Goal: Task Accomplishment & Management: Manage account settings

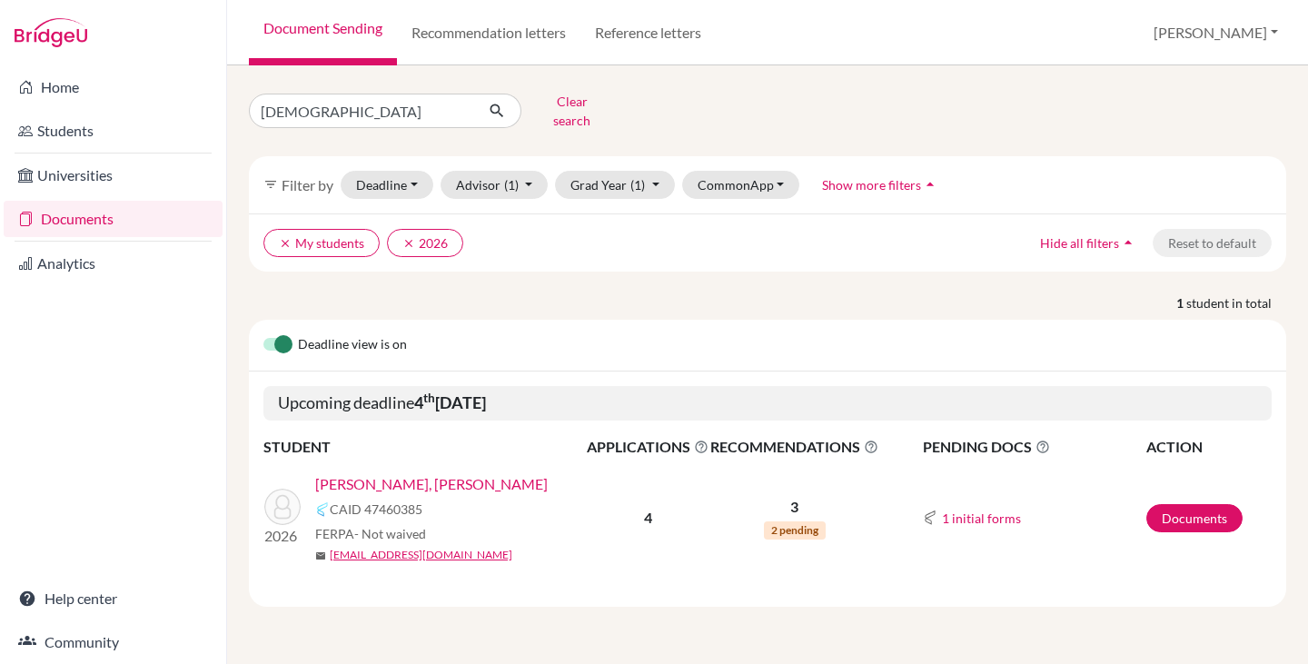
drag, startPoint x: 0, startPoint y: 0, endPoint x: 91, endPoint y: 212, distance: 231.1
click at [91, 212] on link "Documents" at bounding box center [113, 219] width 219 height 36
drag, startPoint x: 324, startPoint y: 109, endPoint x: 192, endPoint y: 108, distance: 132.6
click at [192, 108] on div "Home Students Universities Documents Analytics Help center Community Document S…" at bounding box center [654, 332] width 1308 height 664
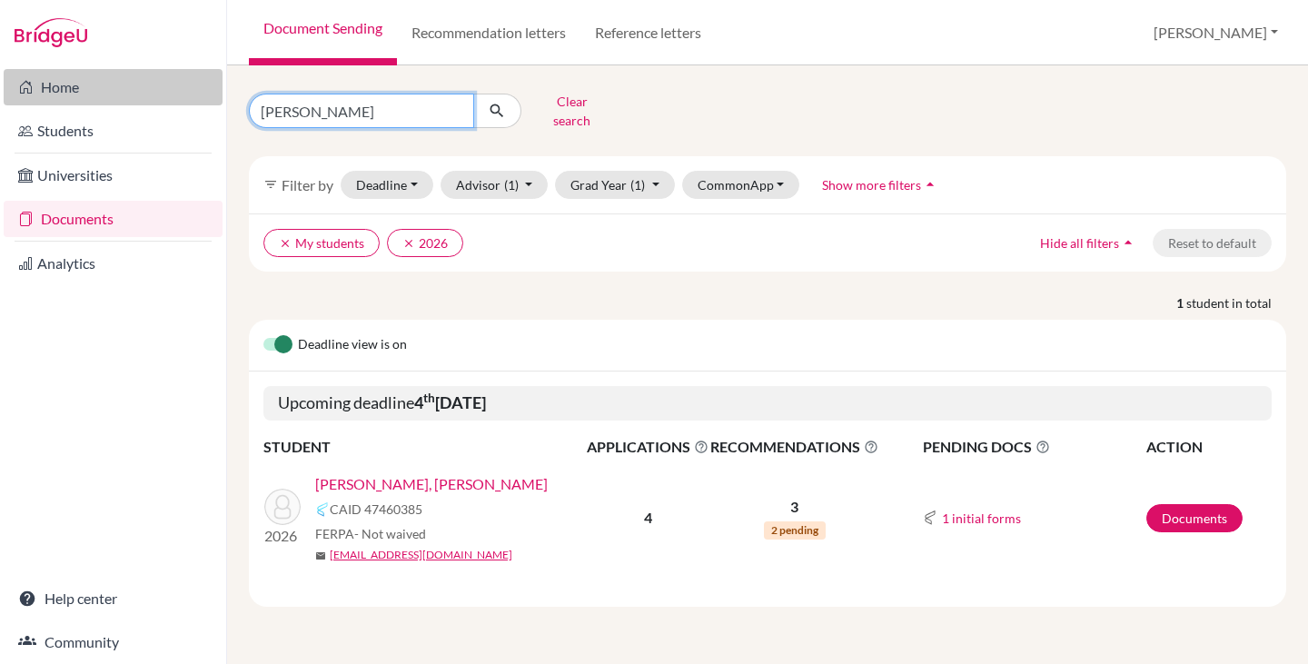
type input "[PERSON_NAME]"
click button "submit" at bounding box center [497, 111] width 48 height 35
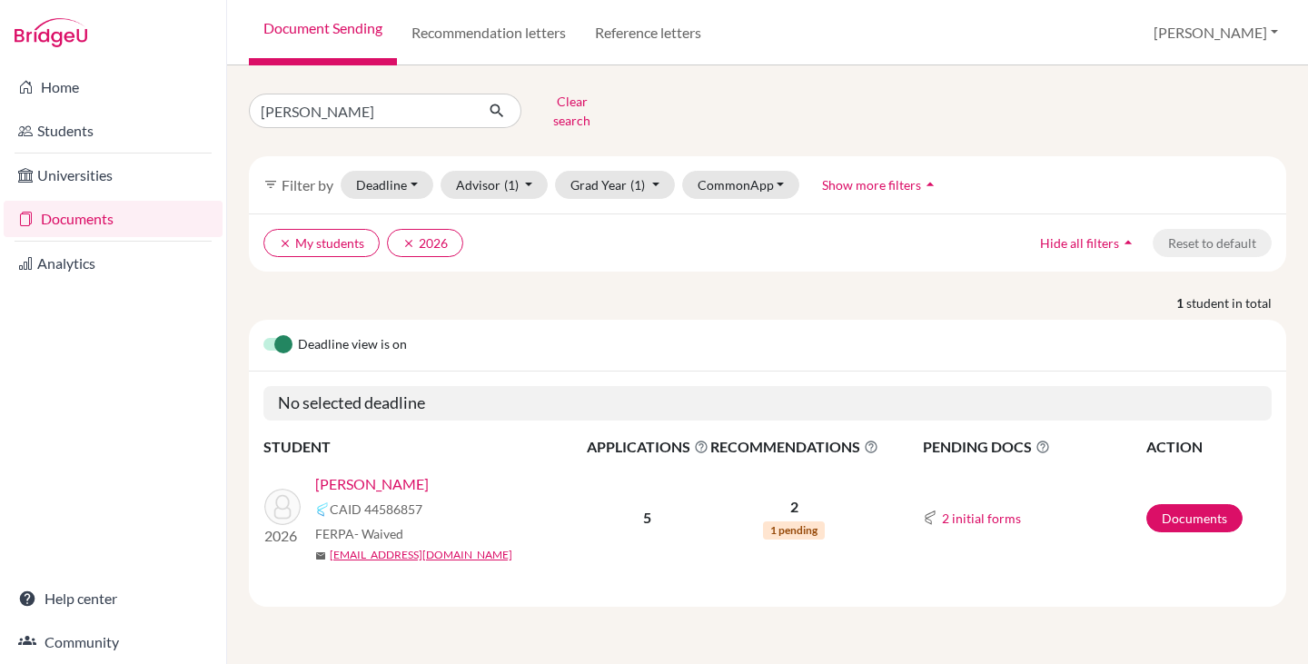
click at [387, 473] on link "[PERSON_NAME]" at bounding box center [372, 484] width 114 height 22
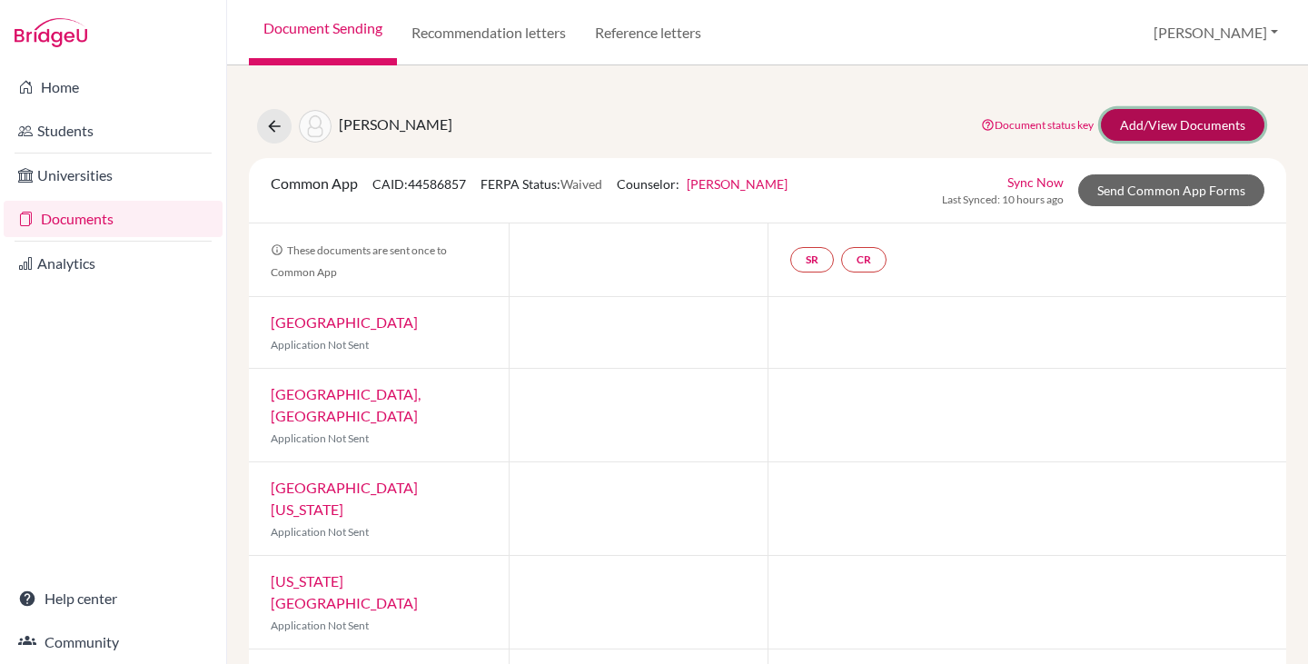
click at [1170, 125] on link "Add/View Documents" at bounding box center [1182, 125] width 163 height 32
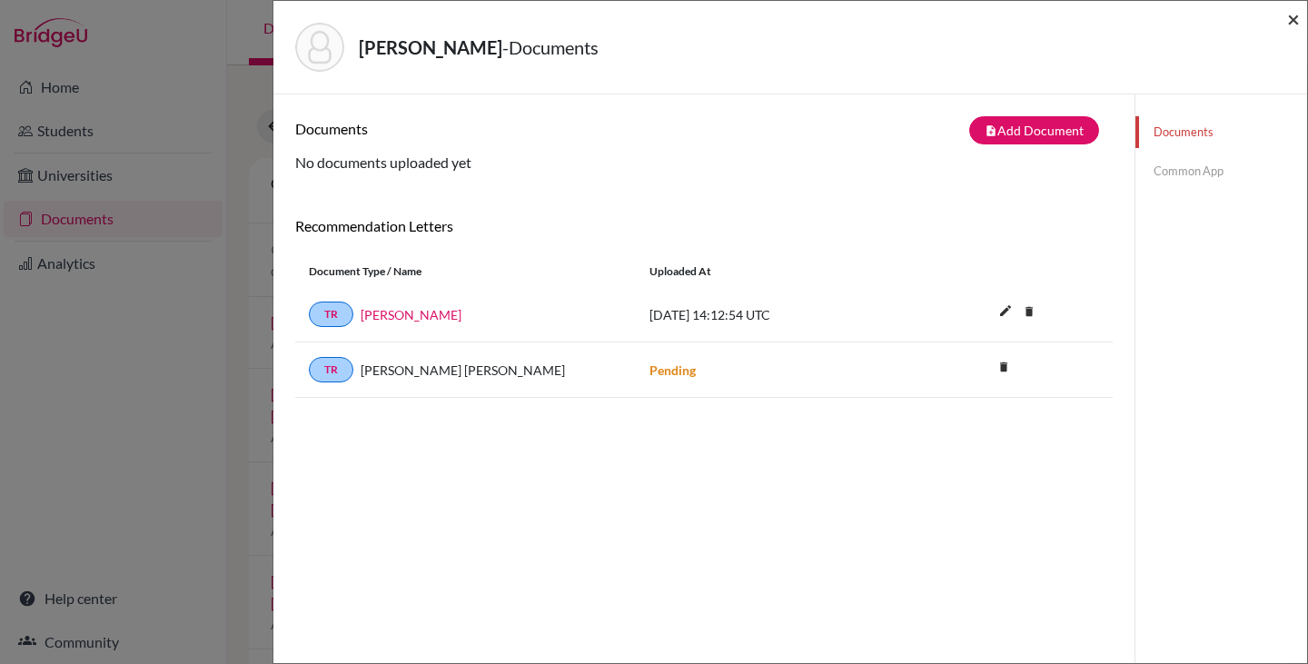
click at [1289, 15] on span "×" at bounding box center [1293, 18] width 13 height 26
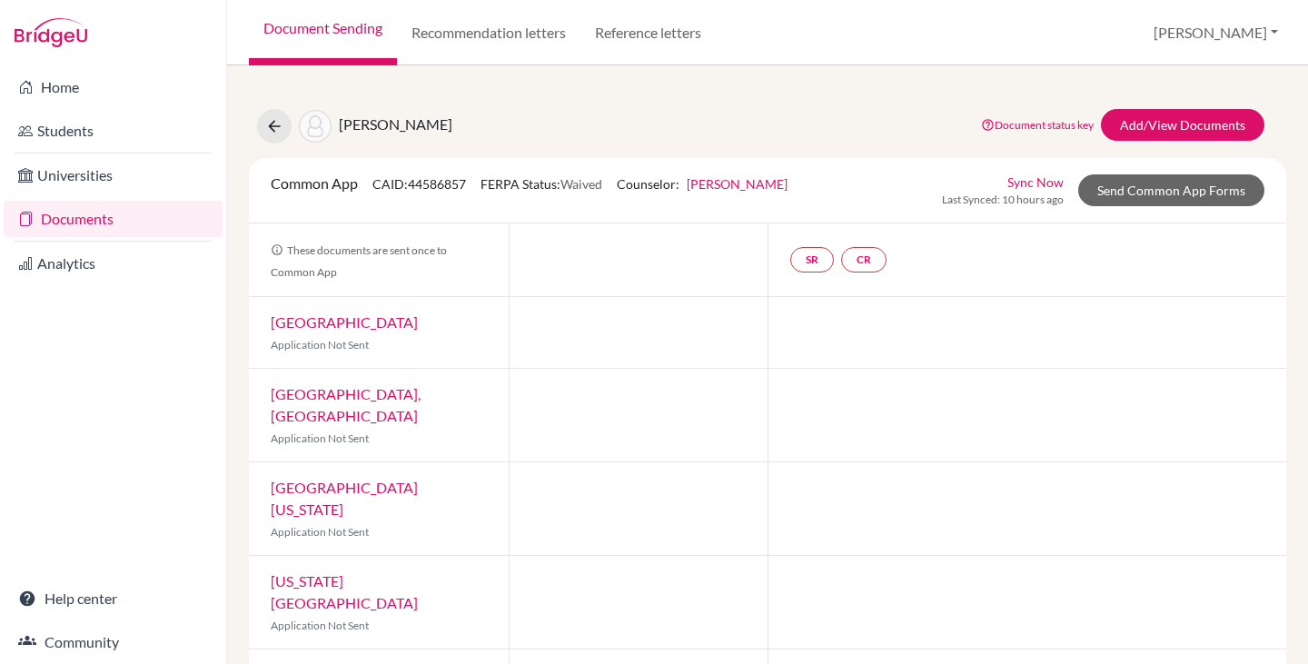
click at [81, 214] on link "Documents" at bounding box center [113, 219] width 219 height 36
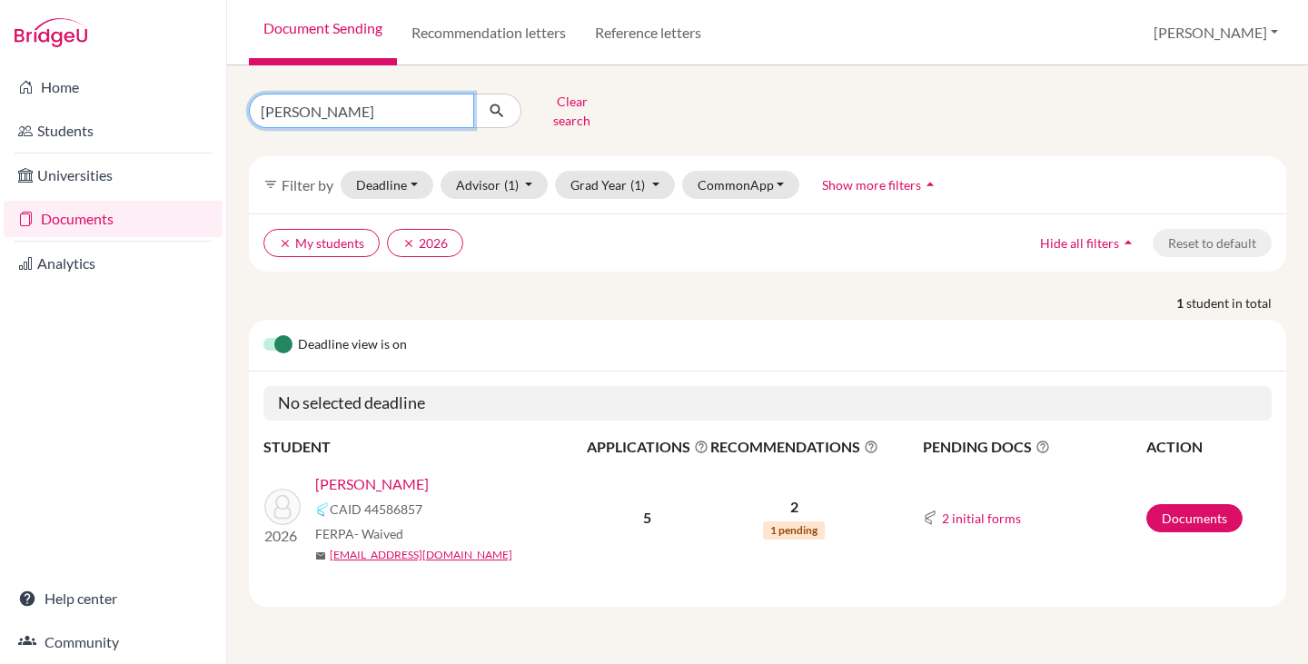
drag, startPoint x: 316, startPoint y: 108, endPoint x: 225, endPoint y: 106, distance: 90.8
click at [225, 106] on div "Home Students Universities Documents Analytics Help center Community Document S…" at bounding box center [654, 332] width 1308 height 664
type input "maria julia"
click button "submit" at bounding box center [497, 111] width 48 height 35
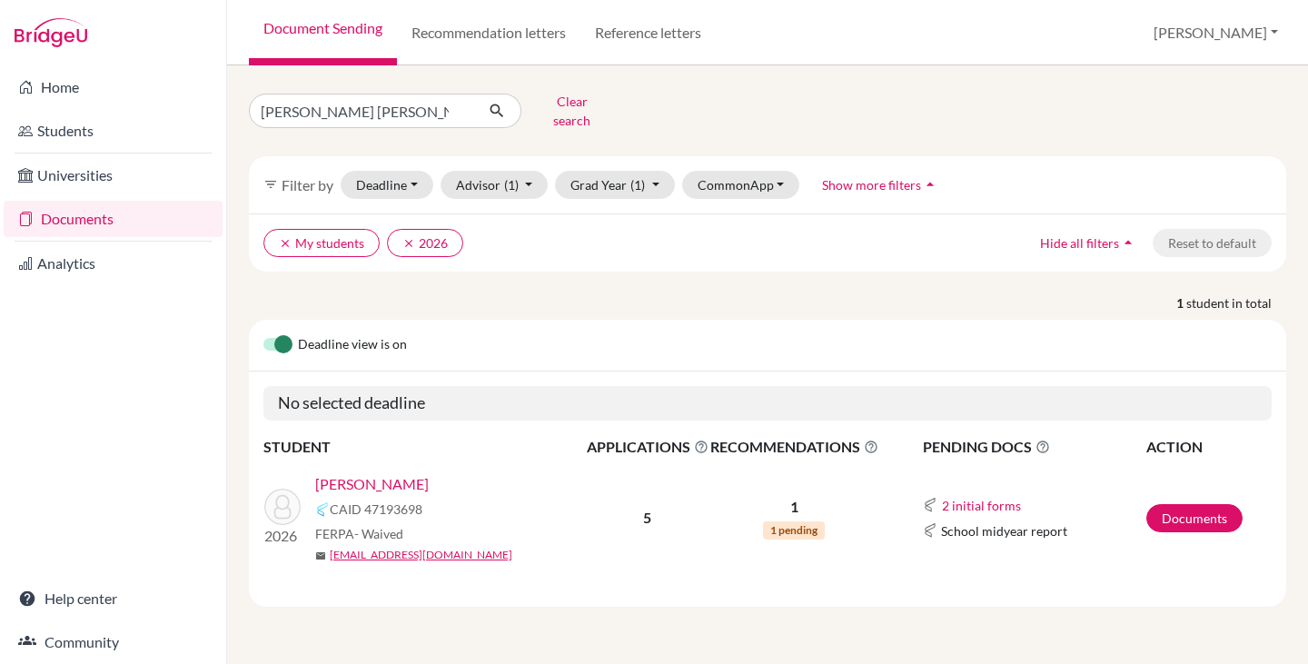
click at [370, 473] on link "Mendonca, Maria Julia" at bounding box center [372, 484] width 114 height 22
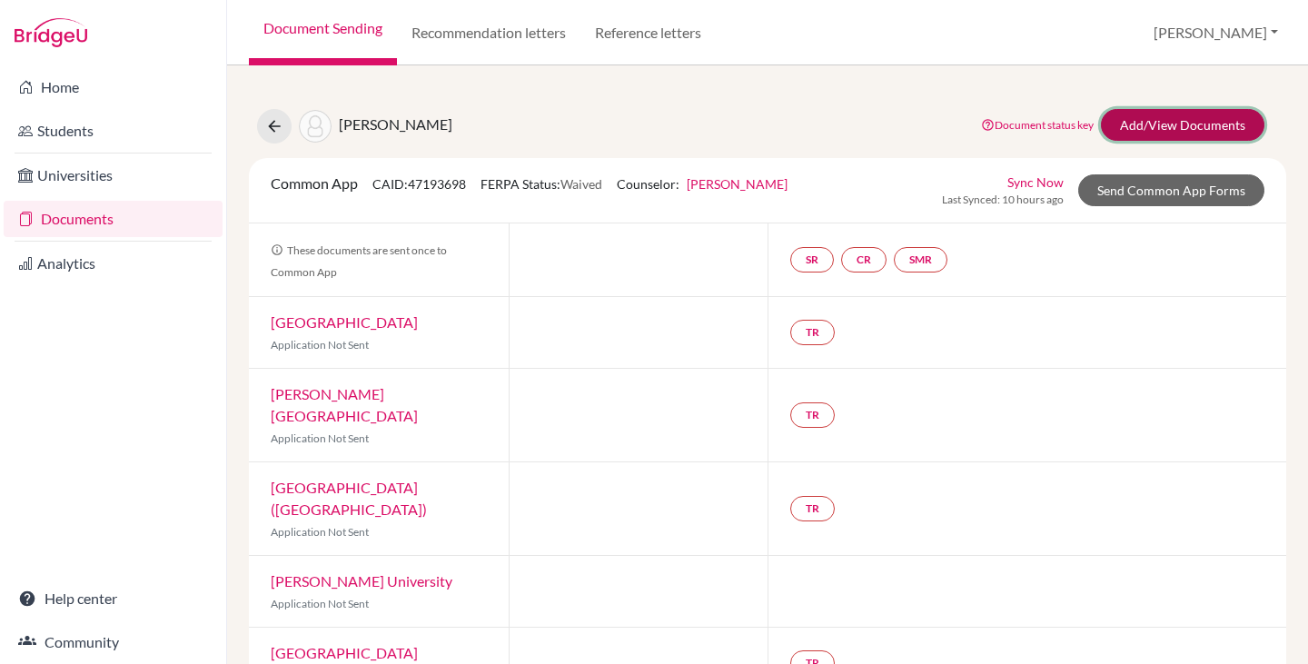
click at [1167, 122] on link "Add/View Documents" at bounding box center [1182, 125] width 163 height 32
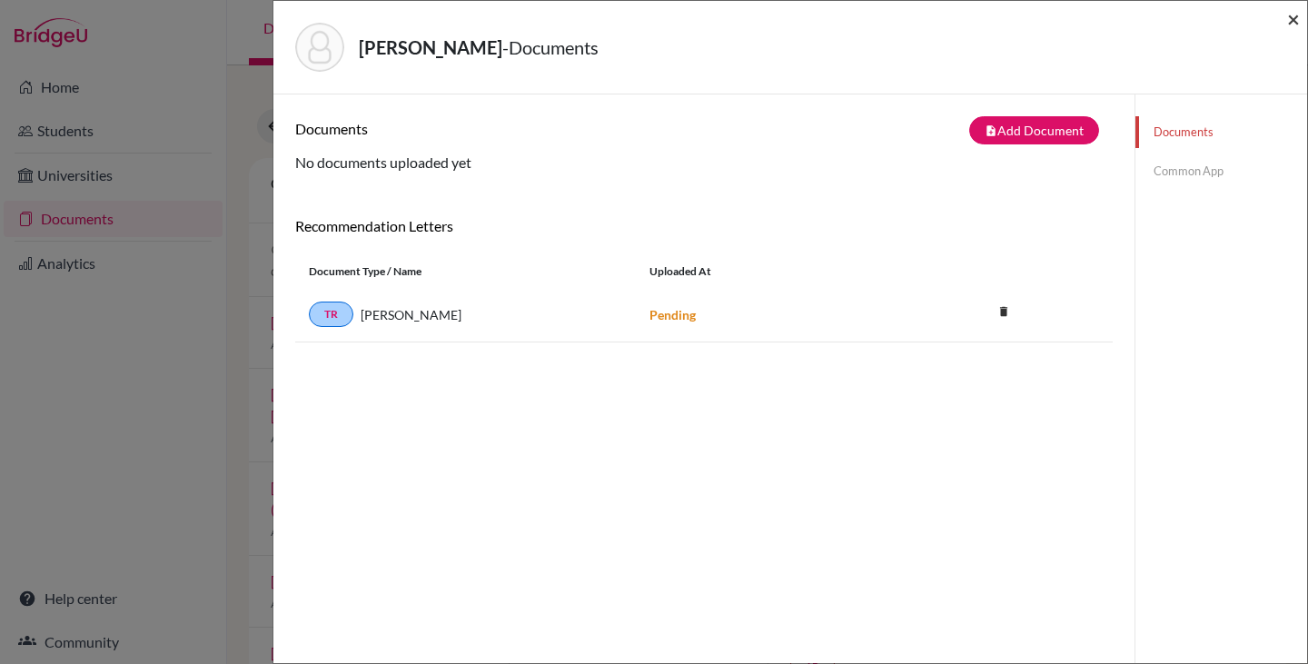
click at [1298, 16] on span "×" at bounding box center [1293, 18] width 13 height 26
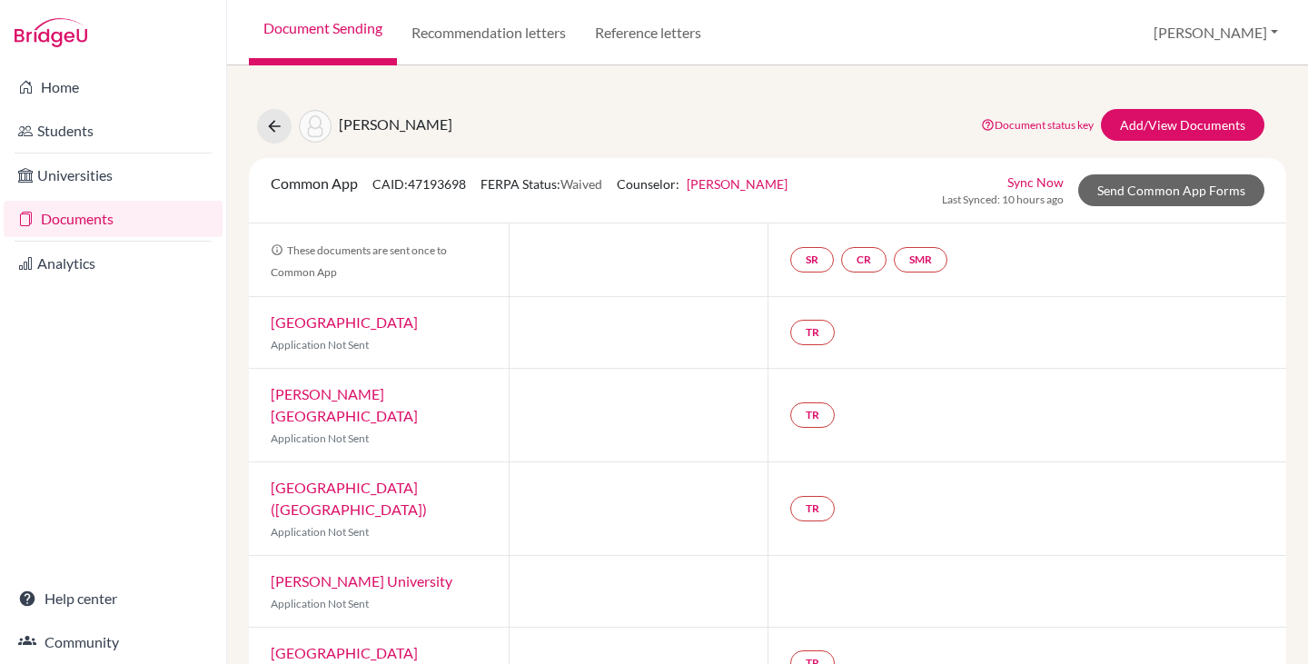
click at [77, 212] on link "Documents" at bounding box center [113, 219] width 219 height 36
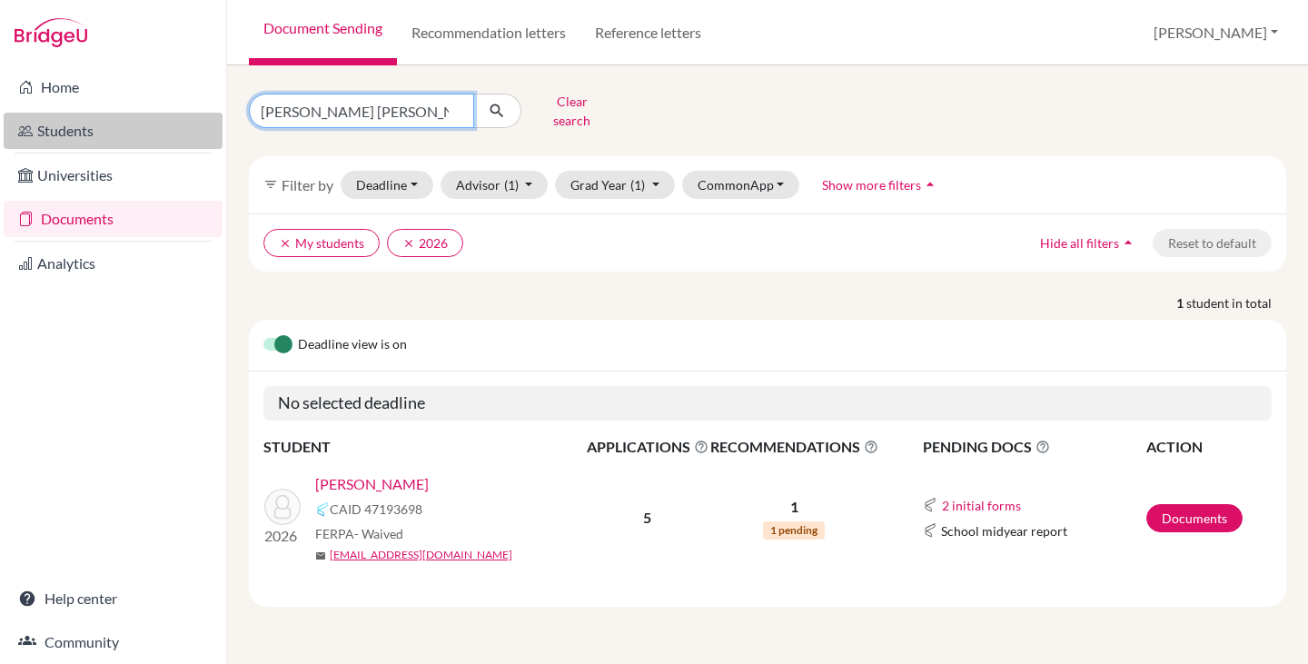
drag, startPoint x: 351, startPoint y: 106, endPoint x: 189, endPoint y: 126, distance: 163.8
click at [192, 126] on div "Home Students Universities Documents Analytics Help center Community Document S…" at bounding box center [654, 332] width 1308 height 664
type input "bruno"
click button "submit" at bounding box center [497, 111] width 48 height 35
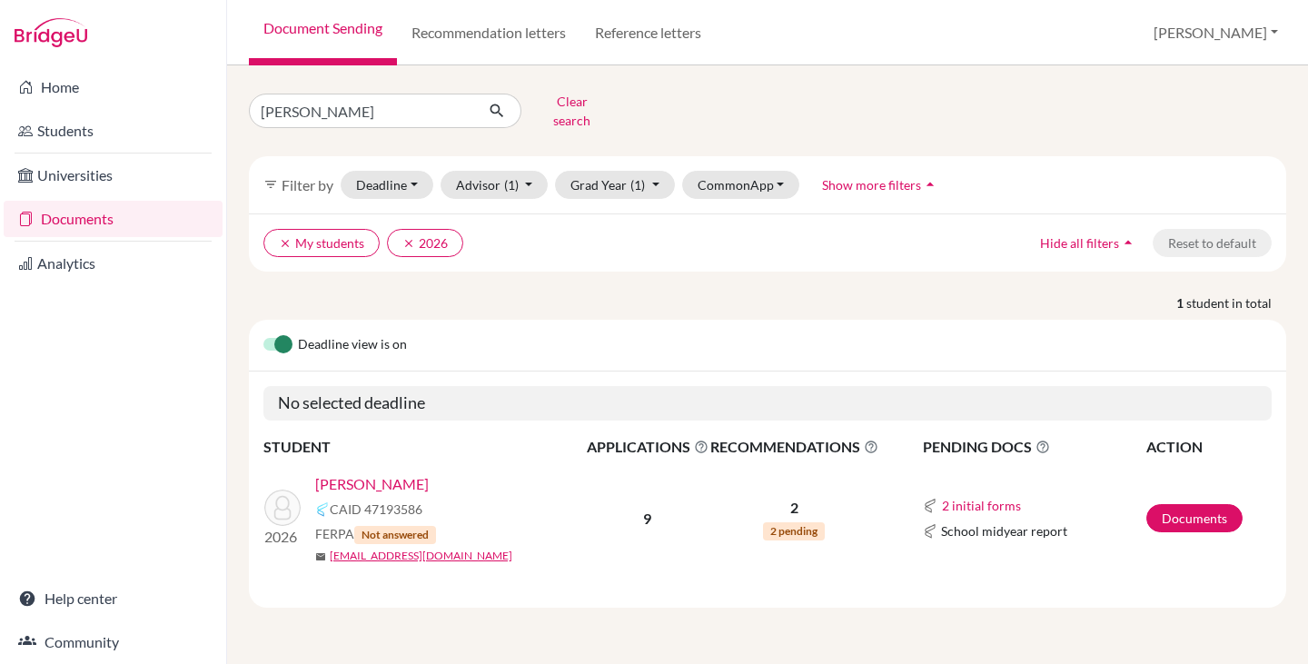
click at [366, 473] on link "[PERSON_NAME]" at bounding box center [372, 484] width 114 height 22
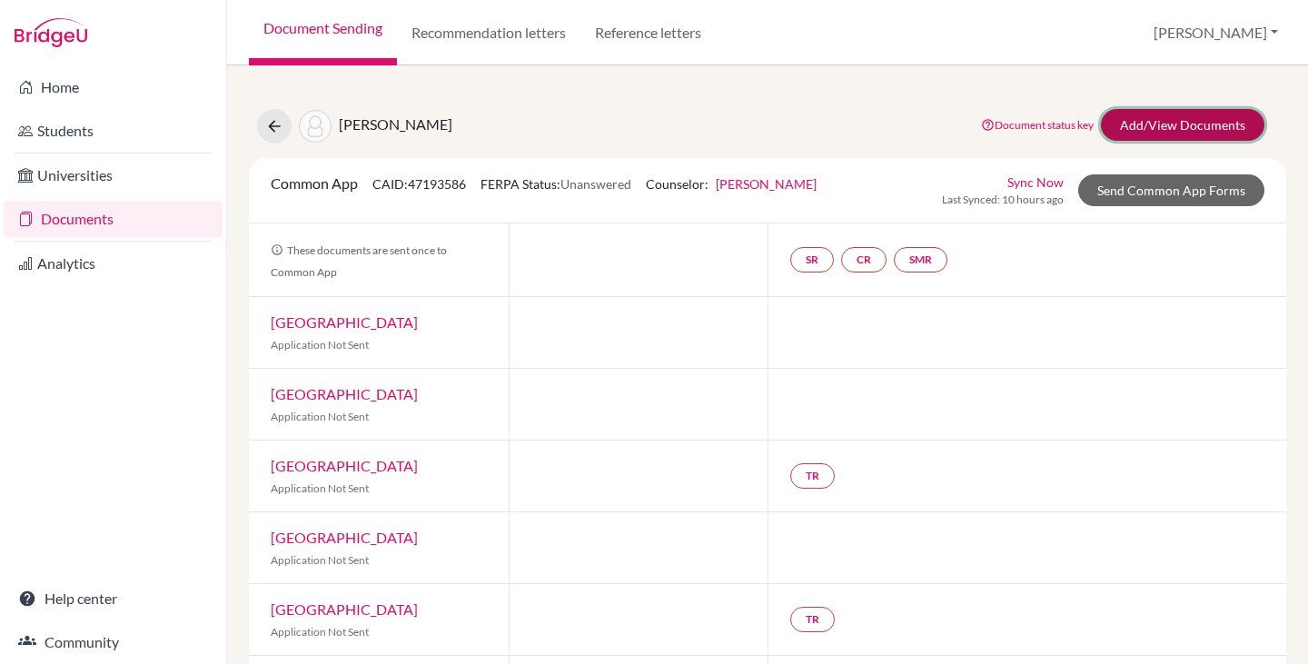
click at [1211, 124] on link "Add/View Documents" at bounding box center [1182, 125] width 163 height 32
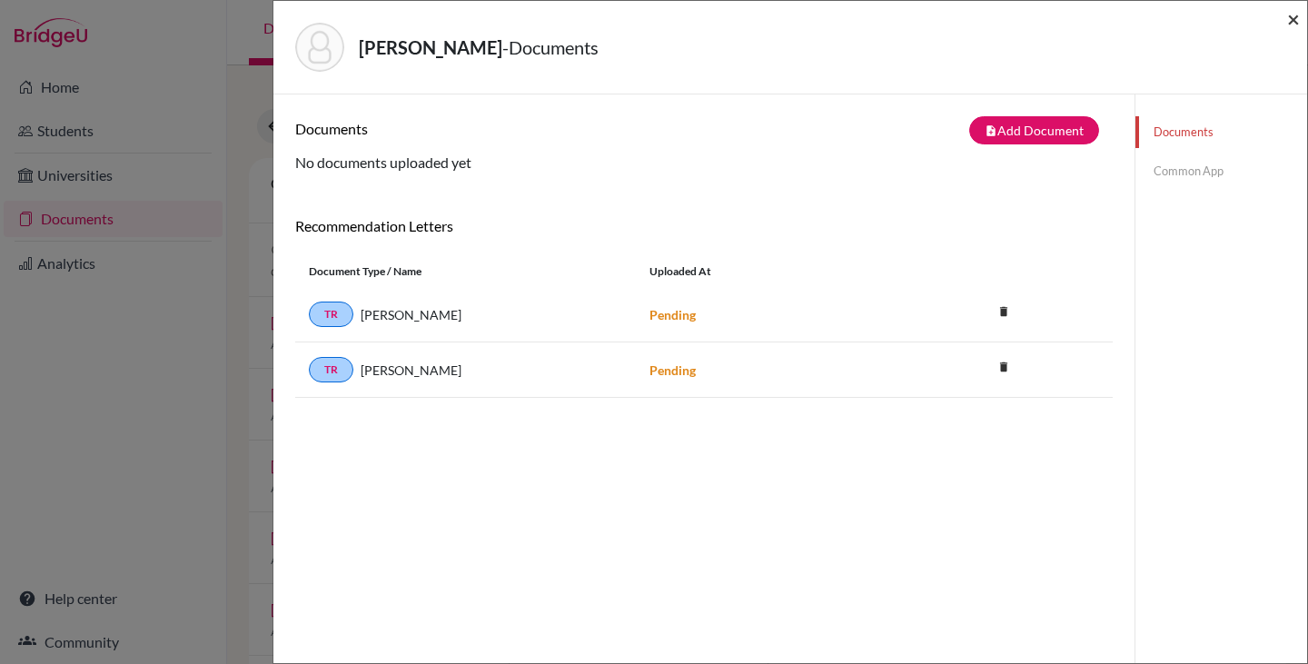
click at [1296, 24] on span "×" at bounding box center [1293, 18] width 13 height 26
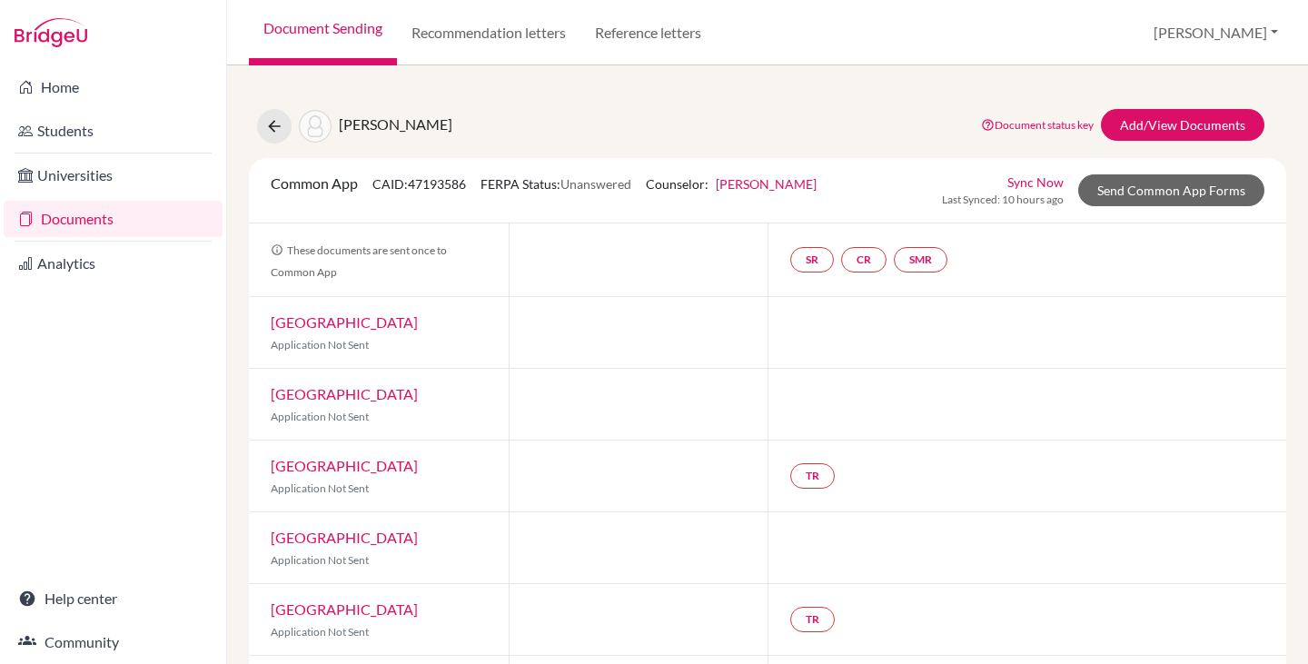
click at [77, 222] on link "Documents" at bounding box center [113, 219] width 219 height 36
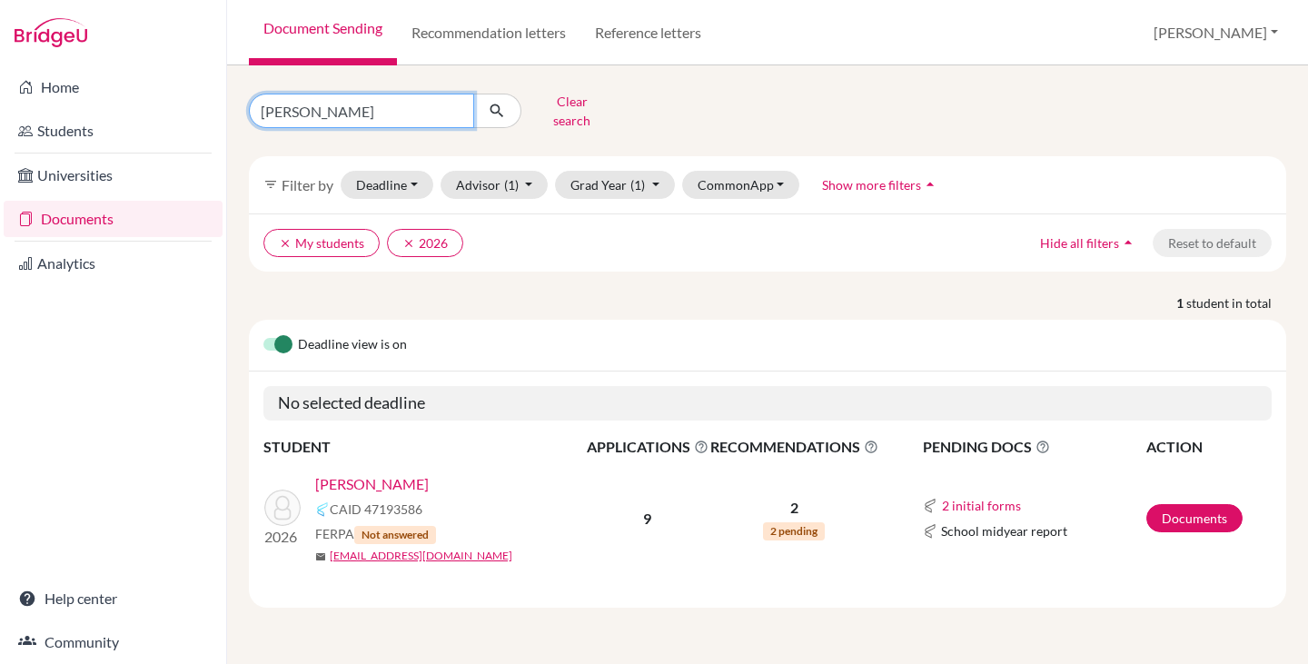
drag, startPoint x: 353, startPoint y: 109, endPoint x: 169, endPoint y: 106, distance: 184.4
click at [179, 113] on div "Home Students Universities Documents Analytics Help center Community Document S…" at bounding box center [654, 332] width 1308 height 664
type input "bosch"
click button "submit" at bounding box center [497, 111] width 48 height 35
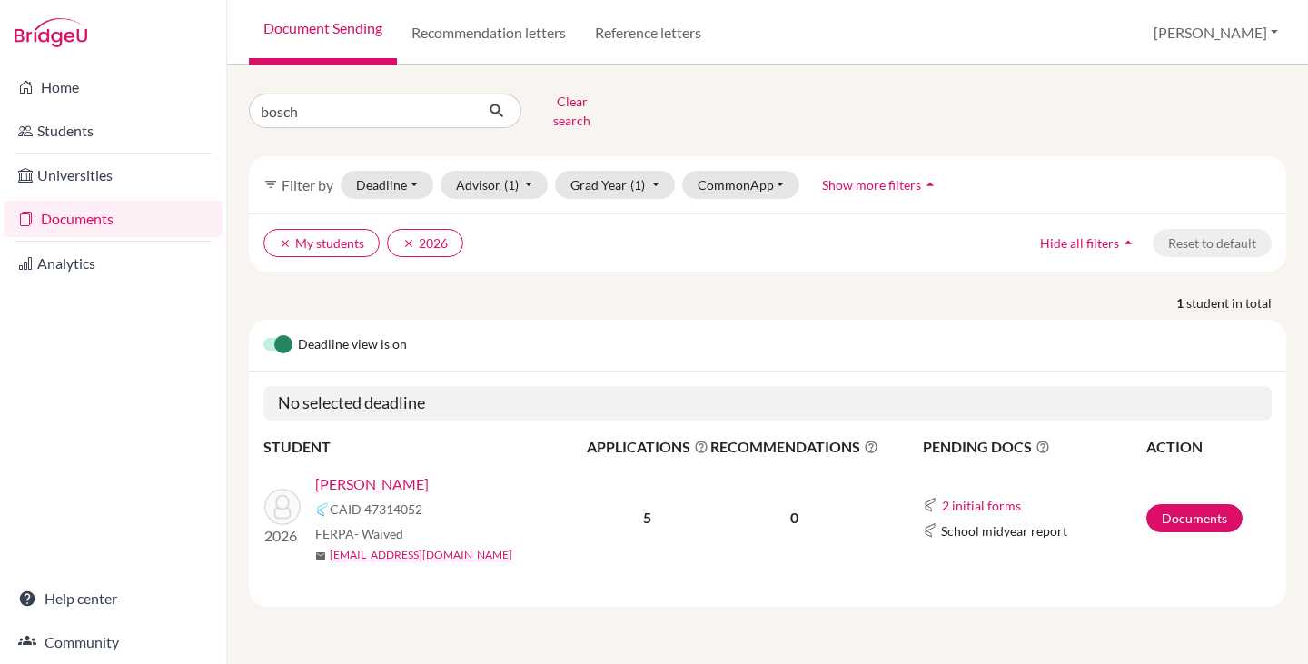
click at [362, 473] on link "[PERSON_NAME]" at bounding box center [372, 484] width 114 height 22
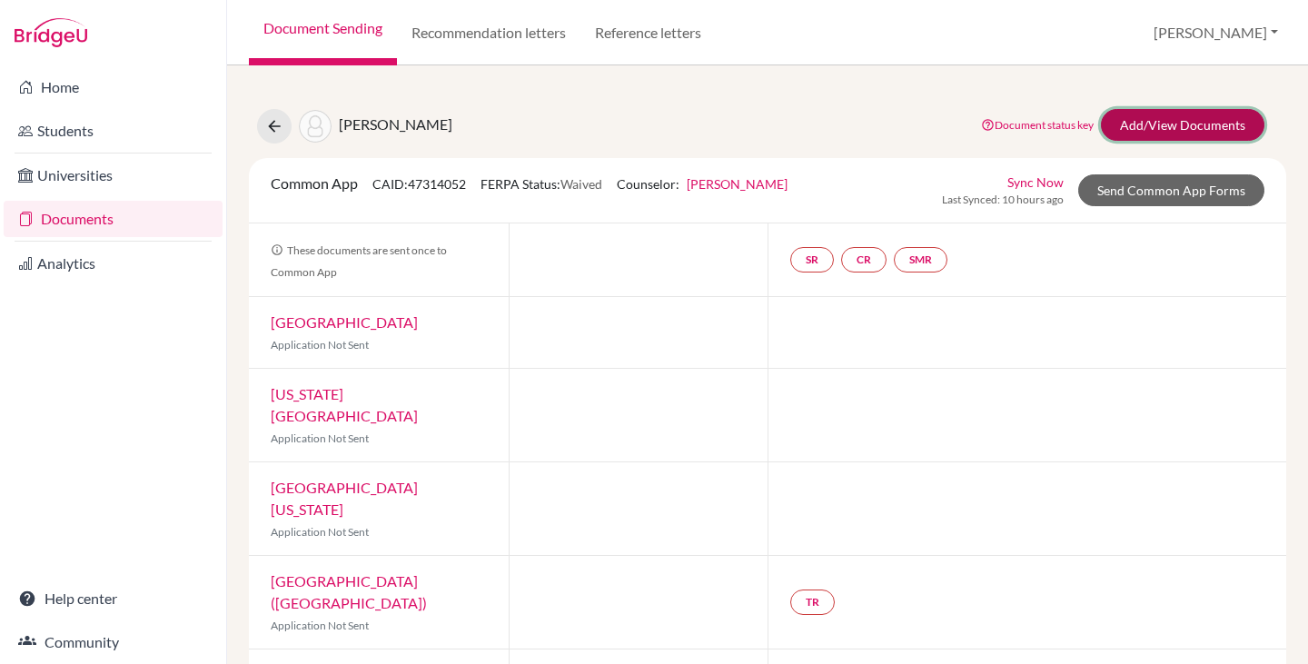
click at [1148, 133] on link "Add/View Documents" at bounding box center [1182, 125] width 163 height 32
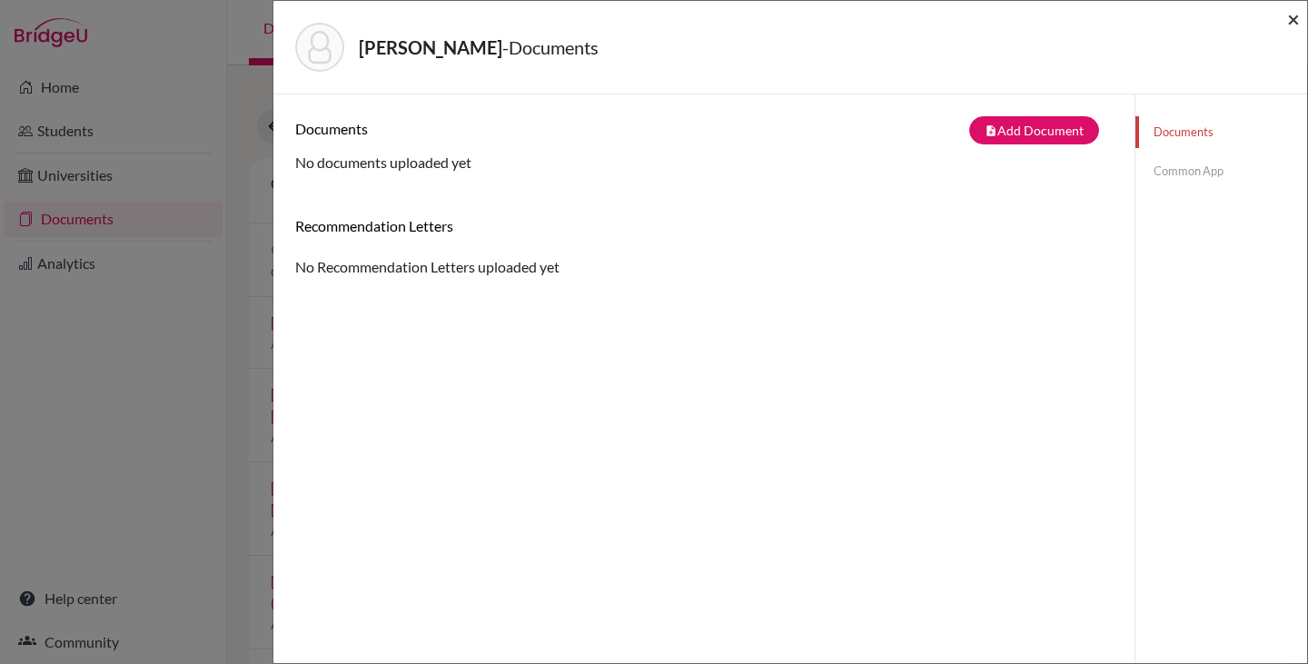
click at [1288, 20] on span "×" at bounding box center [1293, 18] width 13 height 26
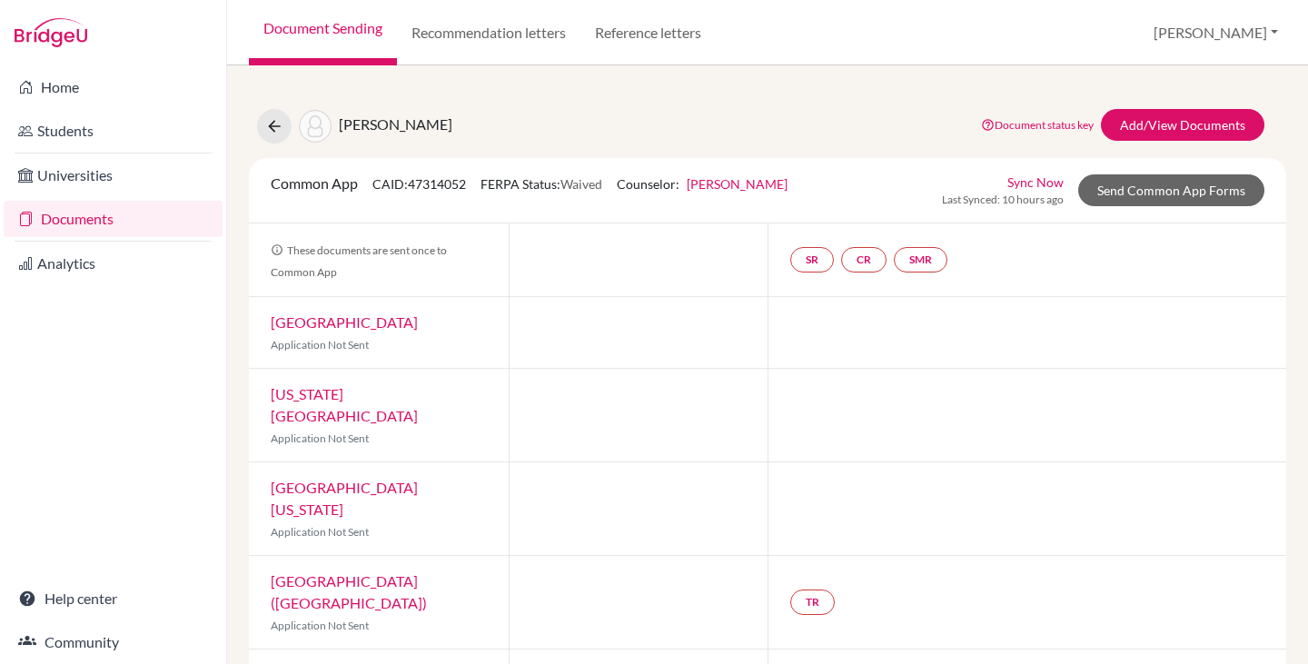
click at [77, 213] on link "Documents" at bounding box center [113, 219] width 219 height 36
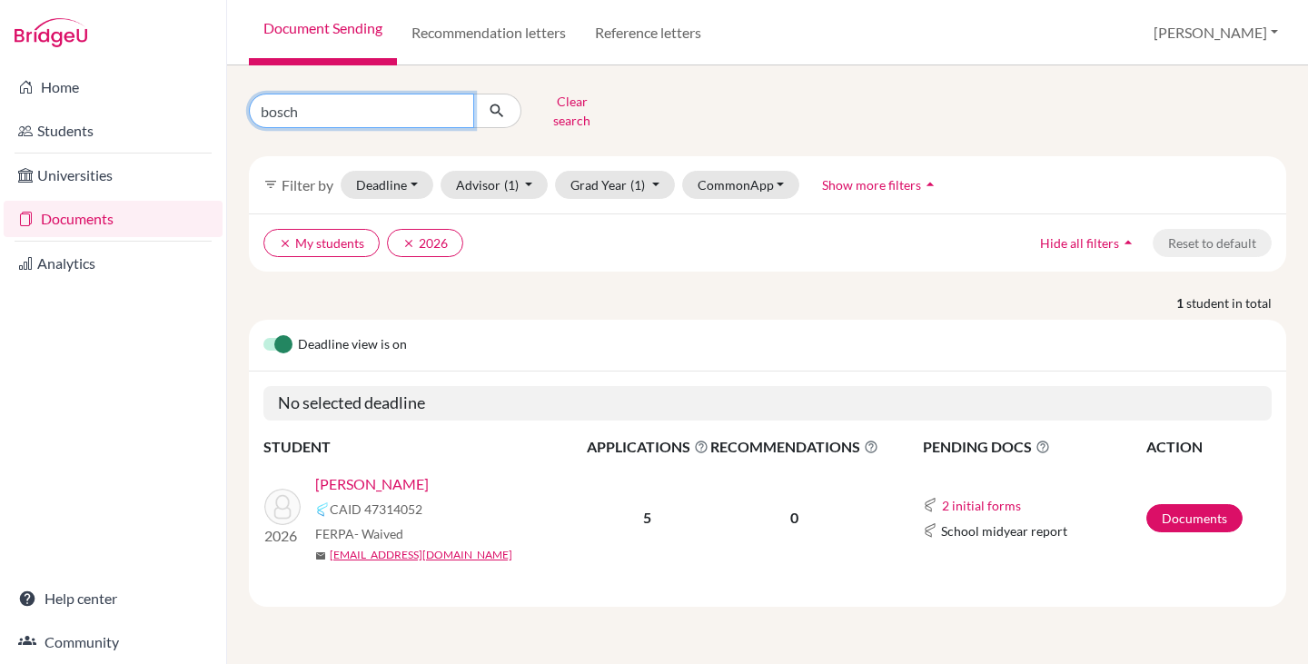
drag, startPoint x: 325, startPoint y: 106, endPoint x: 202, endPoint y: 105, distance: 123.5
click at [202, 105] on div "Home Students Universities Documents Analytics Help center Community Document S…" at bounding box center [654, 332] width 1308 height 664
type input "ignacio"
click button "submit" at bounding box center [497, 111] width 48 height 35
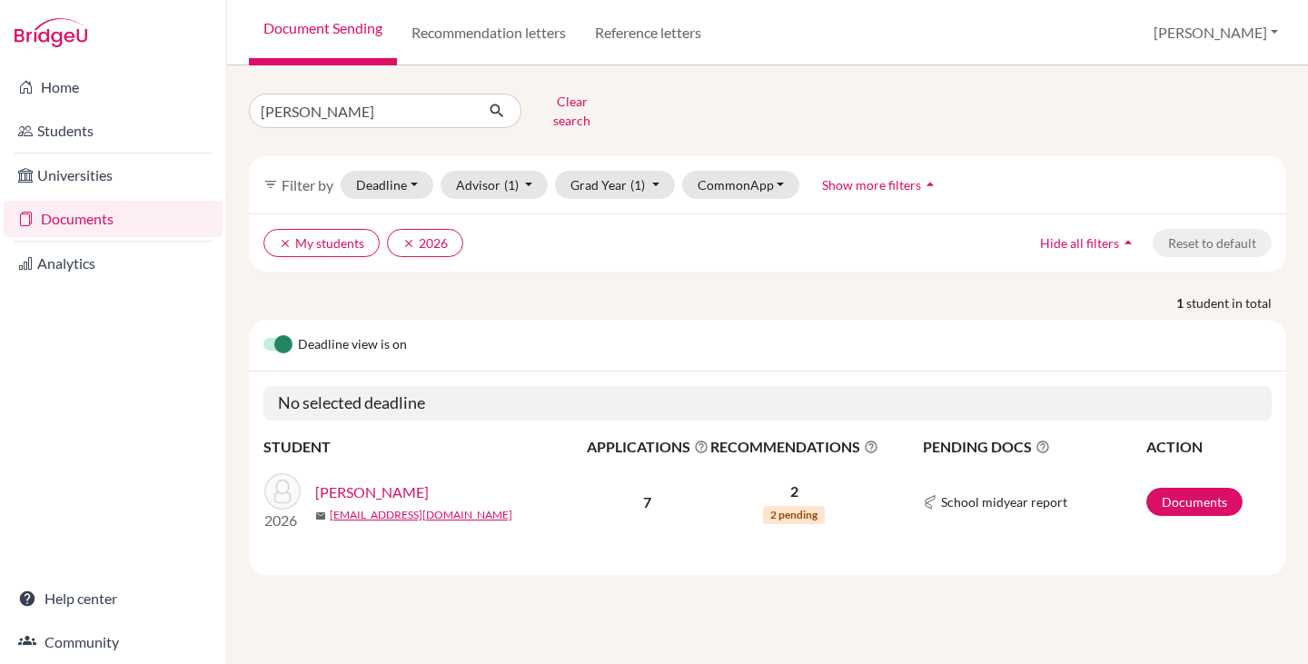
click at [394, 481] on link "Bergallo, Ignacio" at bounding box center [372, 492] width 114 height 22
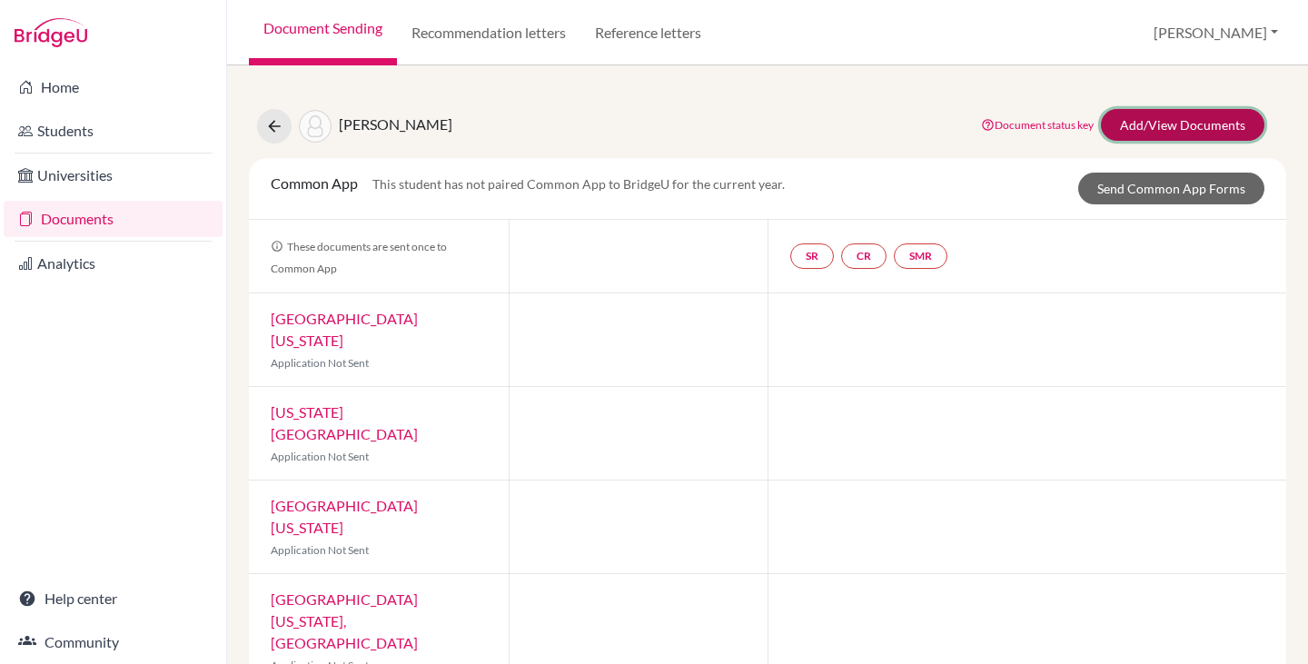
click at [1140, 119] on link "Add/View Documents" at bounding box center [1182, 125] width 163 height 32
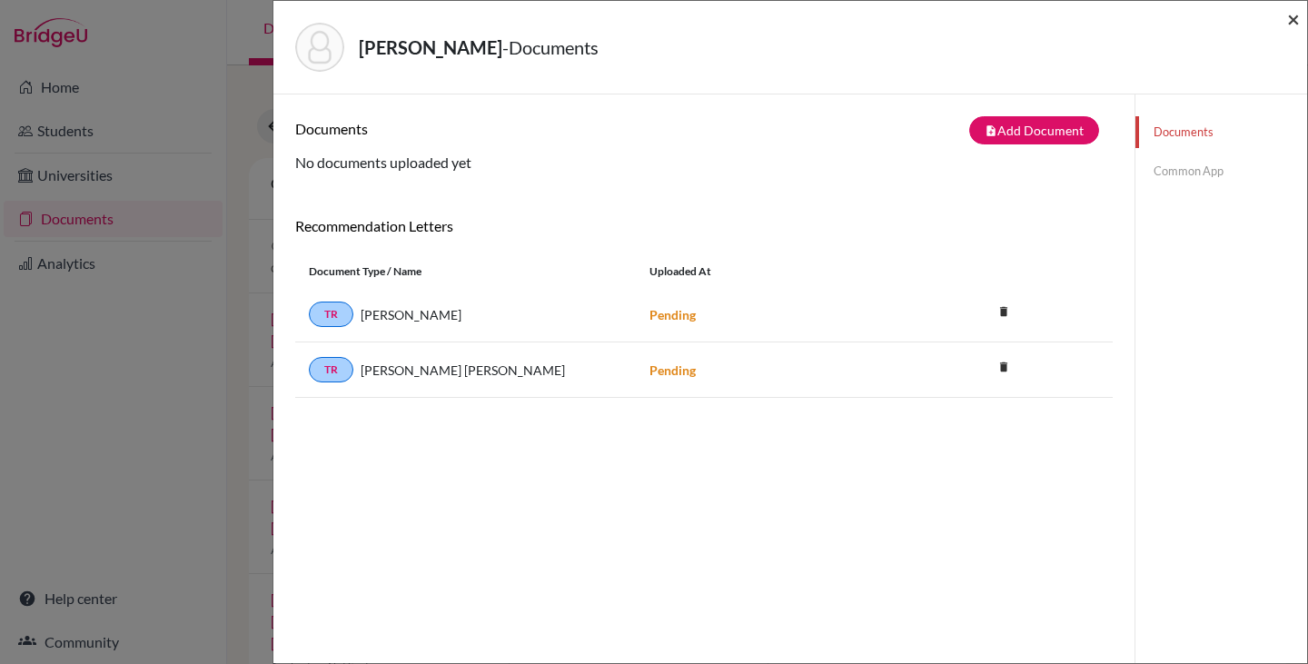
click at [1290, 15] on span "×" at bounding box center [1293, 18] width 13 height 26
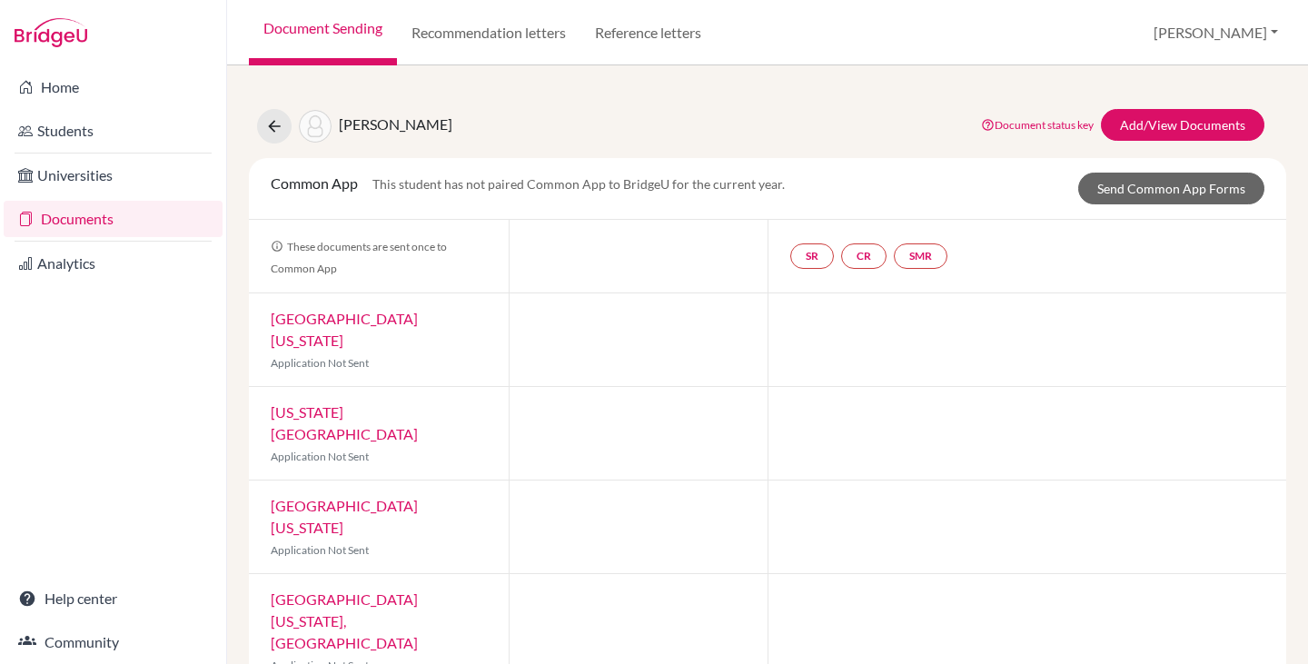
click at [95, 219] on link "Documents" at bounding box center [113, 219] width 219 height 36
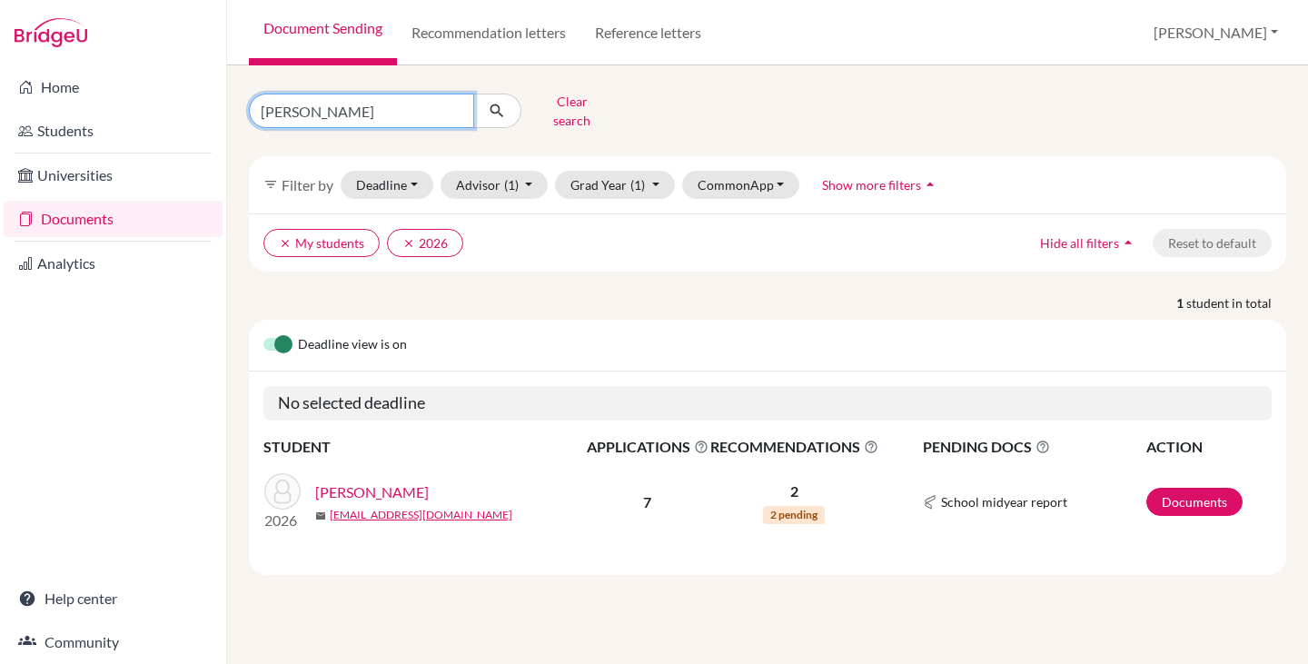
drag, startPoint x: 341, startPoint y: 101, endPoint x: 197, endPoint y: 105, distance: 143.5
click at [197, 105] on div "Home Students Universities Documents Analytics Help center Community Document S…" at bounding box center [654, 332] width 1308 height 664
type input "thalles"
click button "submit" at bounding box center [497, 111] width 48 height 35
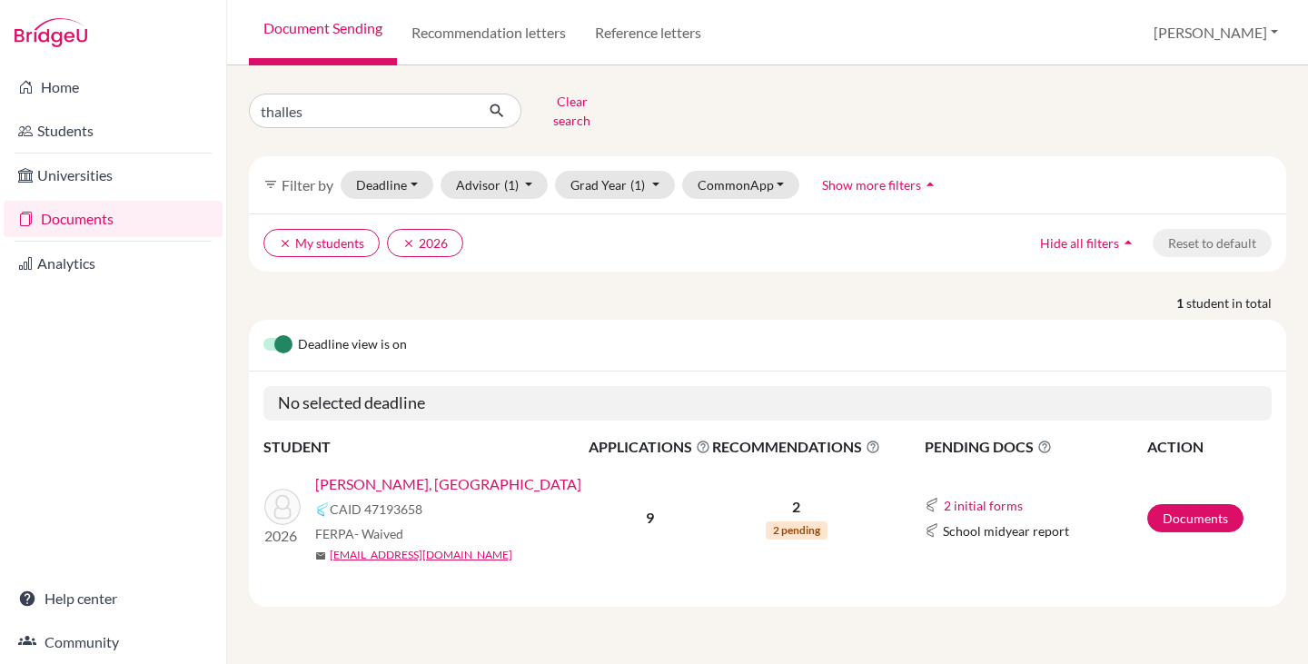
click at [420, 473] on link "Davi Araujo, Thalles" at bounding box center [448, 484] width 266 height 22
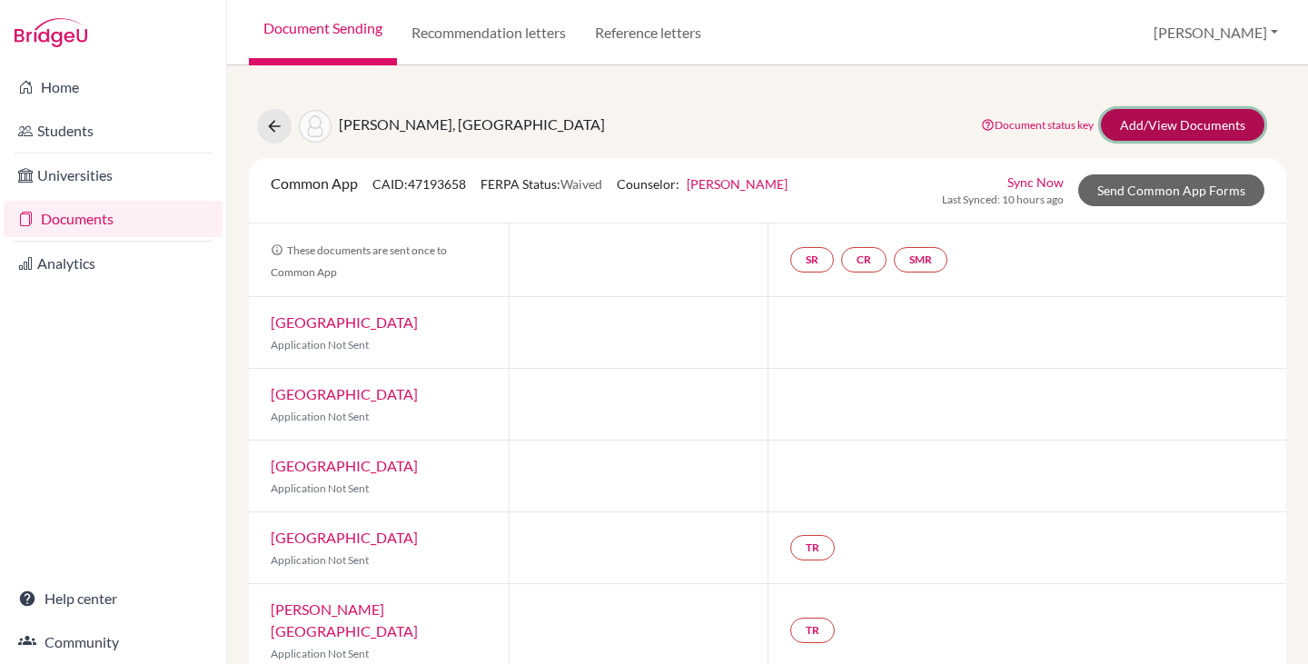
click at [1123, 120] on link "Add/View Documents" at bounding box center [1182, 125] width 163 height 32
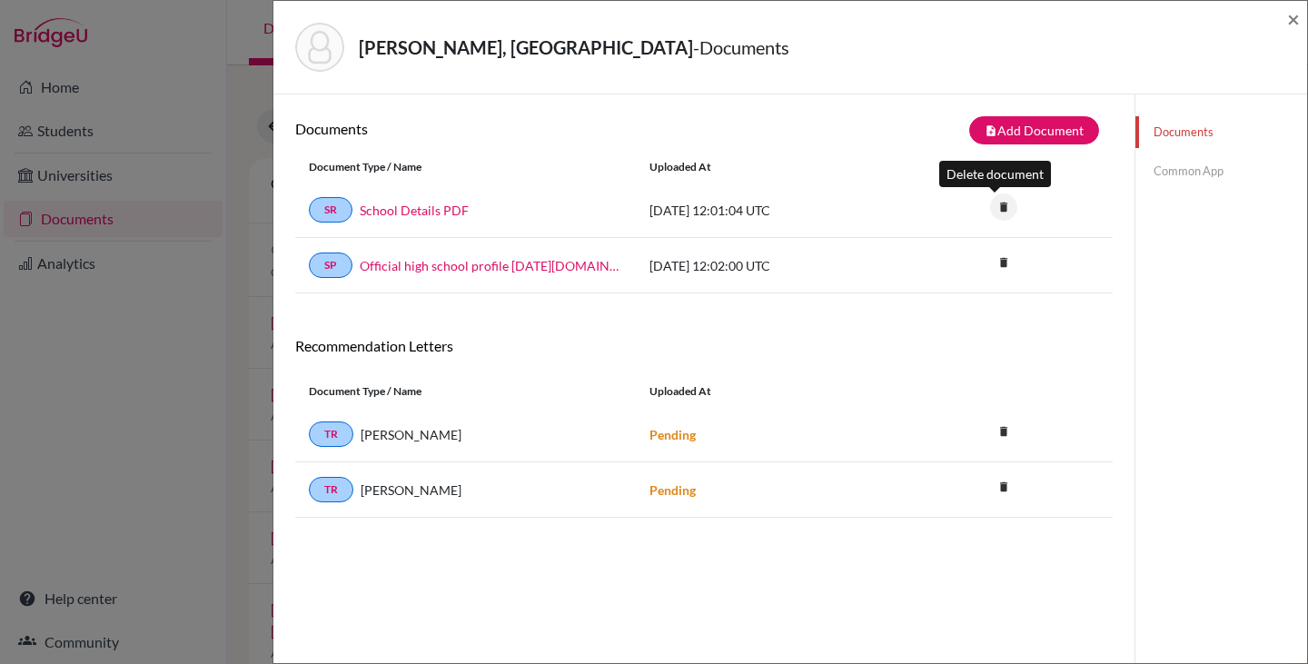
click at [991, 209] on icon "delete" at bounding box center [1003, 206] width 27 height 27
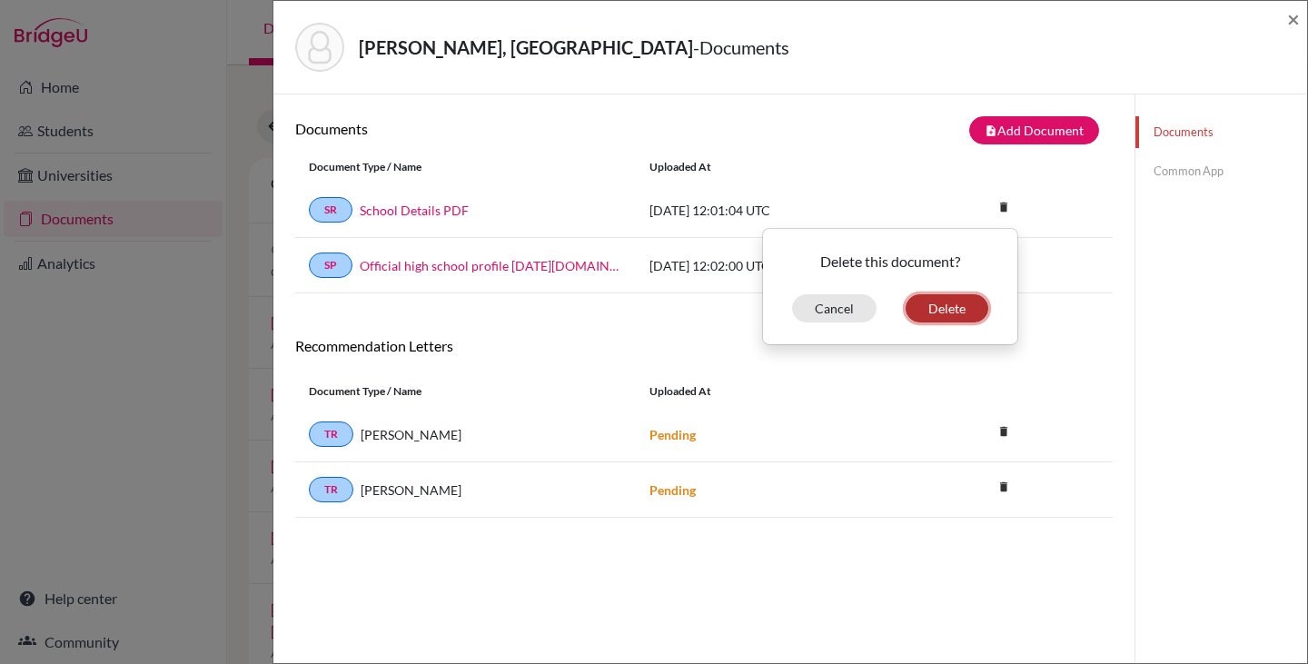
click at [944, 307] on button "Delete" at bounding box center [946, 308] width 83 height 28
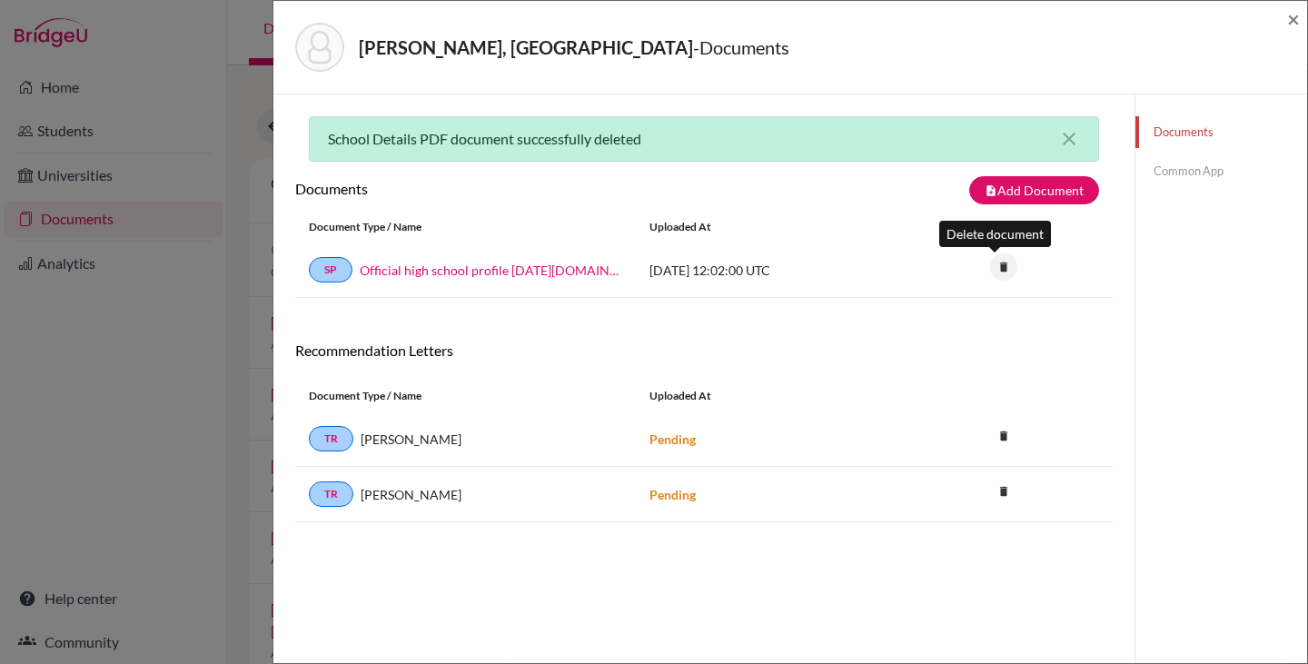
click at [991, 269] on icon "delete" at bounding box center [1003, 266] width 27 height 27
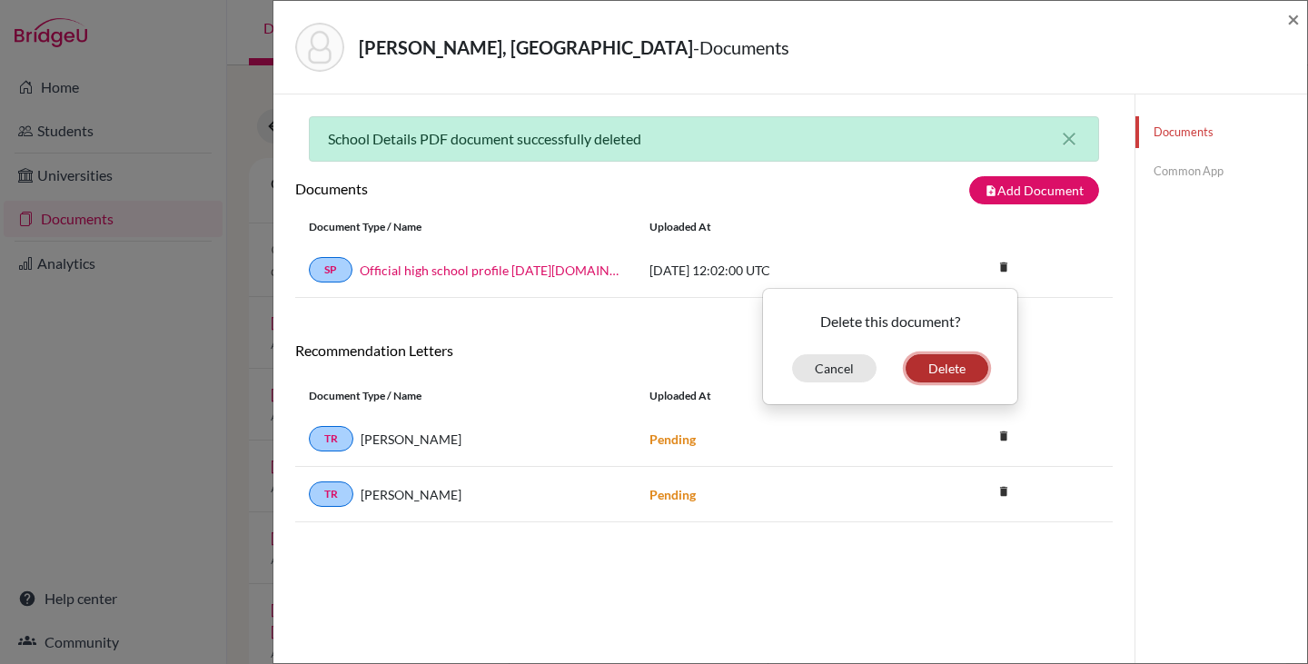
click at [938, 369] on button "Delete" at bounding box center [946, 368] width 83 height 28
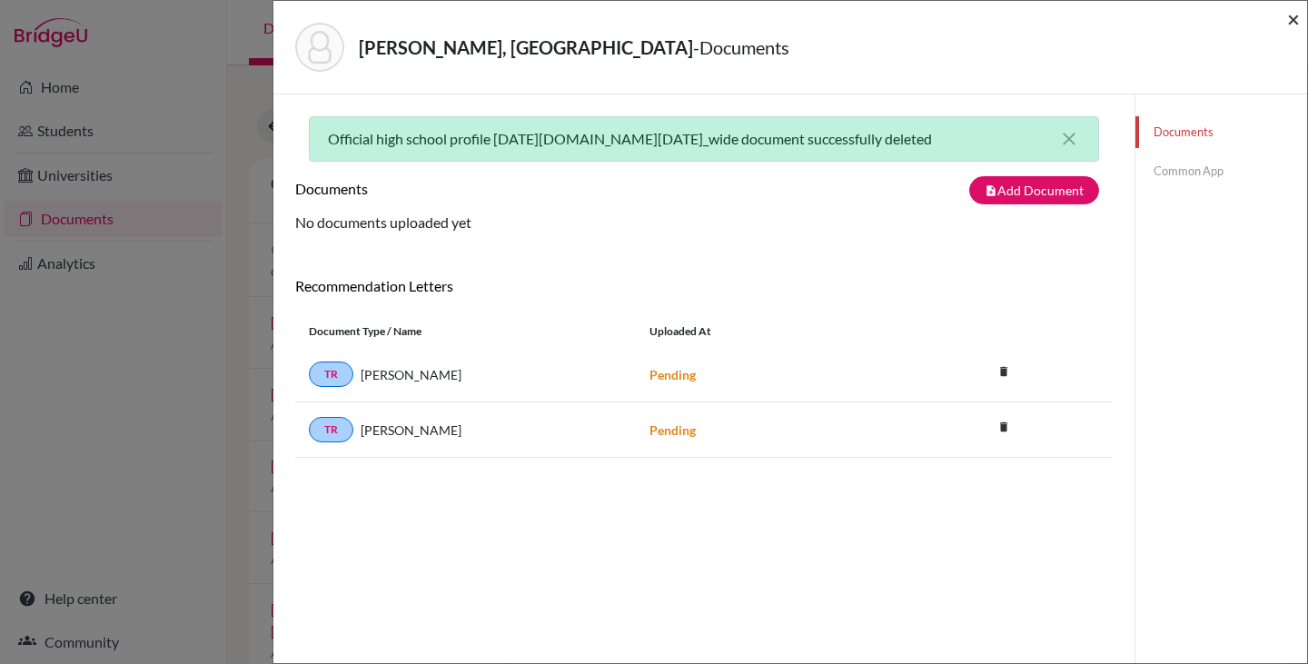
click at [1291, 10] on span "×" at bounding box center [1293, 18] width 13 height 26
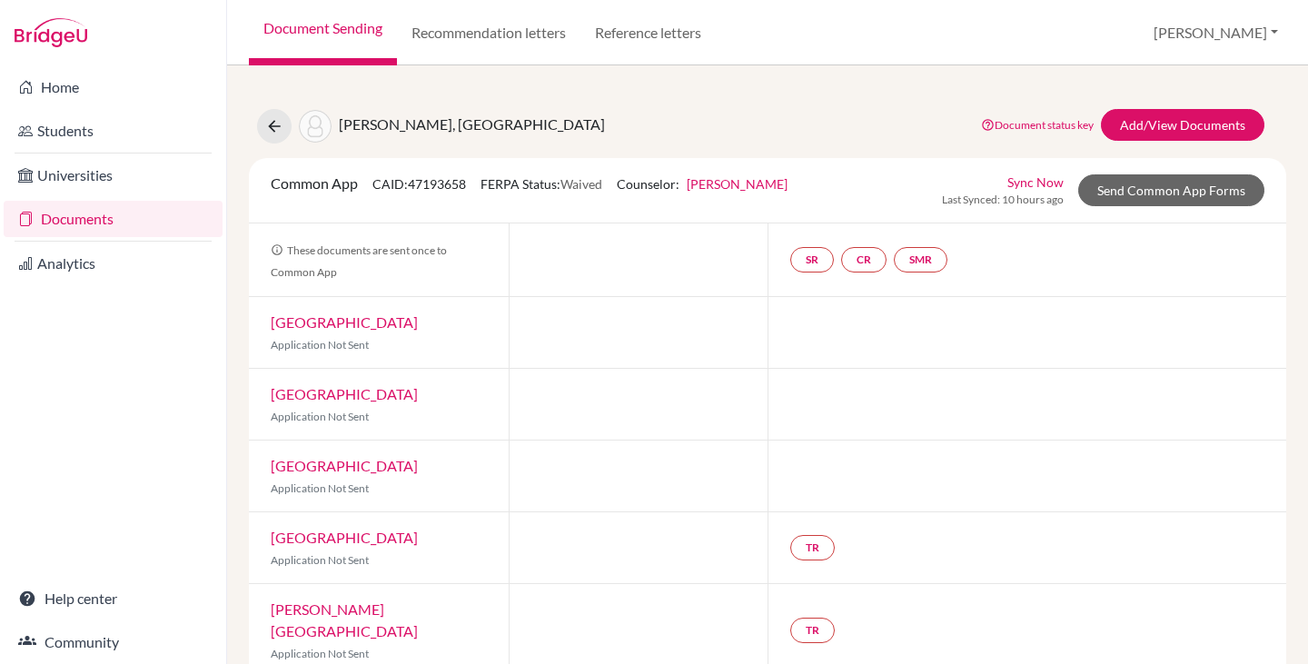
click at [94, 216] on link "Documents" at bounding box center [113, 219] width 219 height 36
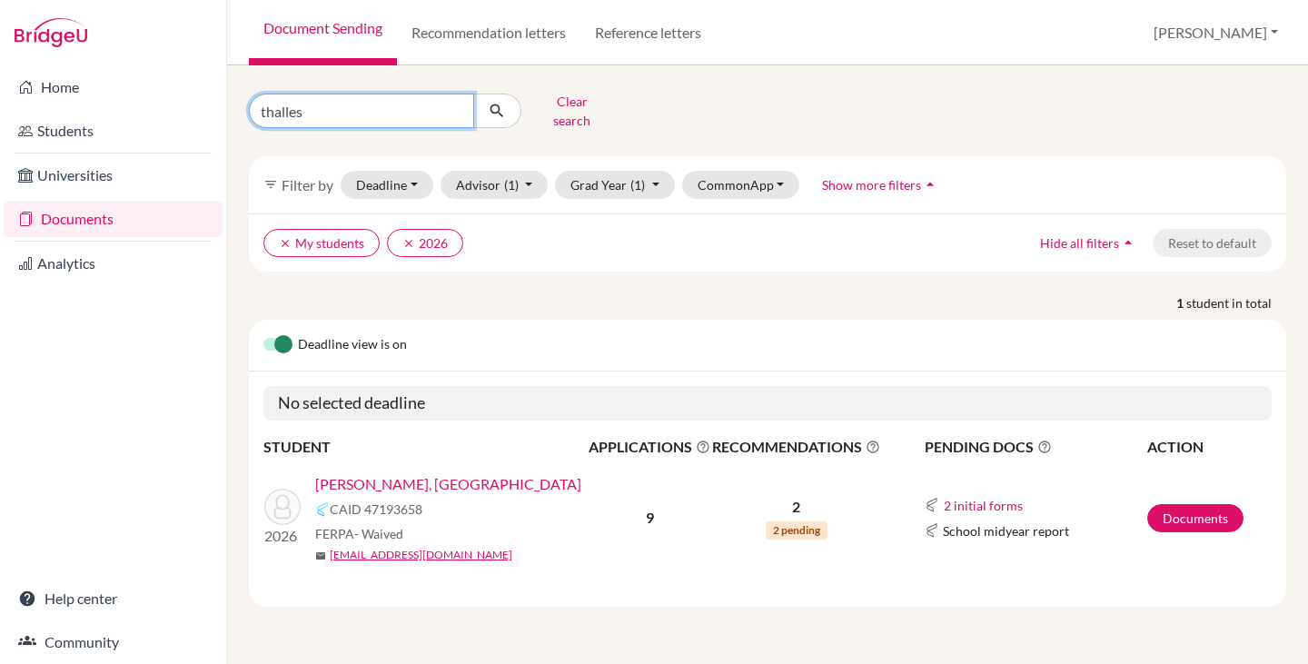
drag, startPoint x: 338, startPoint y: 110, endPoint x: 237, endPoint y: 110, distance: 100.8
click at [240, 110] on div "thalles Clear search" at bounding box center [412, 110] width 355 height 47
type input "maya"
click button "submit" at bounding box center [497, 111] width 48 height 35
click at [351, 473] on link "[PERSON_NAME]" at bounding box center [372, 484] width 114 height 22
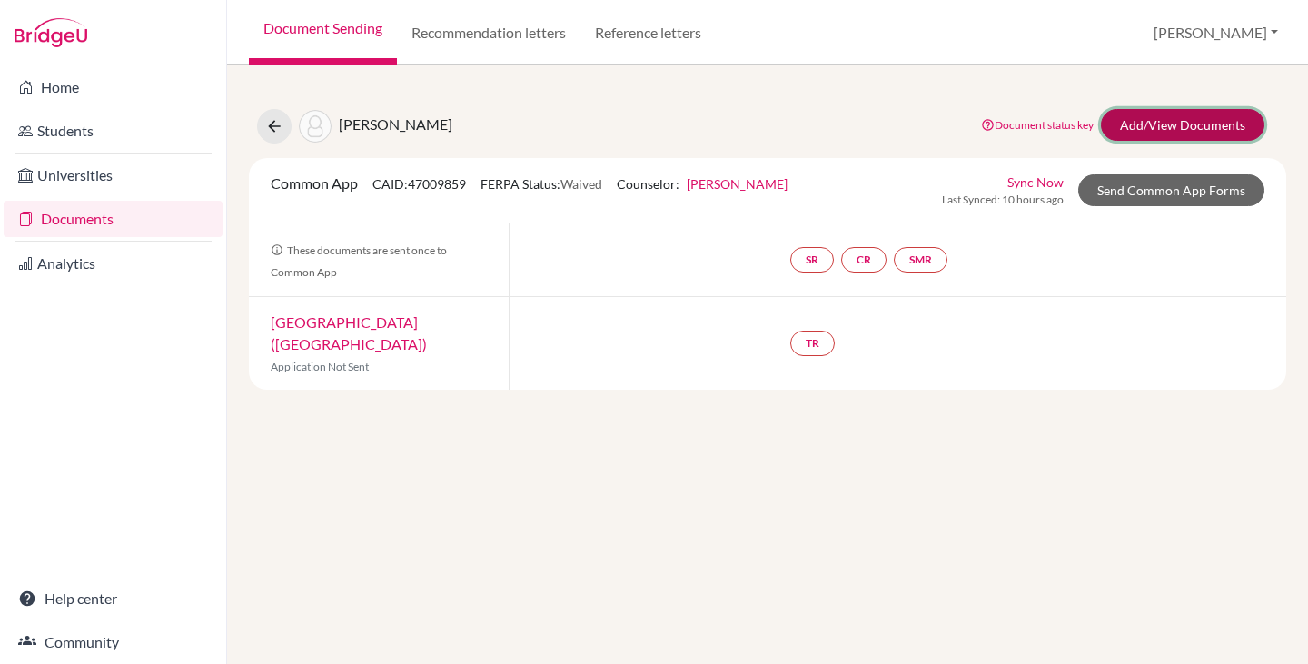
click at [1179, 133] on link "Add/View Documents" at bounding box center [1182, 125] width 163 height 32
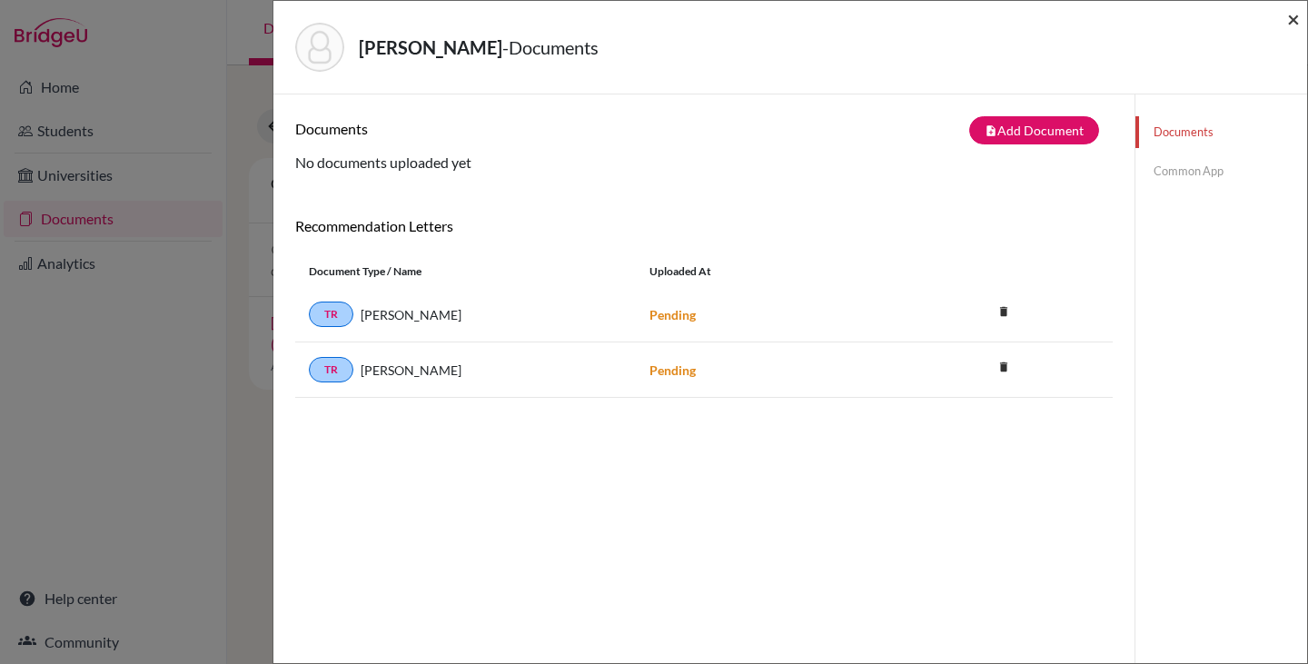
click at [1293, 19] on span "×" at bounding box center [1293, 18] width 13 height 26
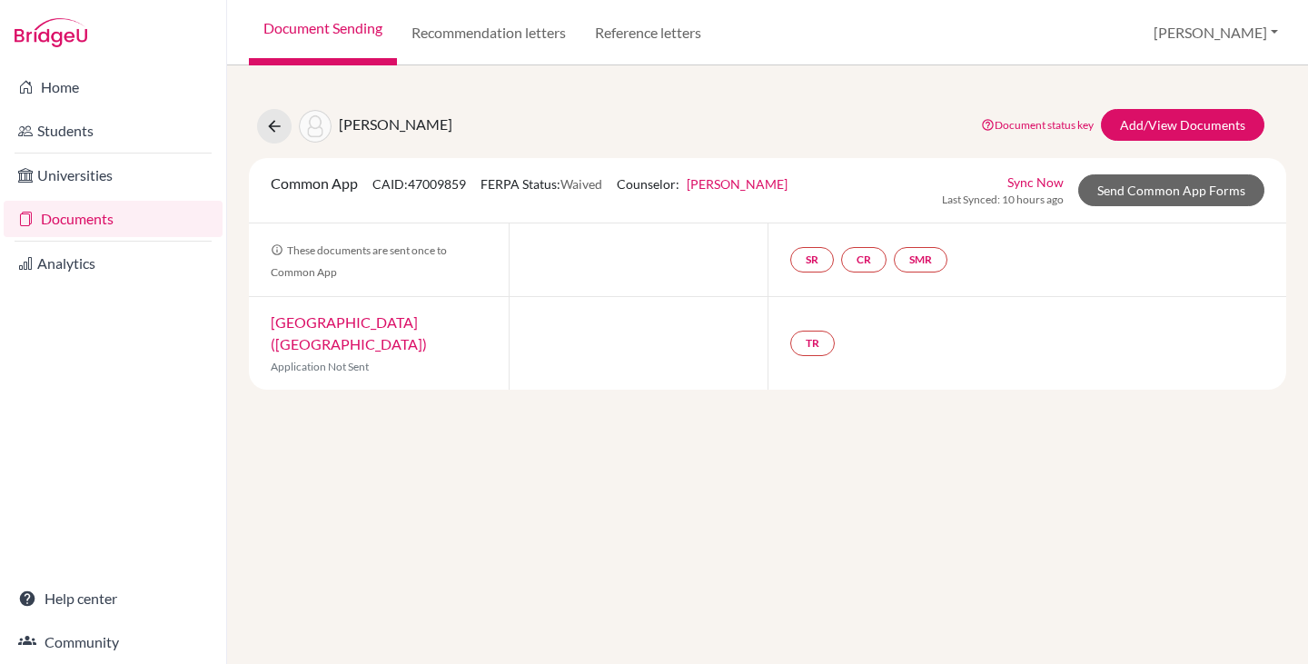
click at [114, 215] on link "Documents" at bounding box center [113, 219] width 219 height 36
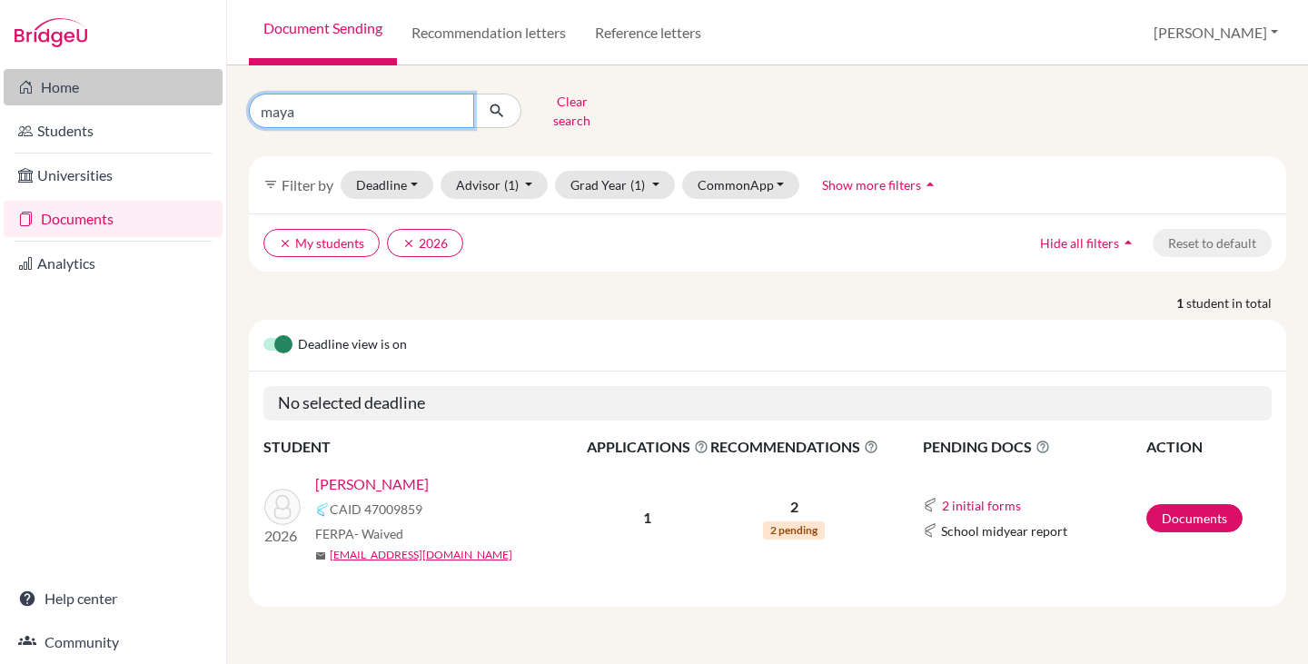
drag, startPoint x: 333, startPoint y: 96, endPoint x: 201, endPoint y: 85, distance: 133.0
click at [209, 87] on div "Home Students Universities Documents Analytics Help center Community Document S…" at bounding box center [654, 332] width 1308 height 664
type input "pedro"
click button "submit" at bounding box center [497, 111] width 48 height 35
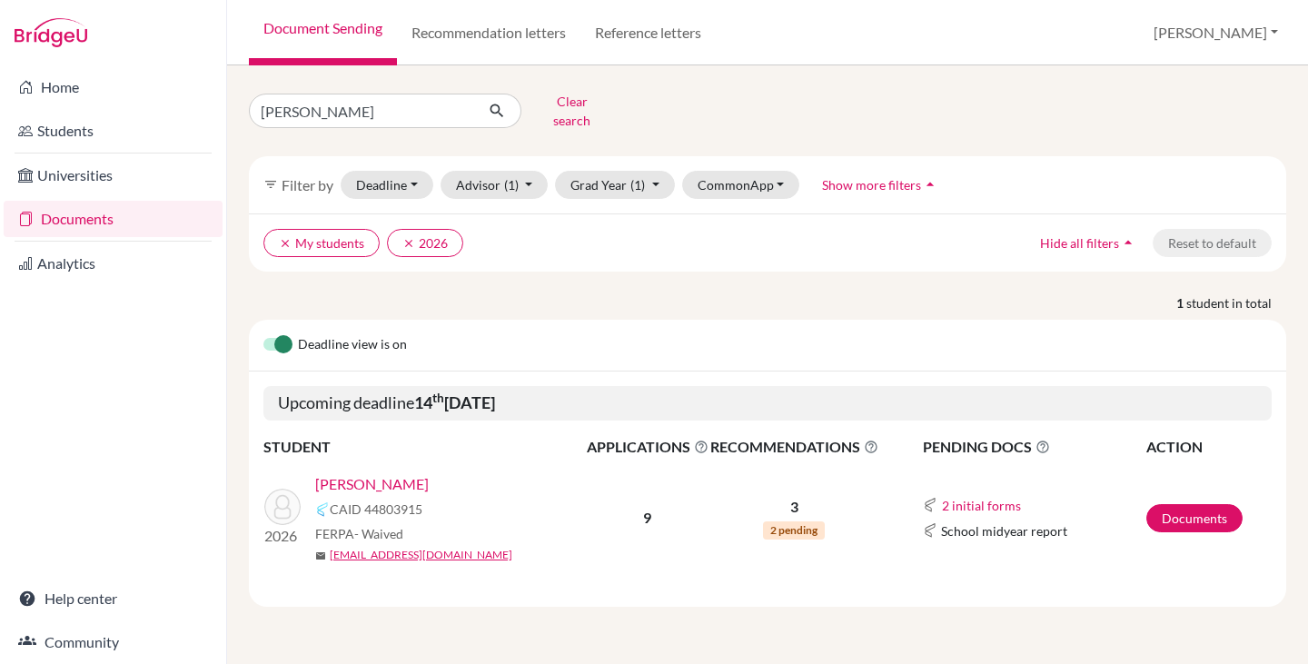
click at [360, 474] on link "Paiva, Pedro" at bounding box center [372, 484] width 114 height 22
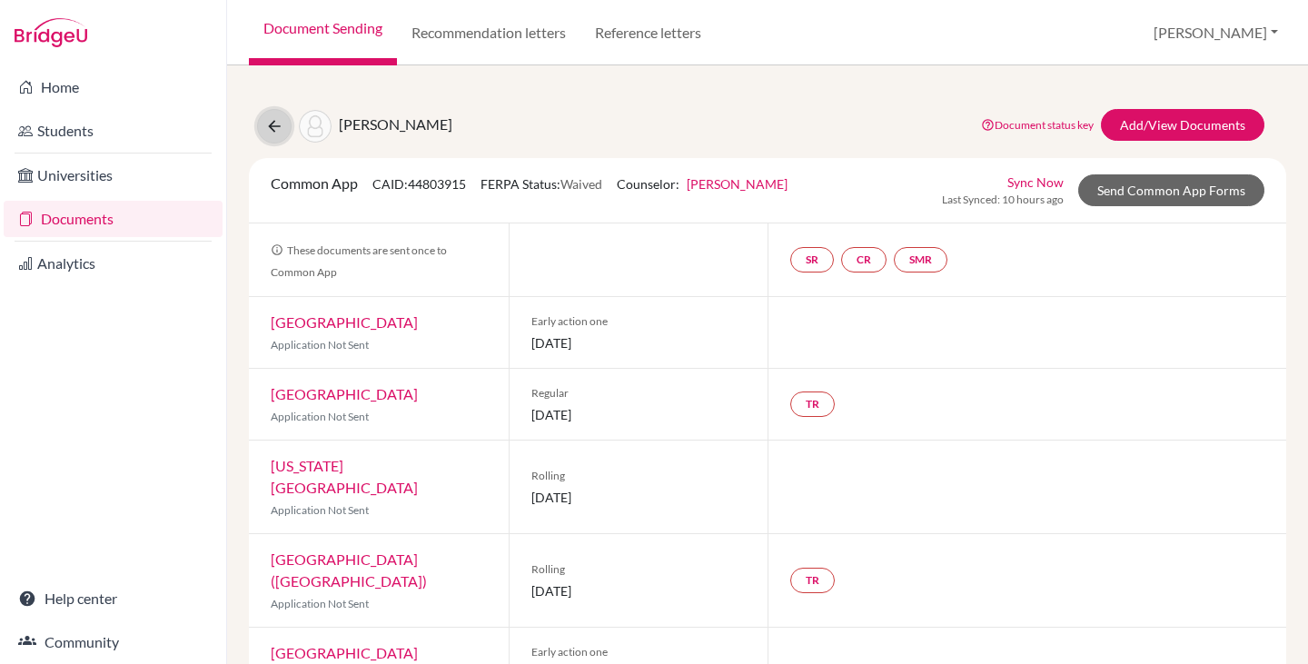
click at [264, 127] on button at bounding box center [274, 126] width 35 height 35
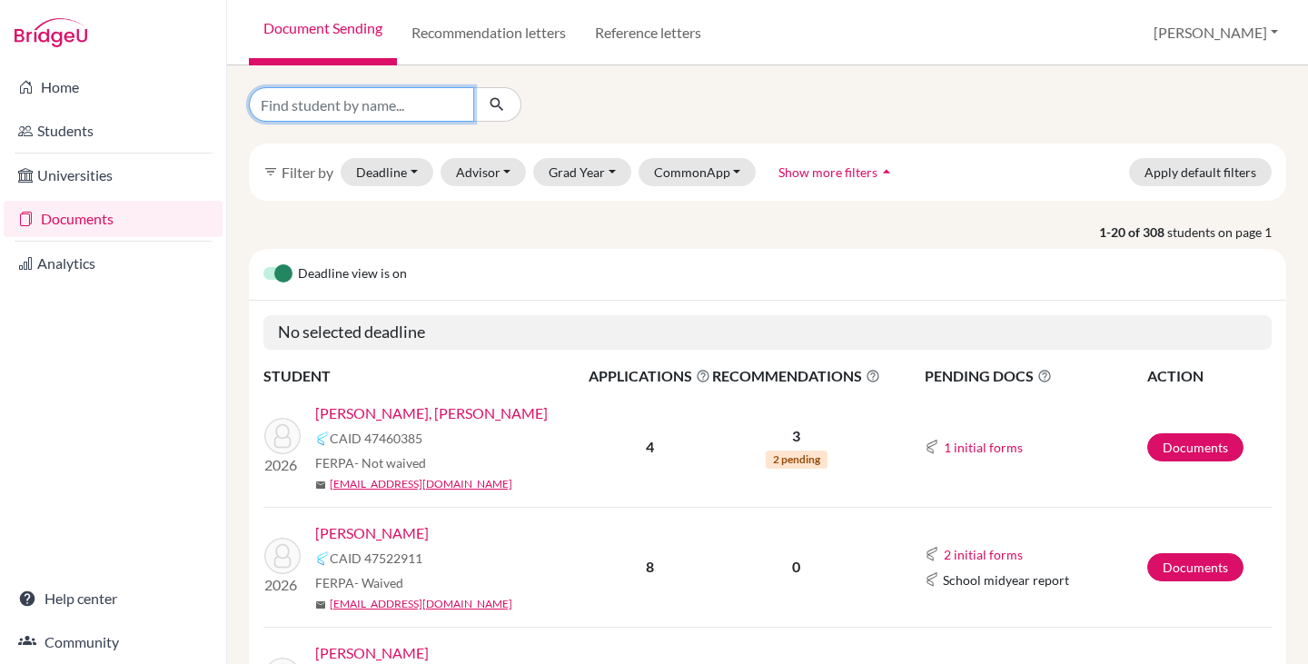
click at [380, 104] on input "Find student by name..." at bounding box center [361, 104] width 225 height 35
type input "pedro"
click button "submit" at bounding box center [497, 104] width 48 height 35
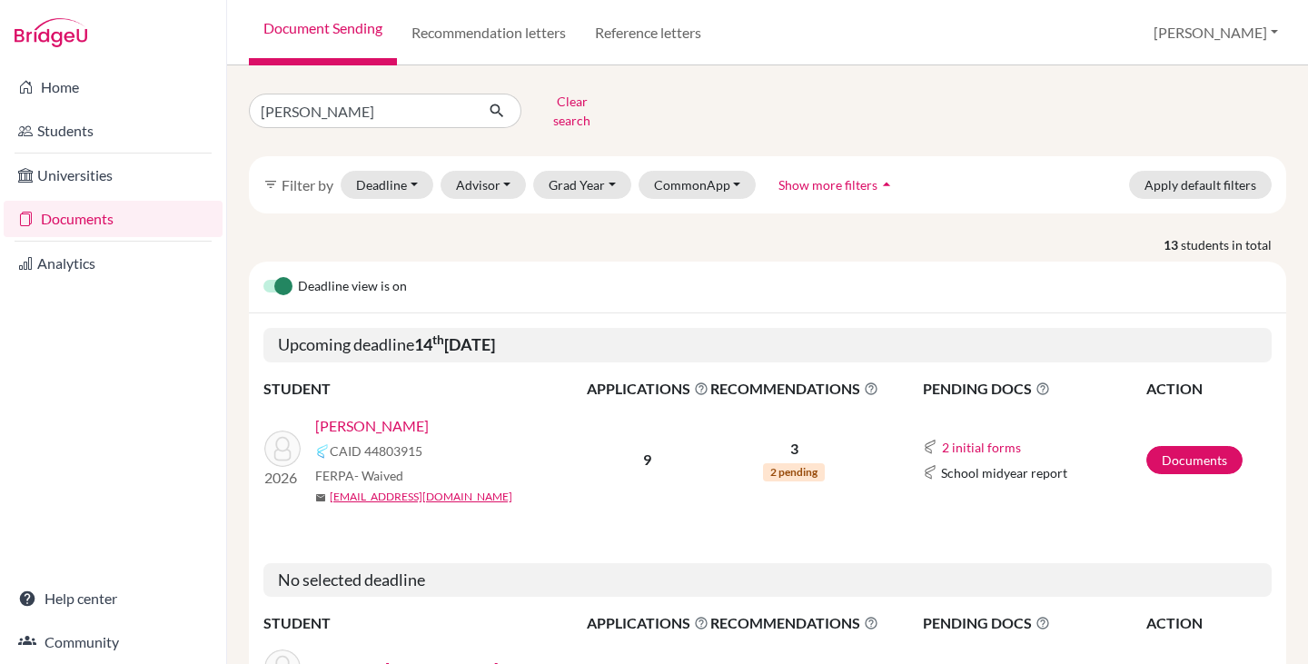
click at [359, 415] on link "[PERSON_NAME]" at bounding box center [372, 426] width 114 height 22
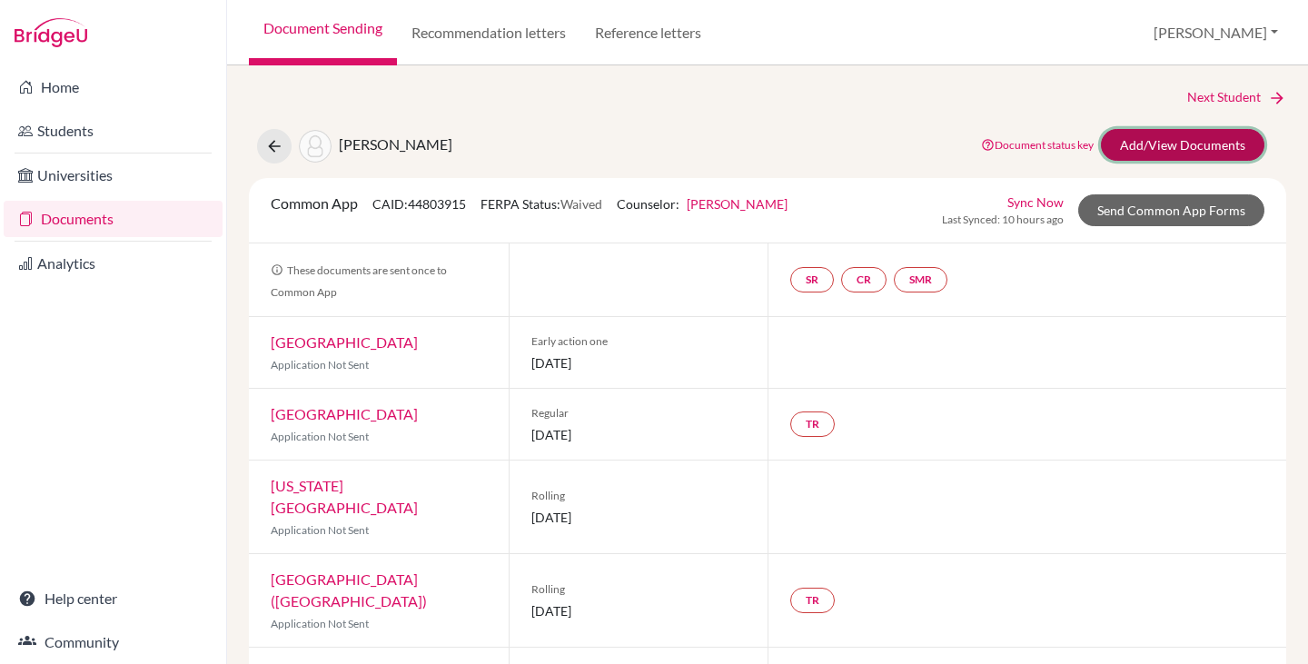
click at [1147, 138] on link "Add/View Documents" at bounding box center [1182, 145] width 163 height 32
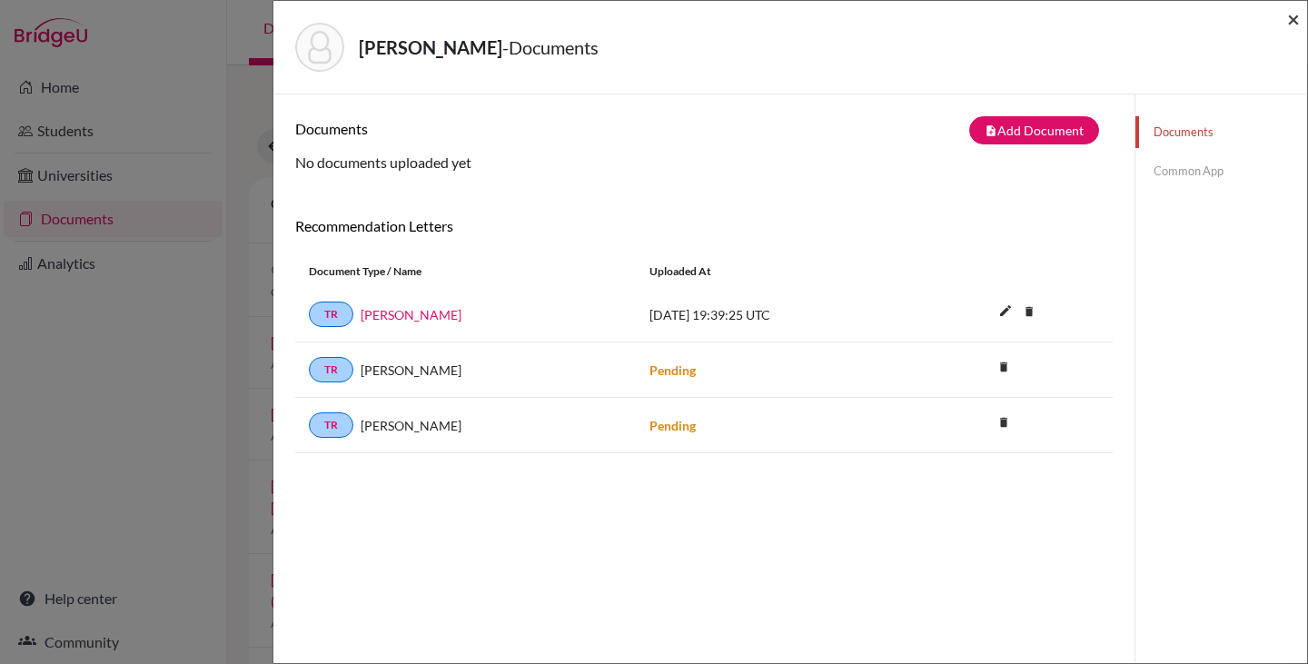
click at [1289, 19] on span "×" at bounding box center [1293, 18] width 13 height 26
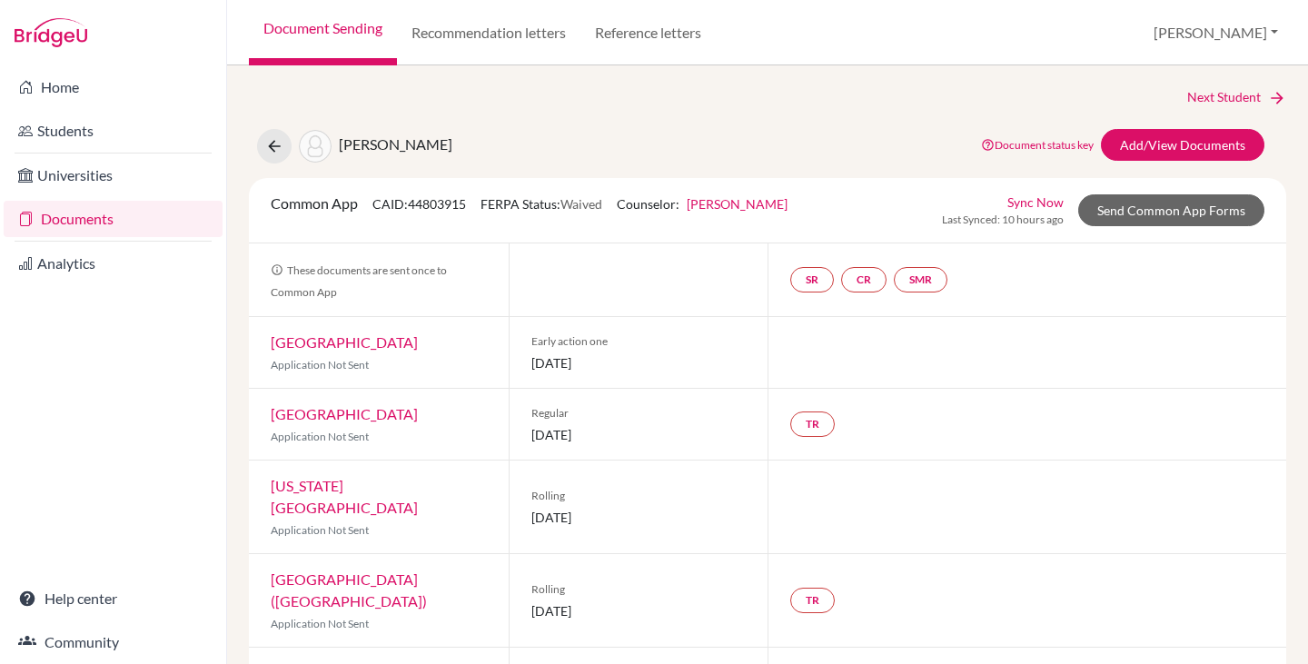
click at [94, 213] on link "Documents" at bounding box center [113, 219] width 219 height 36
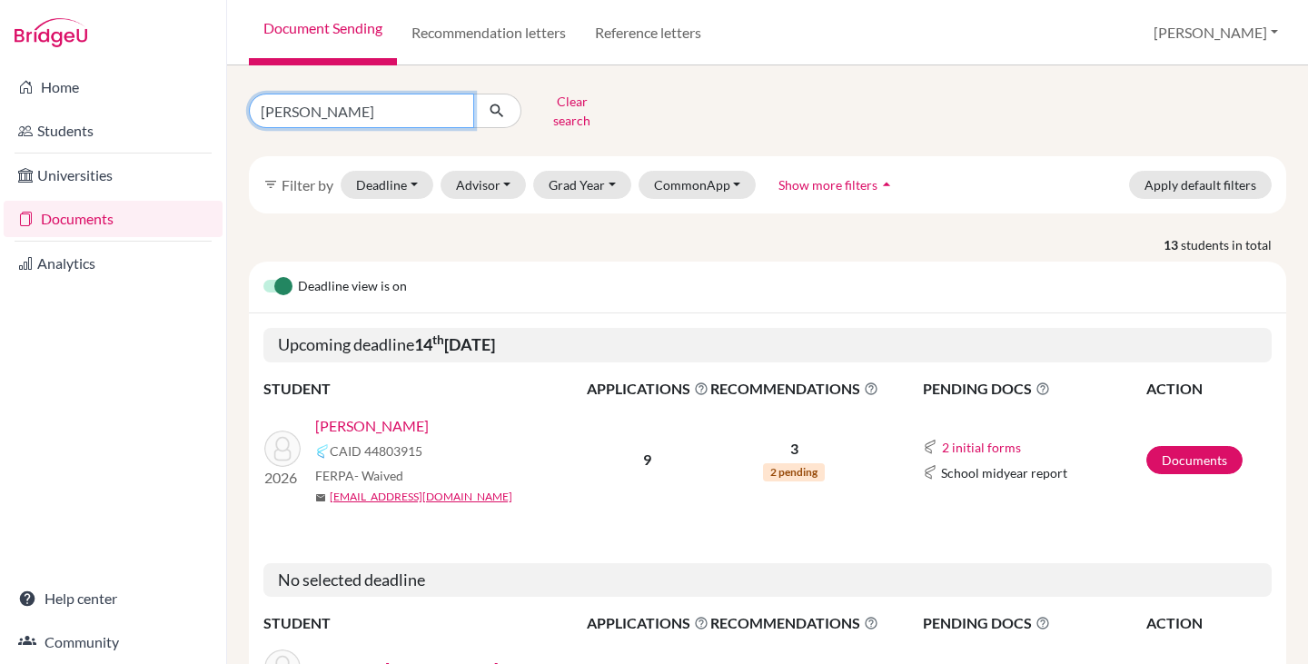
drag, startPoint x: 326, startPoint y: 99, endPoint x: 205, endPoint y: 107, distance: 121.0
click at [206, 109] on div "Home Students Universities Documents Analytics Help center Community Document S…" at bounding box center [654, 332] width 1308 height 664
type input "[PERSON_NAME]"
click button "submit" at bounding box center [497, 111] width 48 height 35
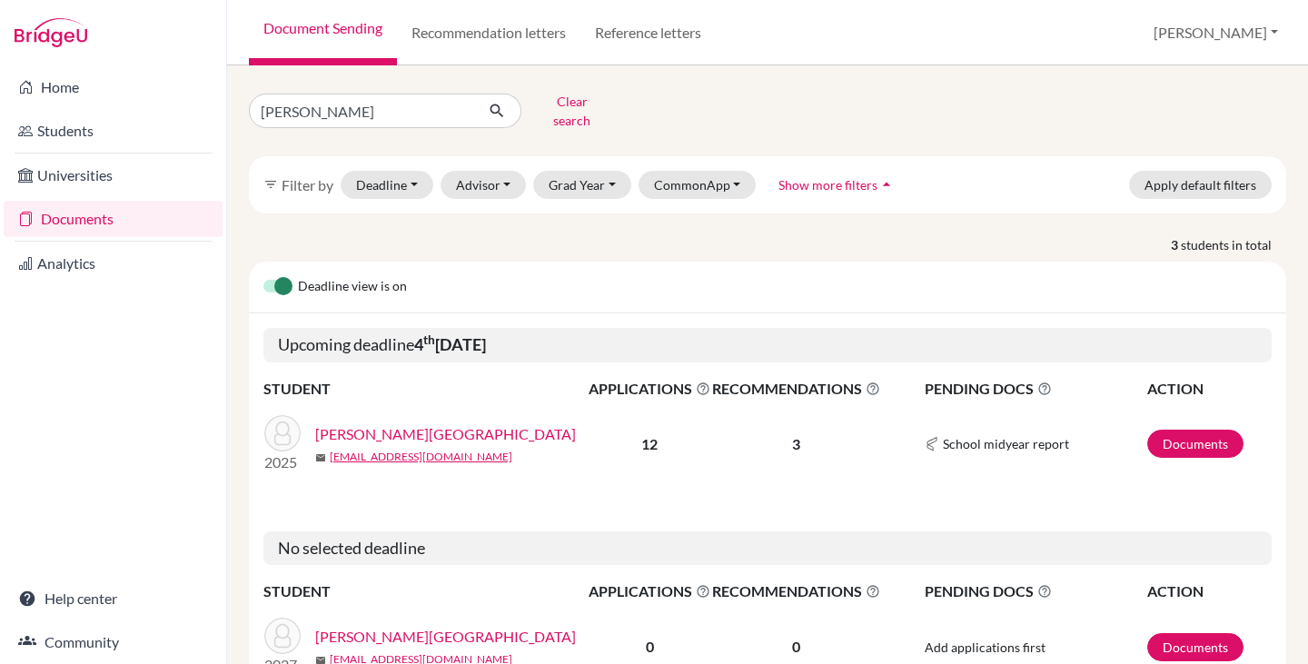
click at [383, 423] on link "[PERSON_NAME][GEOGRAPHIC_DATA]" at bounding box center [445, 434] width 261 height 22
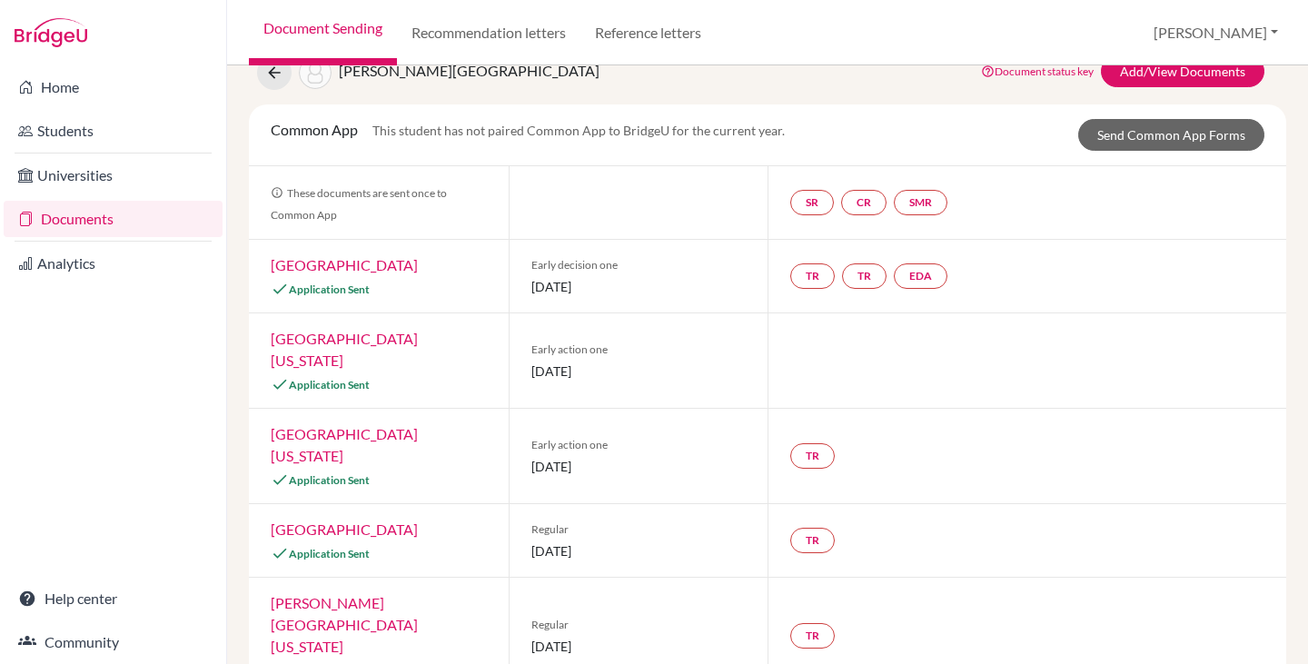
scroll to position [28, 0]
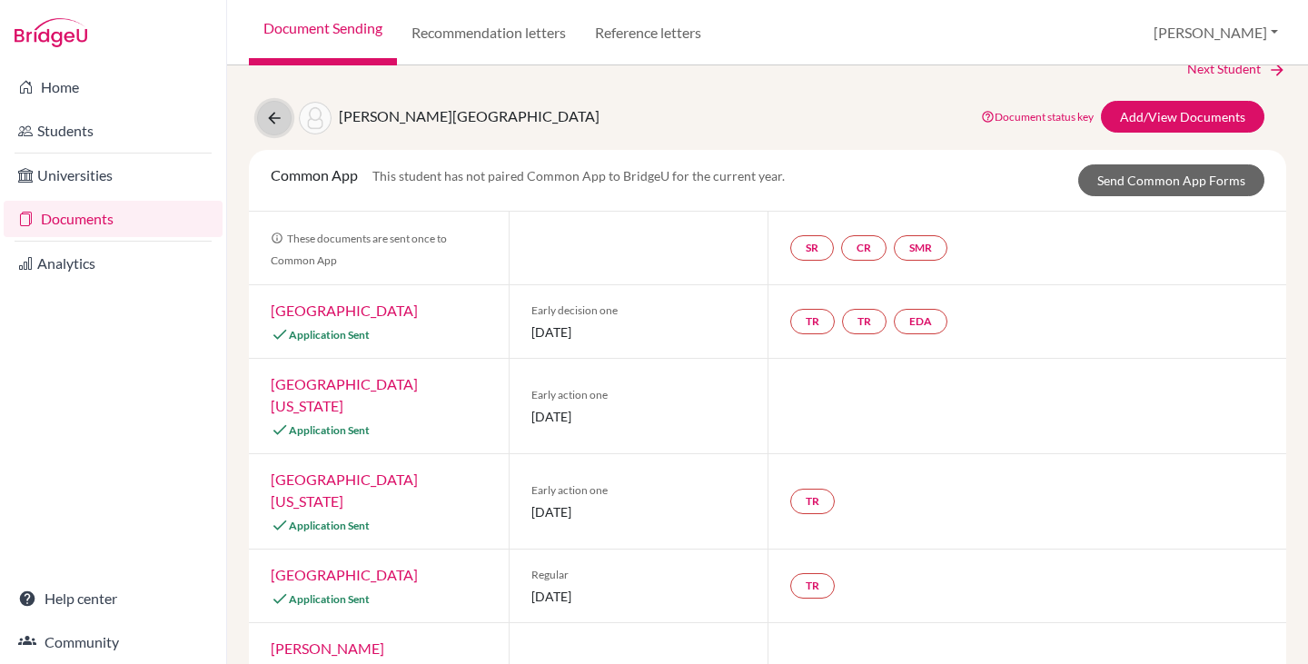
click at [273, 113] on icon at bounding box center [274, 118] width 18 height 18
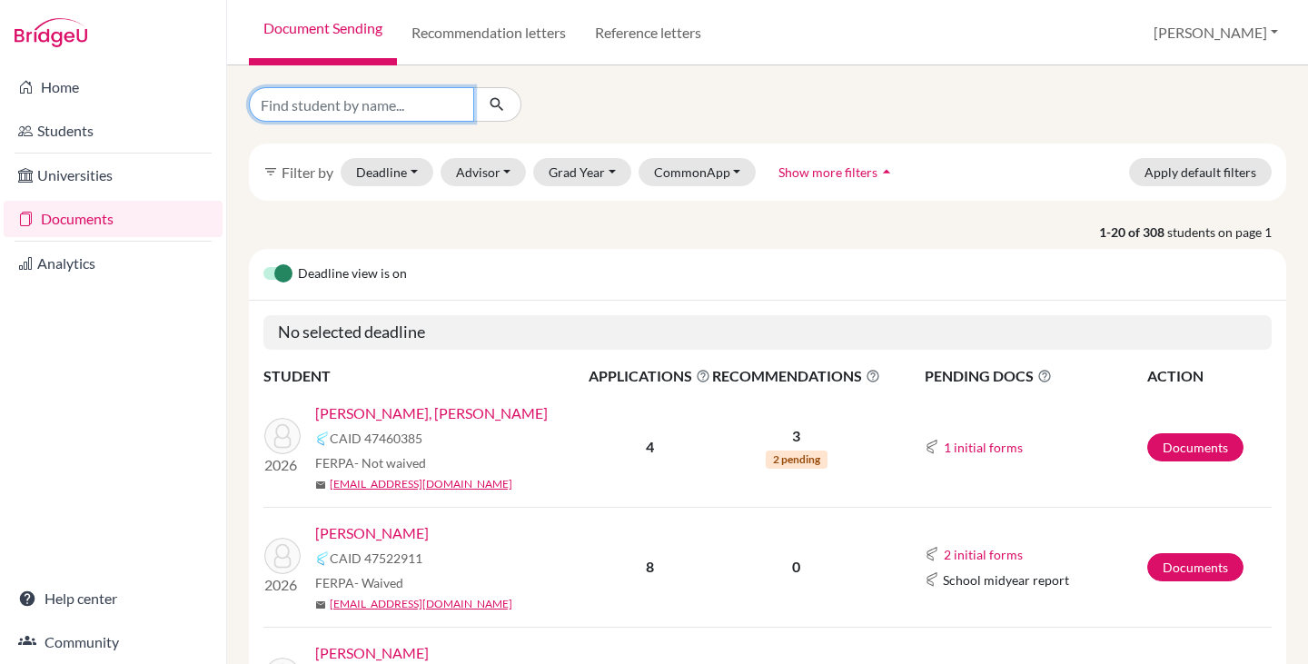
click at [364, 114] on input "Find student by name..." at bounding box center [361, 104] width 225 height 35
type input "santiago"
click at [500, 90] on button "submit" at bounding box center [497, 104] width 48 height 35
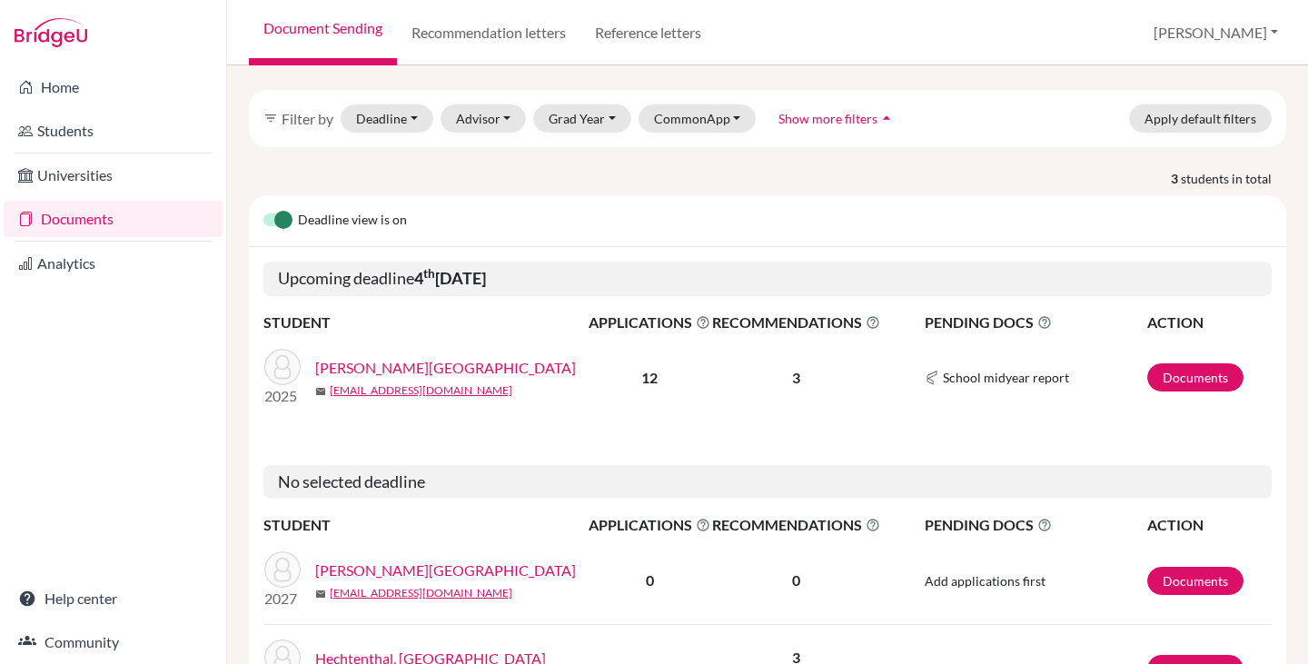
scroll to position [174, 0]
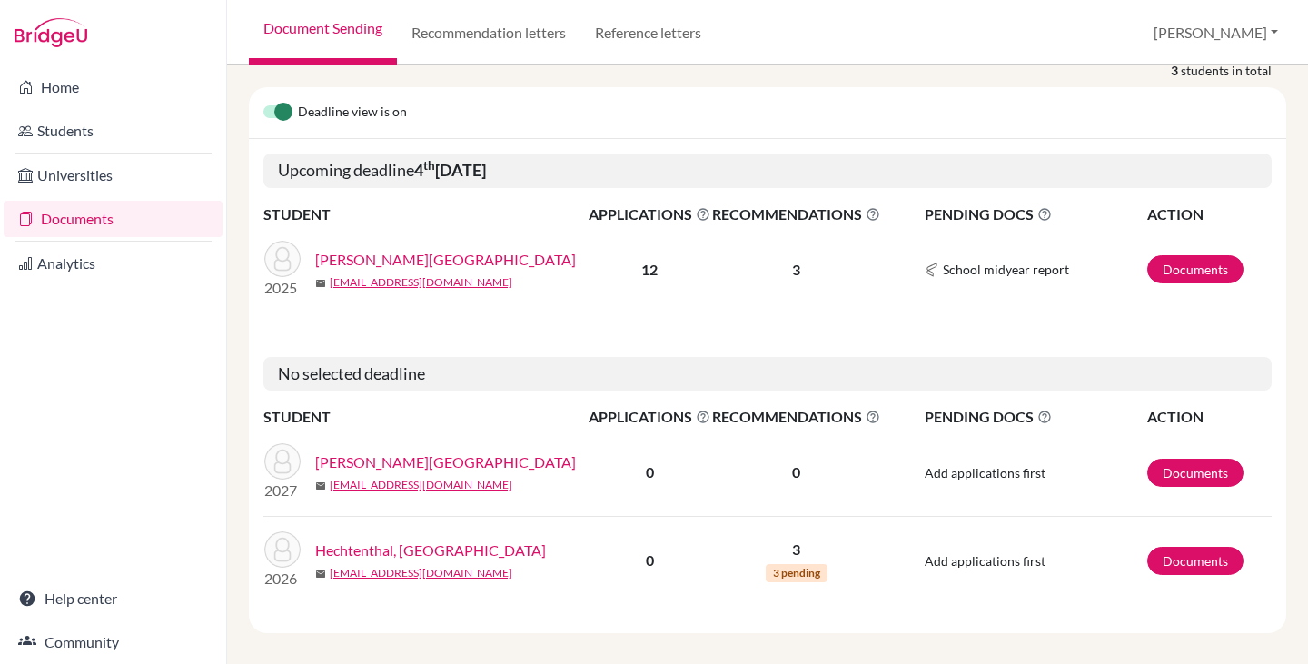
click at [411, 539] on link "Hechtenthal, [GEOGRAPHIC_DATA]" at bounding box center [430, 550] width 231 height 22
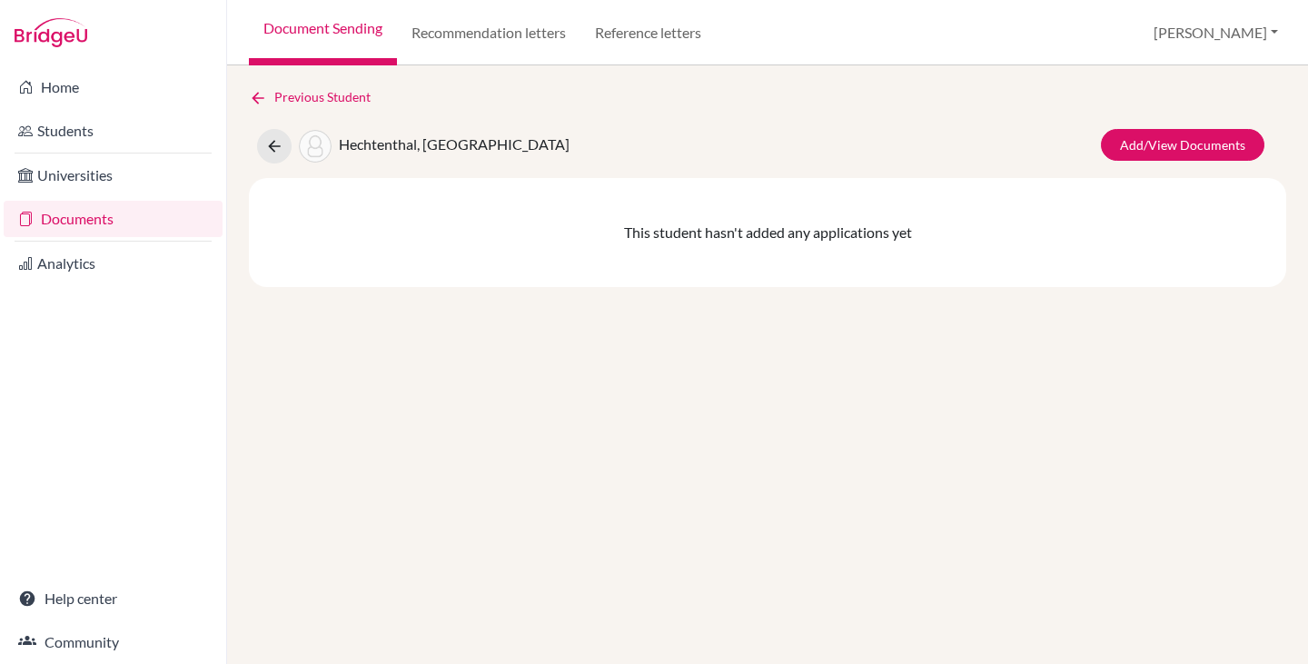
click at [89, 213] on link "Documents" at bounding box center [113, 219] width 219 height 36
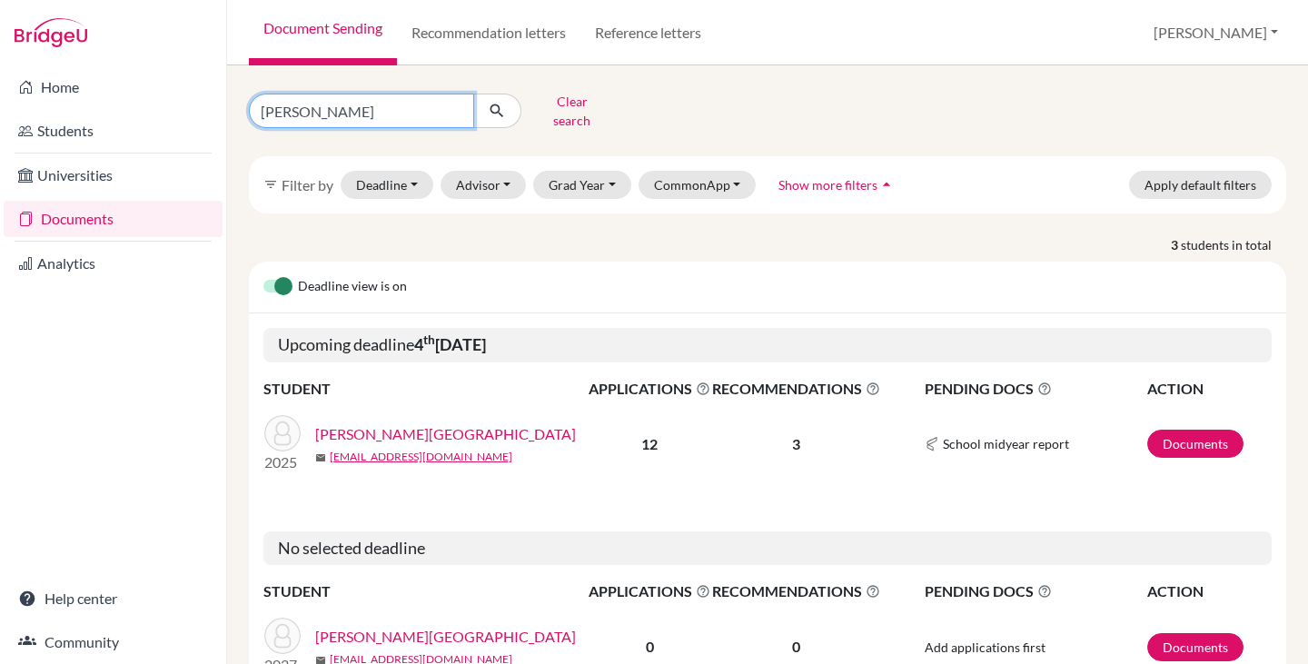
drag, startPoint x: 333, startPoint y: 110, endPoint x: 228, endPoint y: 109, distance: 105.3
click at [228, 109] on div "santiago Clear search filter_list Filter by Deadline - Select a date range Or d…" at bounding box center [767, 364] width 1081 height 598
type input "pedro"
click button "submit" at bounding box center [497, 111] width 48 height 35
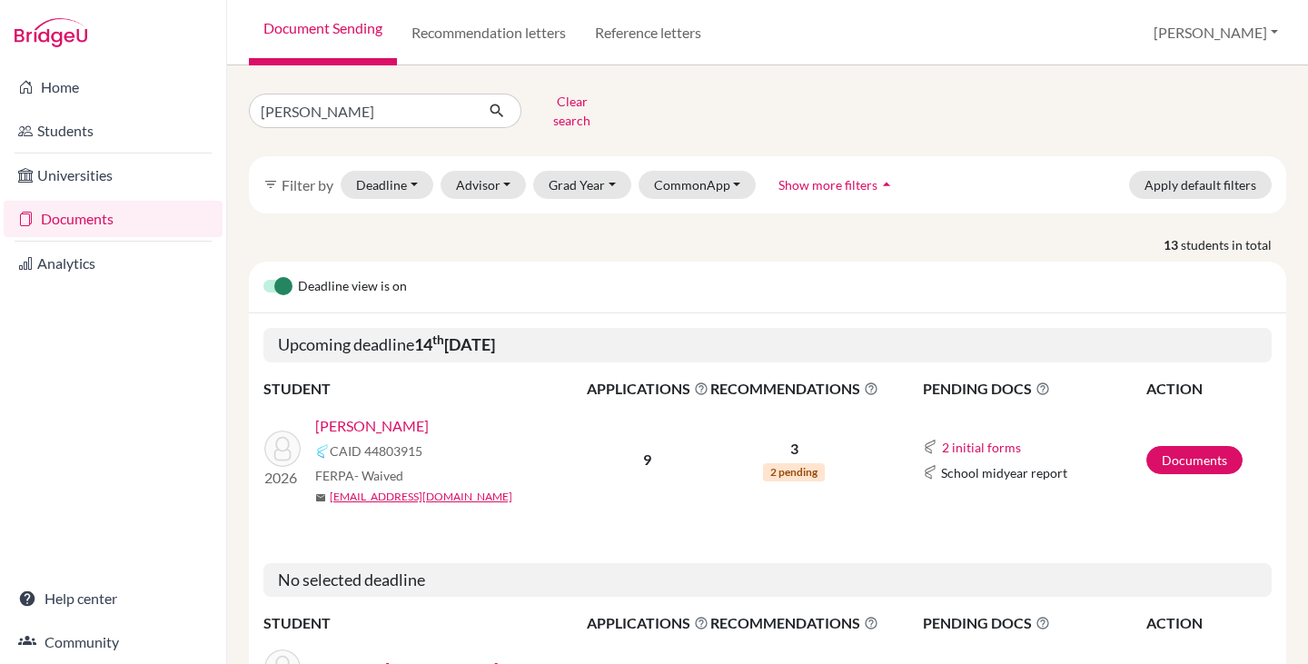
click at [351, 415] on link "Paiva, Pedro" at bounding box center [372, 426] width 114 height 22
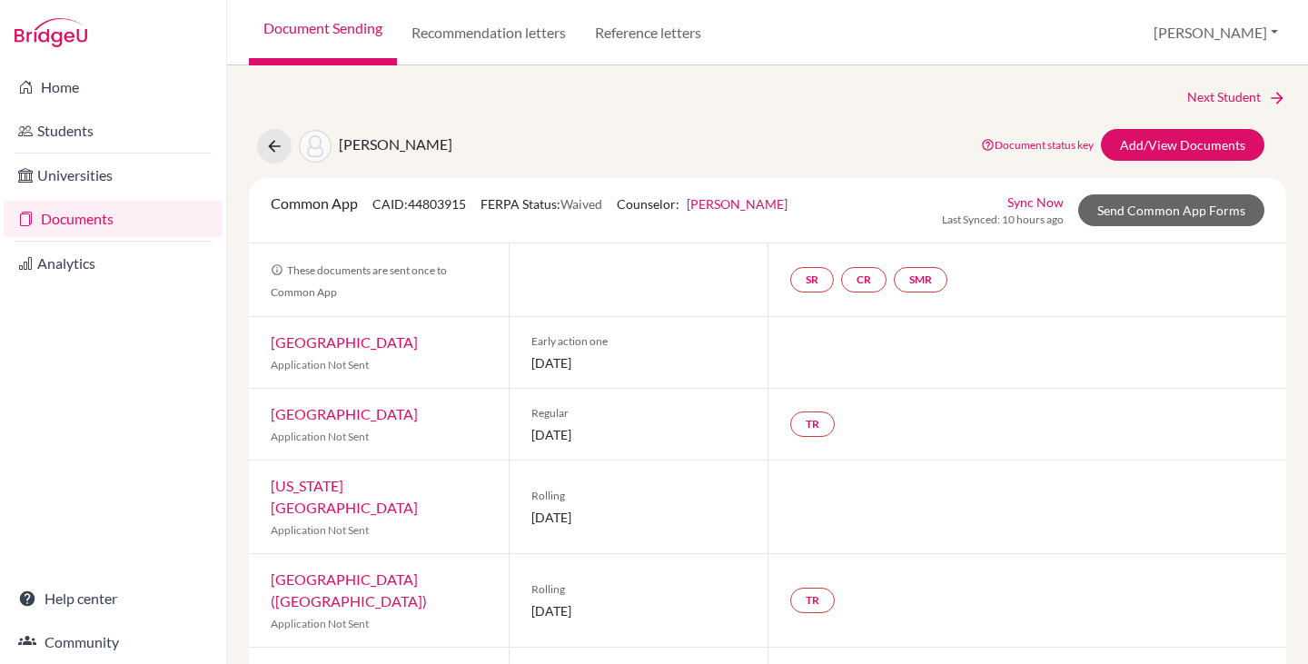
click at [78, 212] on link "Documents" at bounding box center [113, 219] width 219 height 36
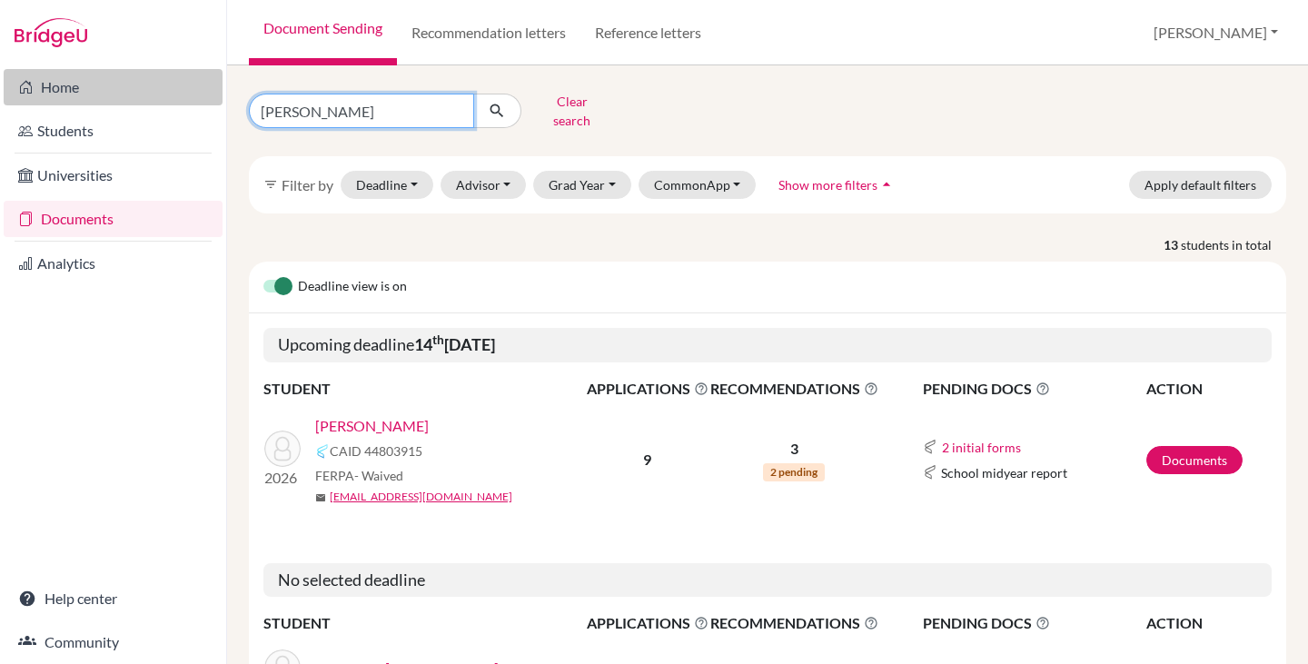
drag, startPoint x: 335, startPoint y: 99, endPoint x: 204, endPoint y: 102, distance: 130.8
click at [204, 102] on div "Home Students Universities Documents Analytics Help center Community Document S…" at bounding box center [654, 332] width 1308 height 664
type input "Sophia"
click button "submit" at bounding box center [497, 111] width 48 height 35
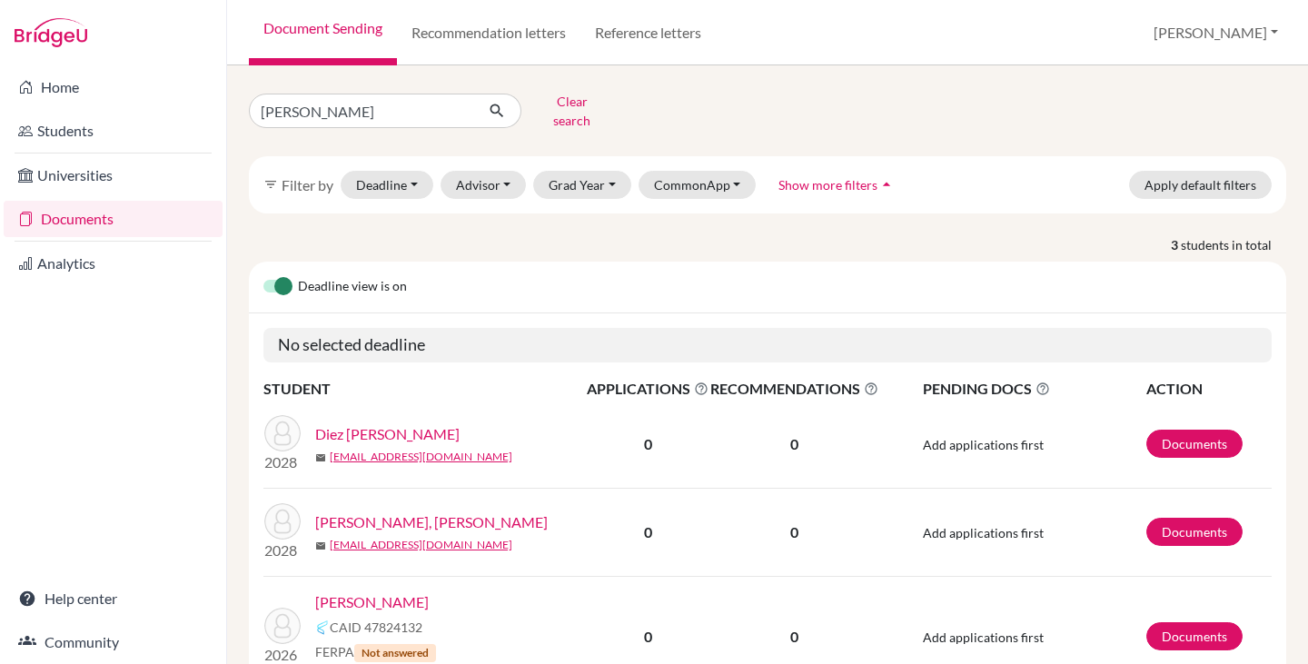
click at [402, 591] on link "Parente, Sophia" at bounding box center [372, 602] width 114 height 22
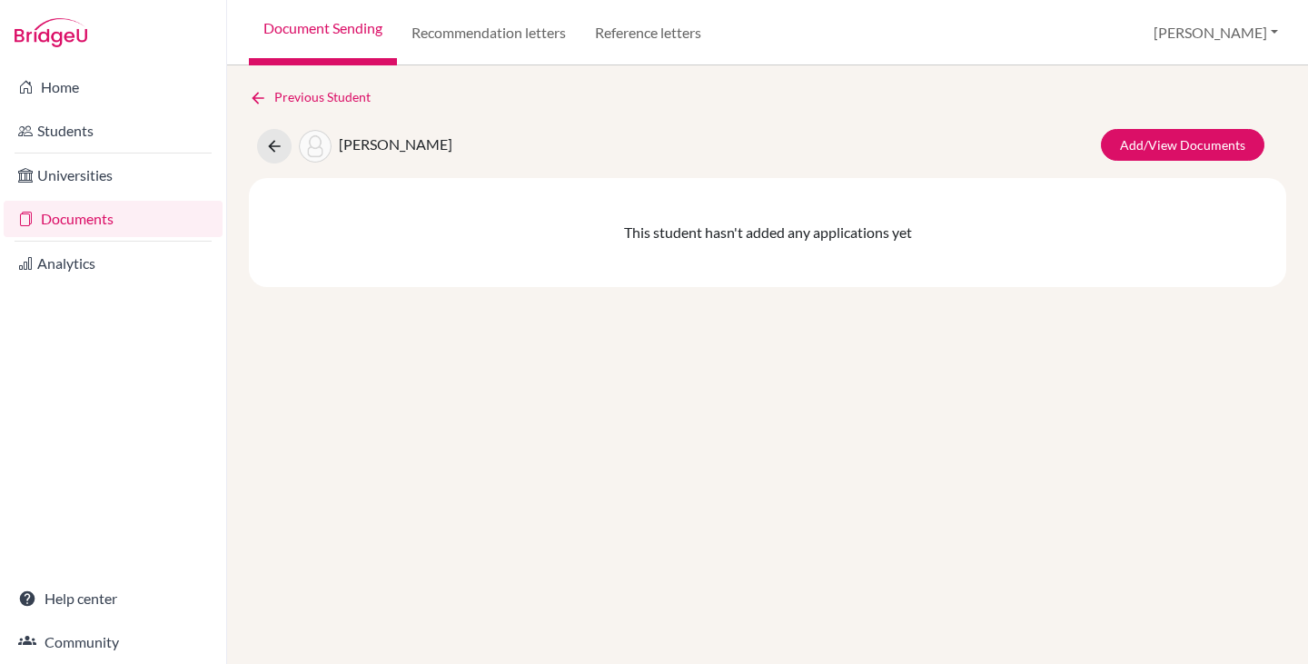
click at [52, 219] on link "Documents" at bounding box center [113, 219] width 219 height 36
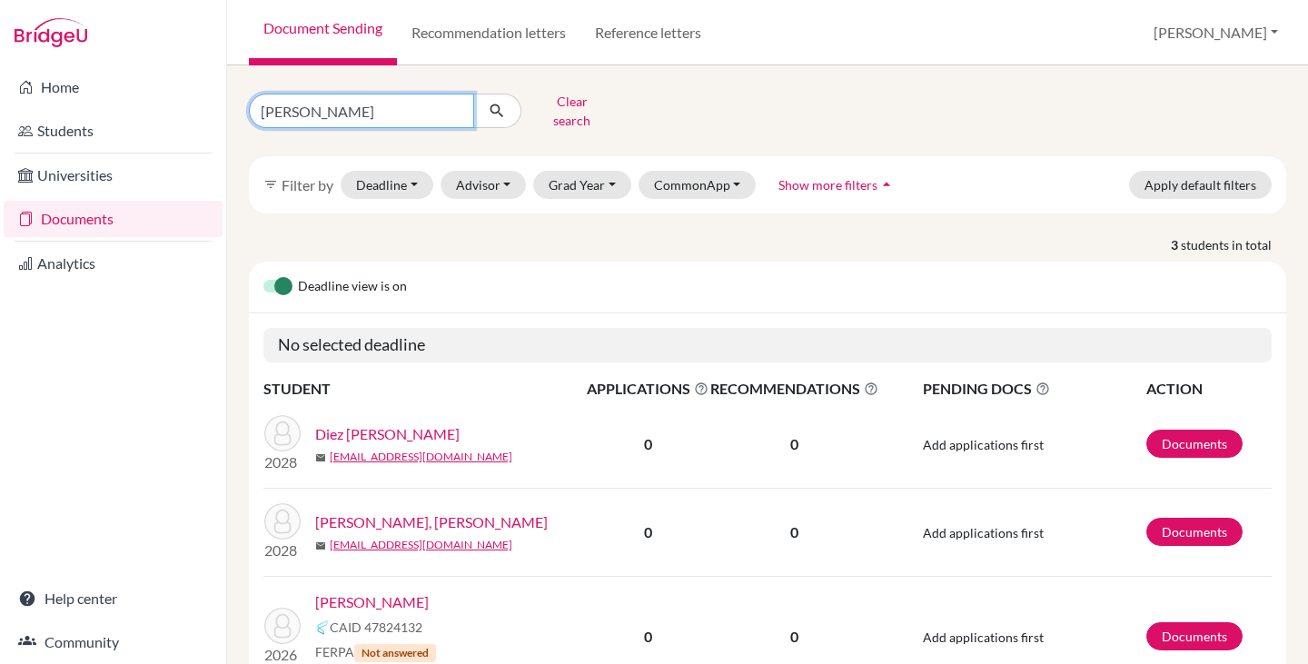
drag, startPoint x: 311, startPoint y: 108, endPoint x: 244, endPoint y: 100, distance: 66.8
click at [244, 100] on div "Sophia Clear search" at bounding box center [412, 110] width 355 height 47
type input "Gustavo"
click button "submit" at bounding box center [497, 111] width 48 height 35
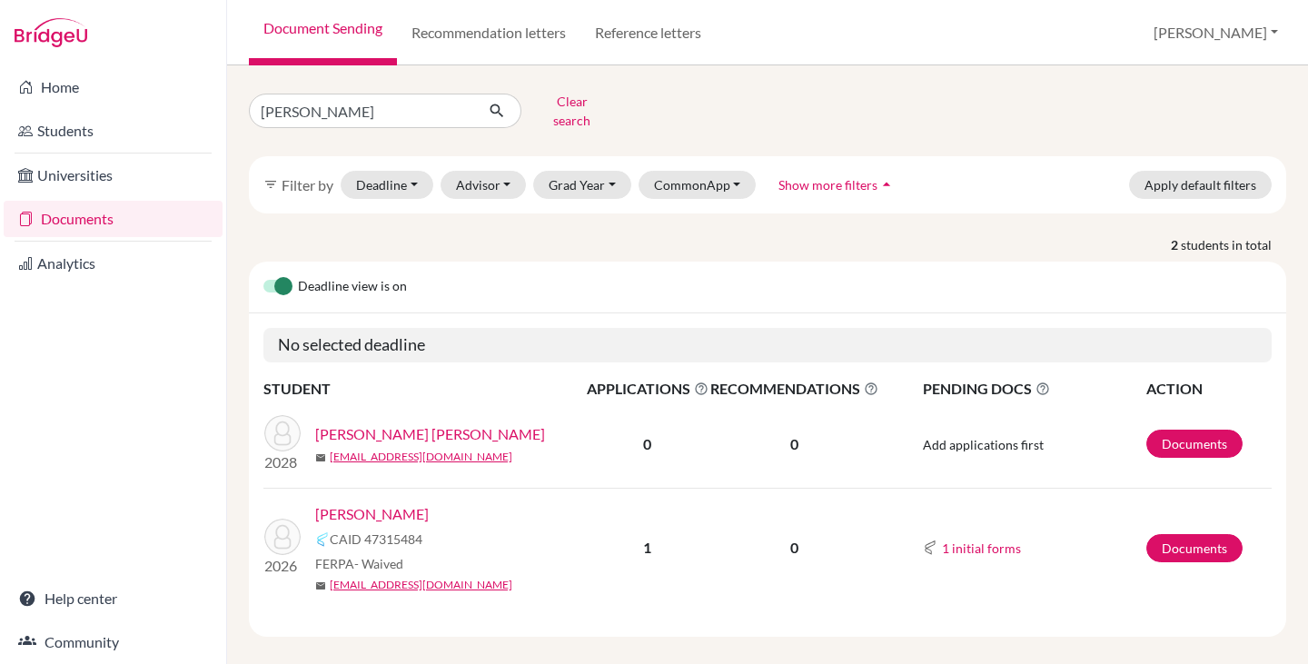
click at [364, 503] on link "Teixeira, Gustavo" at bounding box center [372, 514] width 114 height 22
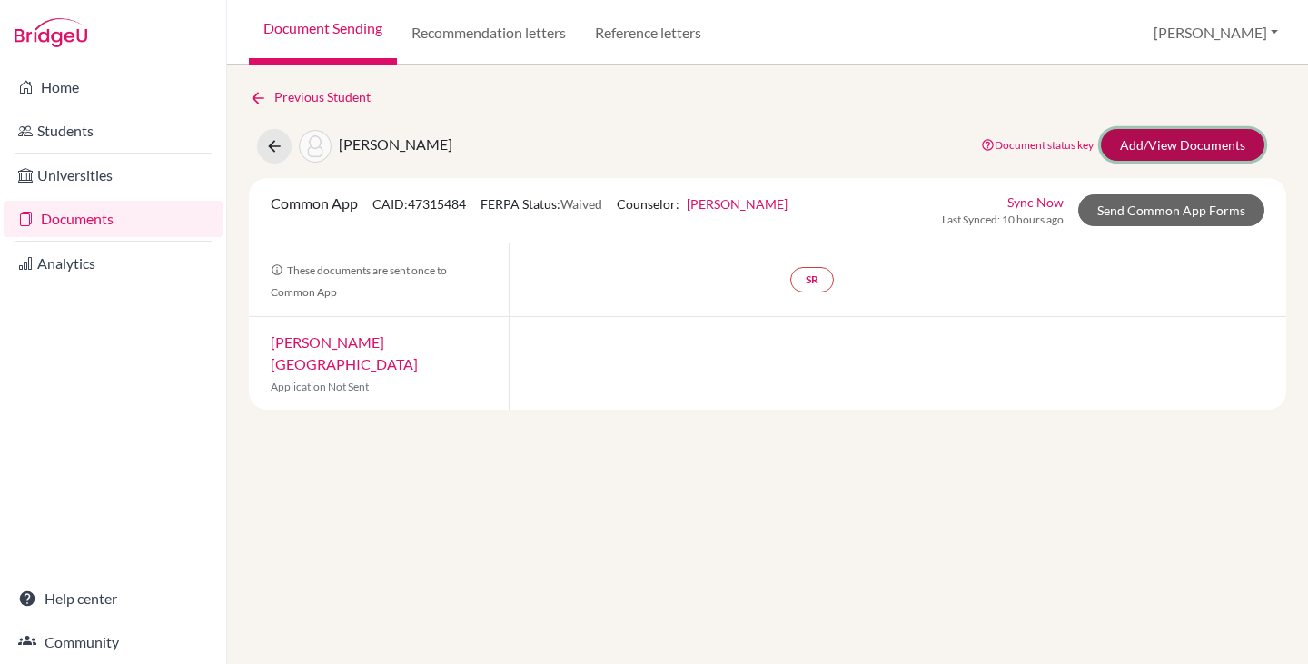
click at [1151, 151] on link "Add/View Documents" at bounding box center [1182, 145] width 163 height 32
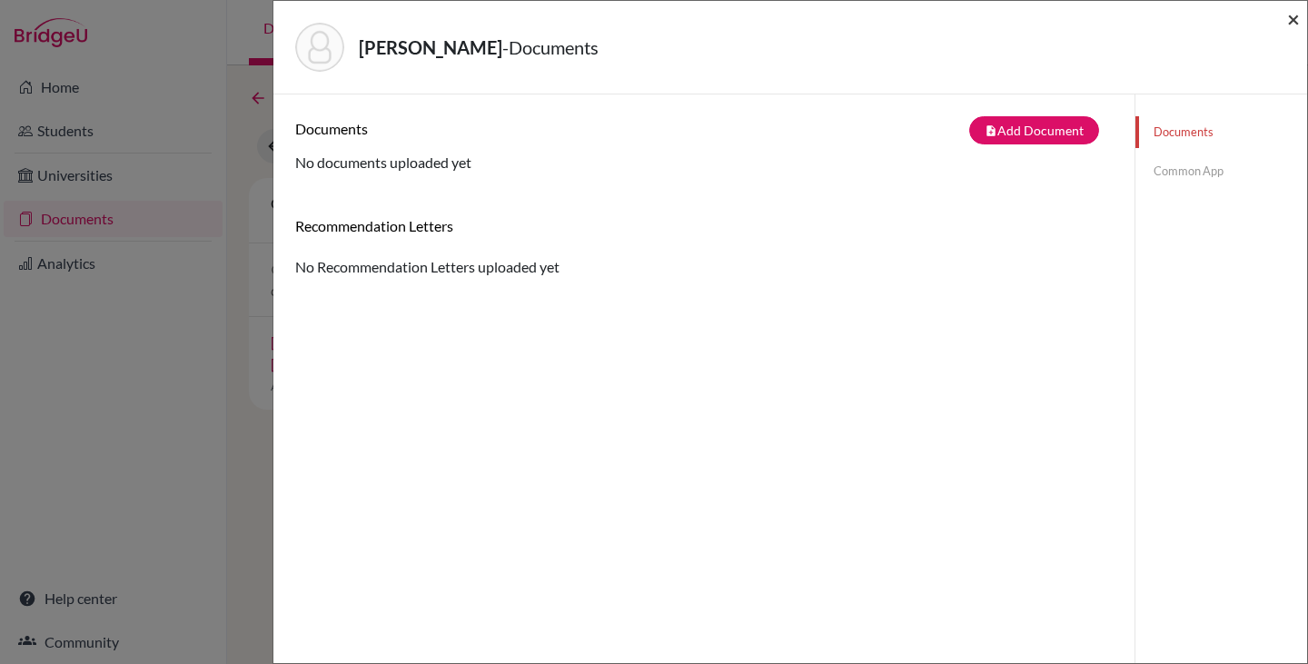
click at [1292, 18] on span "×" at bounding box center [1293, 18] width 13 height 26
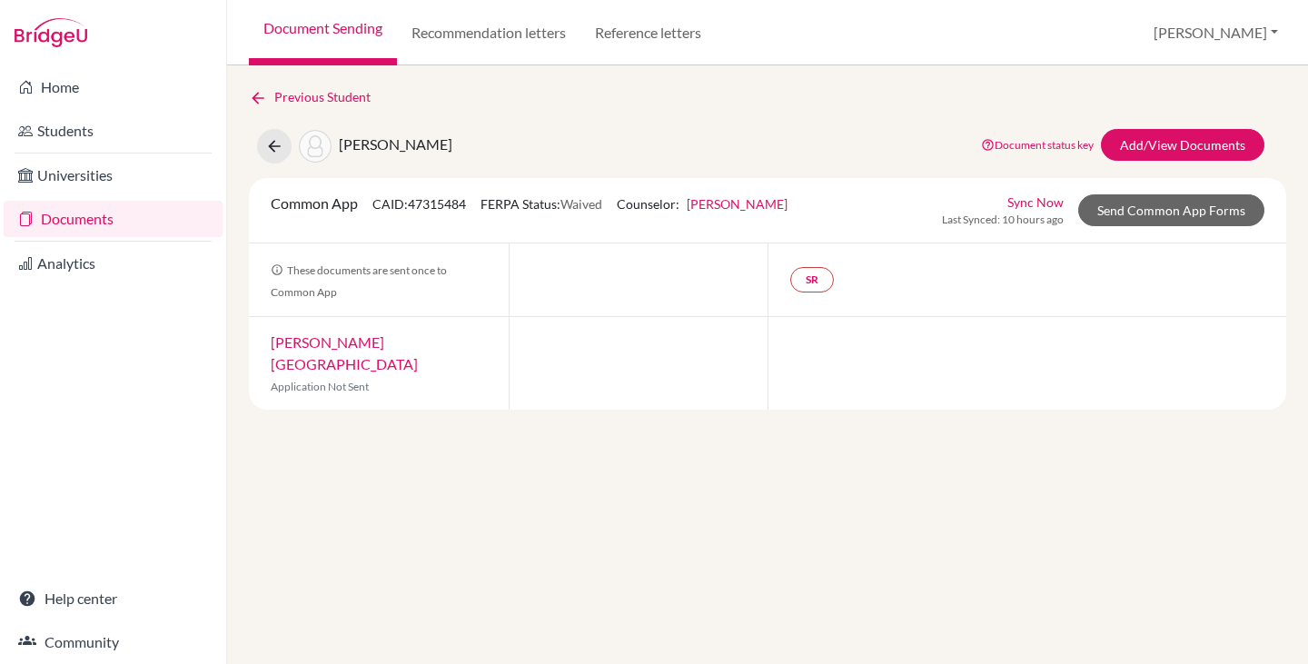
click at [93, 217] on link "Documents" at bounding box center [113, 219] width 219 height 36
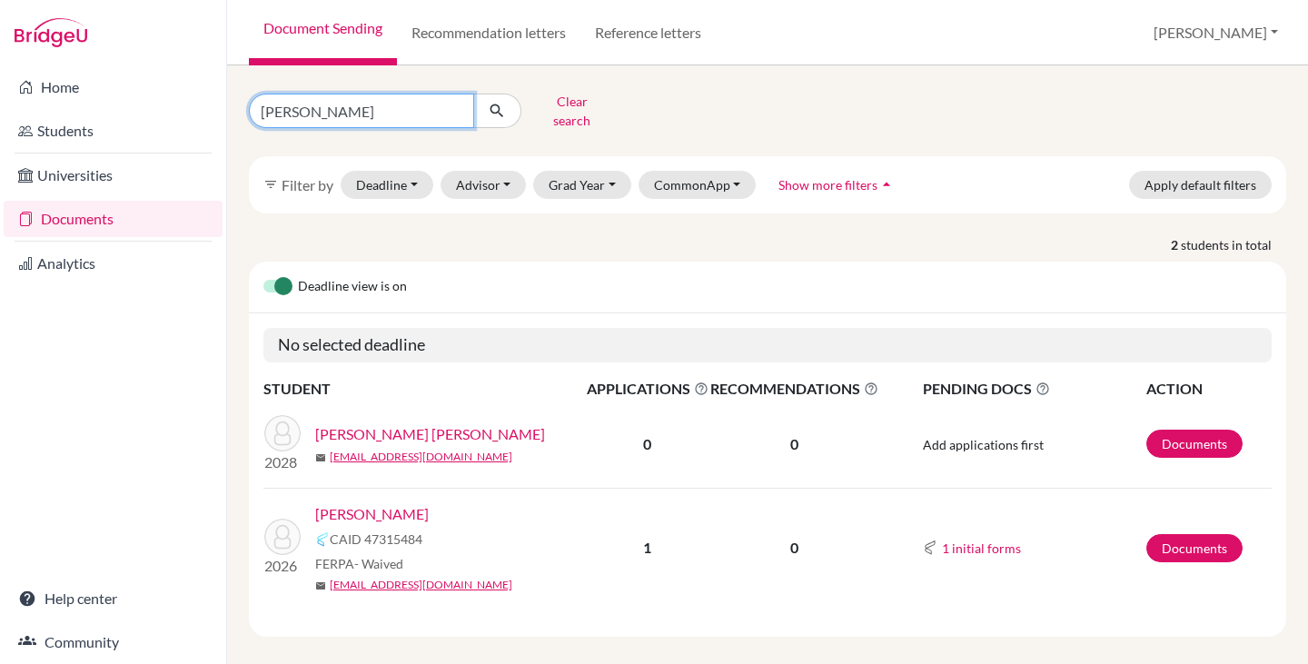
drag, startPoint x: 332, startPoint y: 108, endPoint x: 170, endPoint y: 107, distance: 162.5
click at [170, 107] on div "Home Students Universities Documents Analytics Help center Community Document S…" at bounding box center [654, 332] width 1308 height 664
type input "luigi"
click button "submit" at bounding box center [497, 111] width 48 height 35
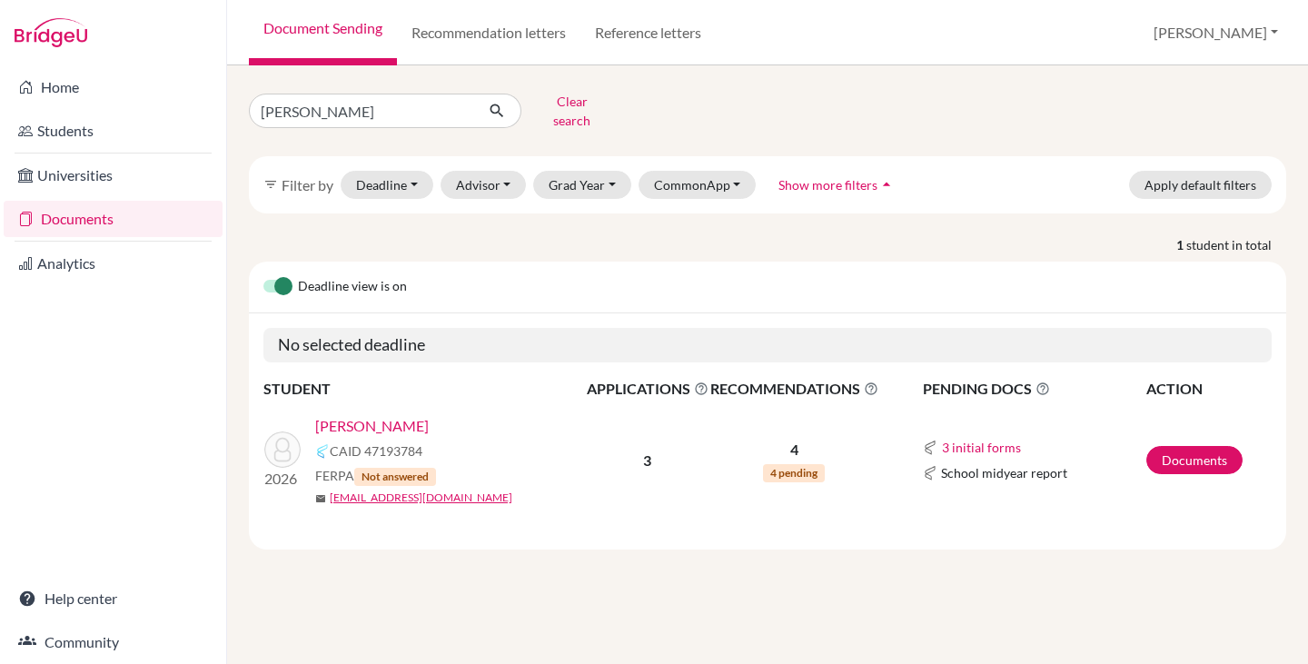
click at [382, 415] on link "[PERSON_NAME]" at bounding box center [372, 426] width 114 height 22
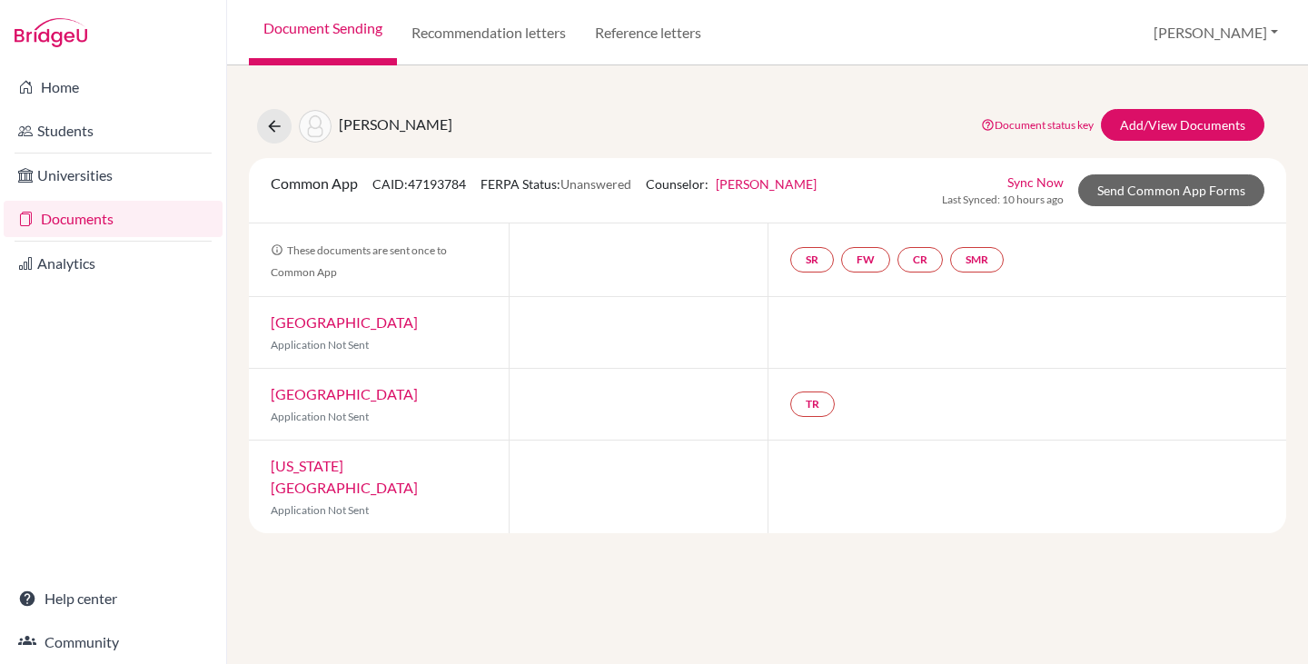
click at [62, 209] on link "Documents" at bounding box center [113, 219] width 219 height 36
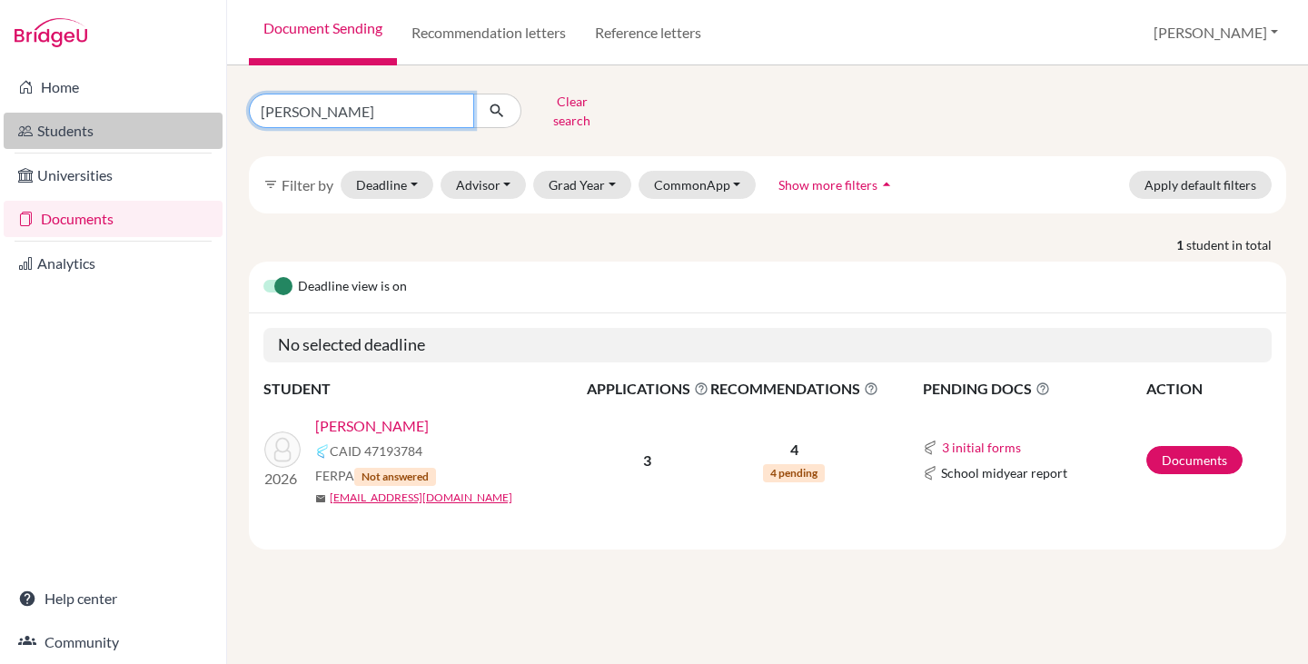
drag, startPoint x: 332, startPoint y: 104, endPoint x: 159, endPoint y: 114, distance: 173.7
click at [159, 114] on div "Home Students Universities Documents Analytics Help center Community Document S…" at bounding box center [654, 332] width 1308 height 664
type input "lucca"
click button "submit" at bounding box center [497, 111] width 48 height 35
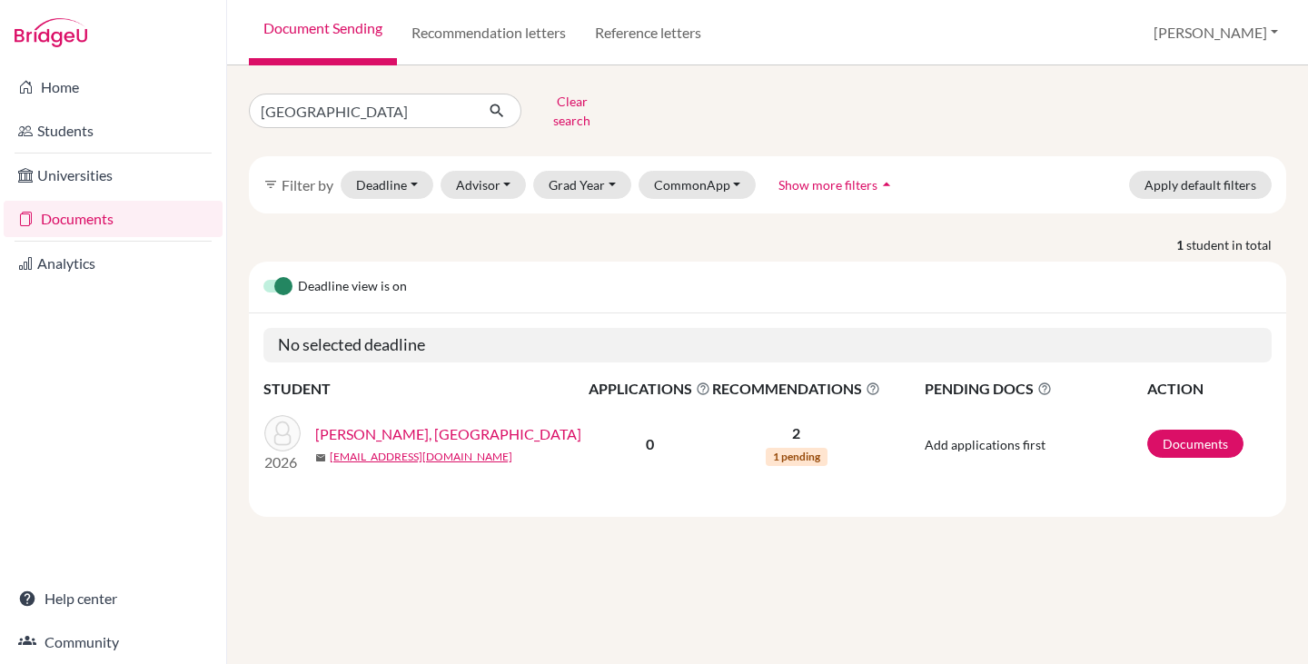
click at [355, 423] on link "[PERSON_NAME], [GEOGRAPHIC_DATA]" at bounding box center [448, 434] width 266 height 22
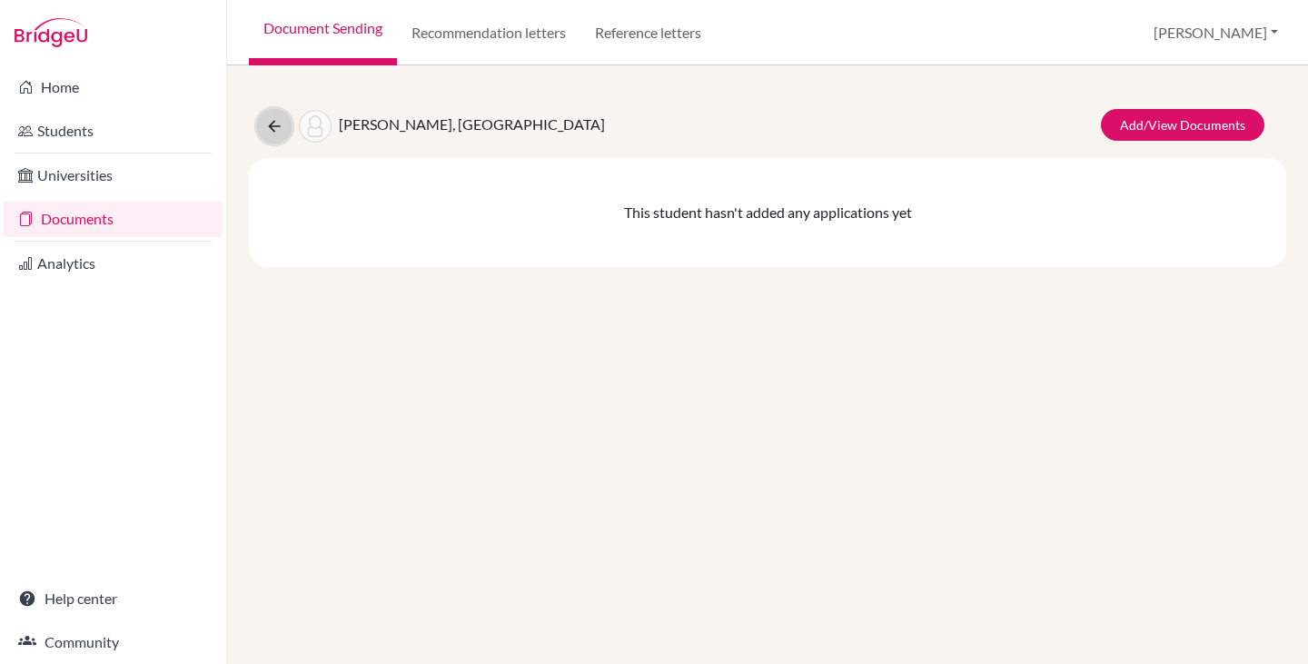
click at [274, 127] on icon at bounding box center [274, 126] width 18 height 18
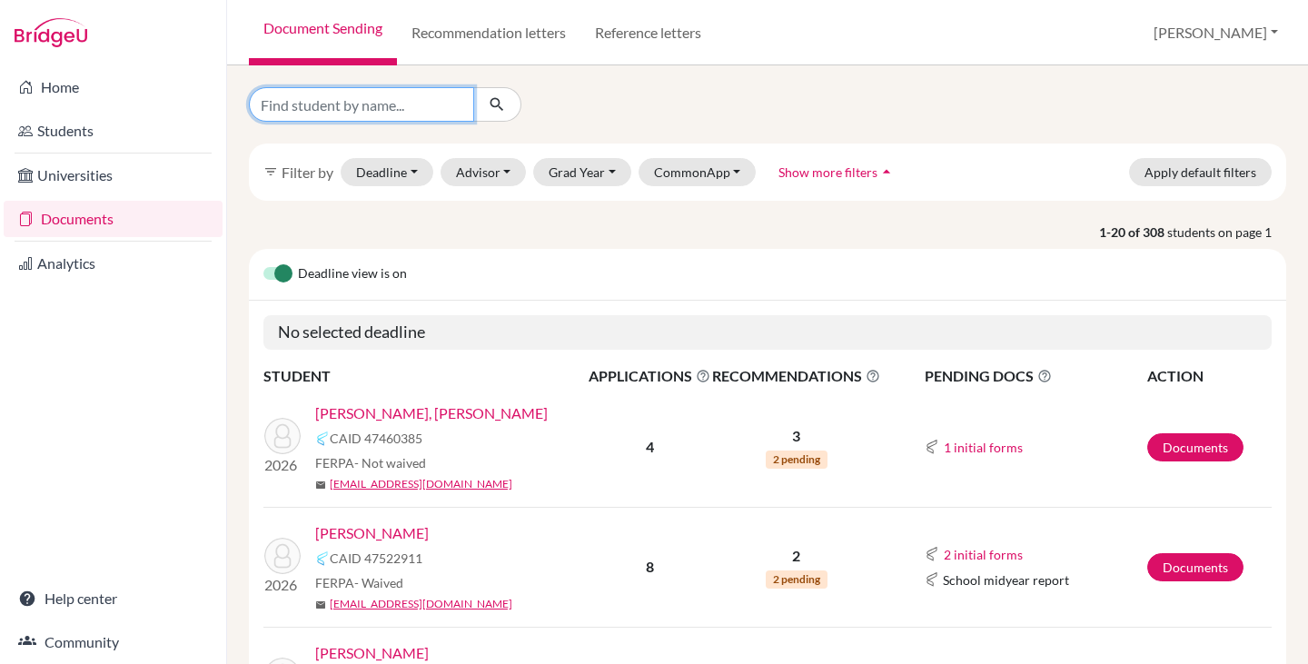
click at [399, 99] on input "Find student by name..." at bounding box center [361, 104] width 225 height 35
type input "[GEOGRAPHIC_DATA]"
click button "submit" at bounding box center [497, 104] width 48 height 35
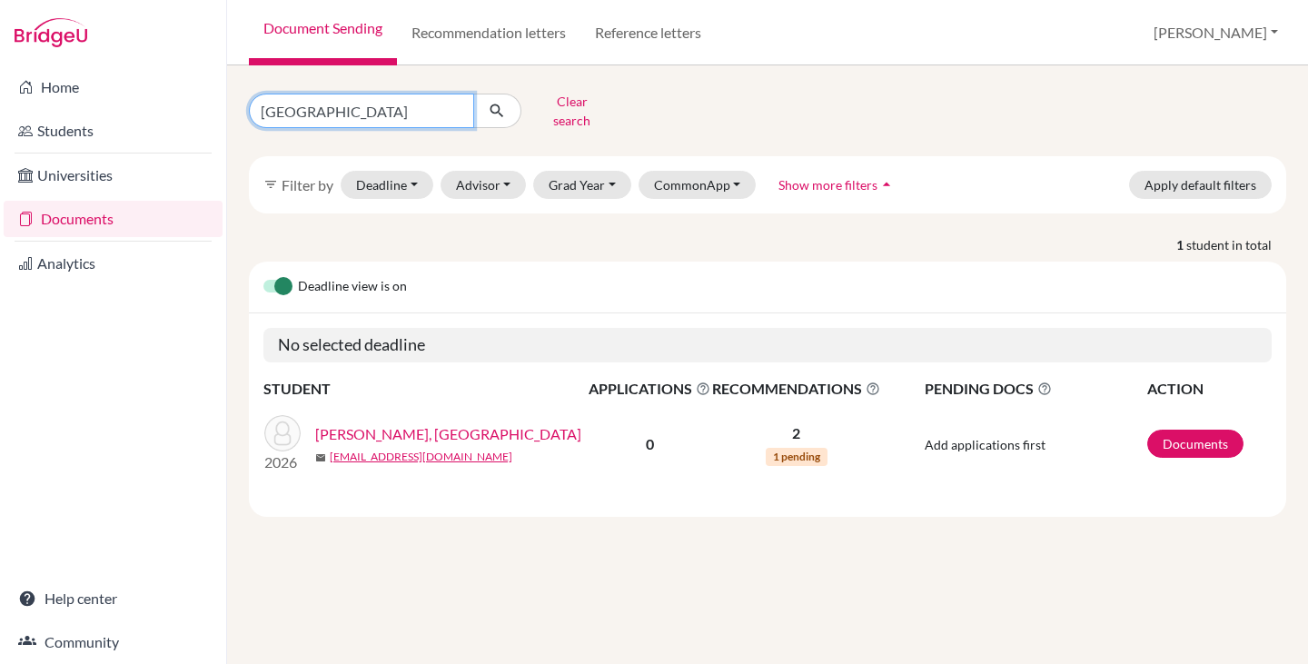
drag, startPoint x: 340, startPoint y: 104, endPoint x: 243, endPoint y: 104, distance: 96.3
click at [243, 104] on div "lucca Clear search" at bounding box center [412, 110] width 355 height 47
type input "luigi"
click button "submit" at bounding box center [497, 111] width 48 height 35
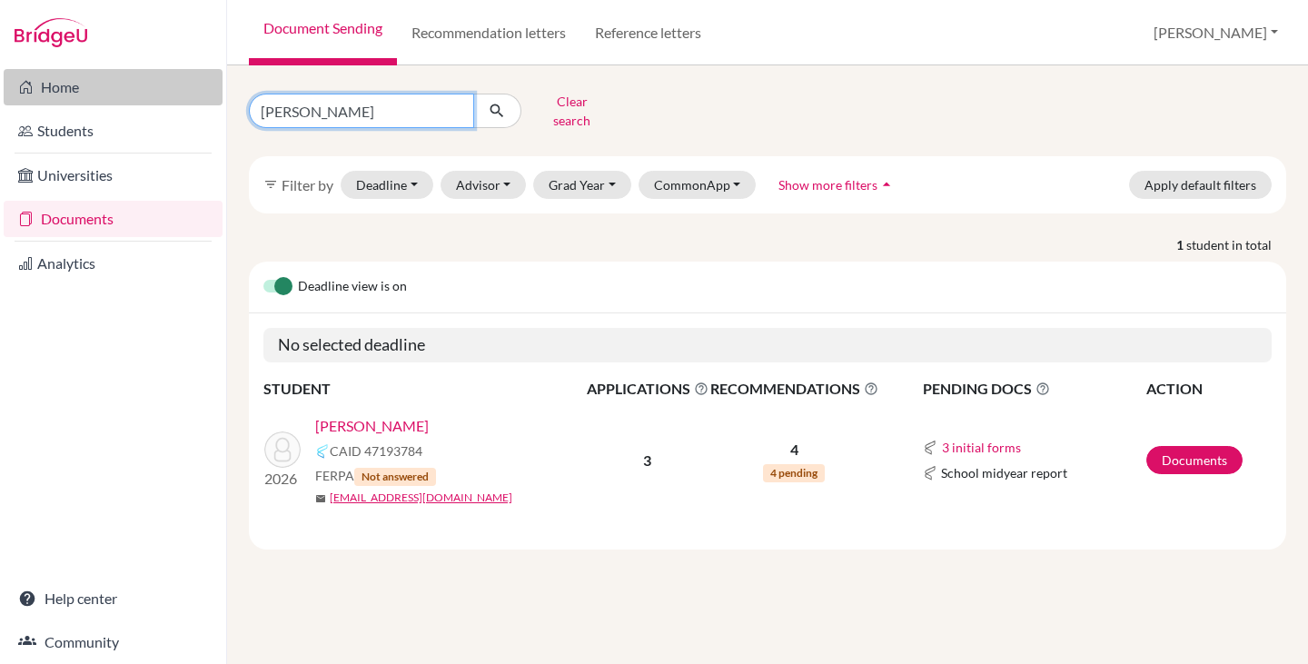
drag, startPoint x: 332, startPoint y: 112, endPoint x: 204, endPoint y: 103, distance: 128.4
click at [210, 109] on div "Home Students Universities Documents Analytics Help center Community Document S…" at bounding box center [654, 332] width 1308 height 664
type input "lucca"
click button "submit" at bounding box center [497, 111] width 48 height 35
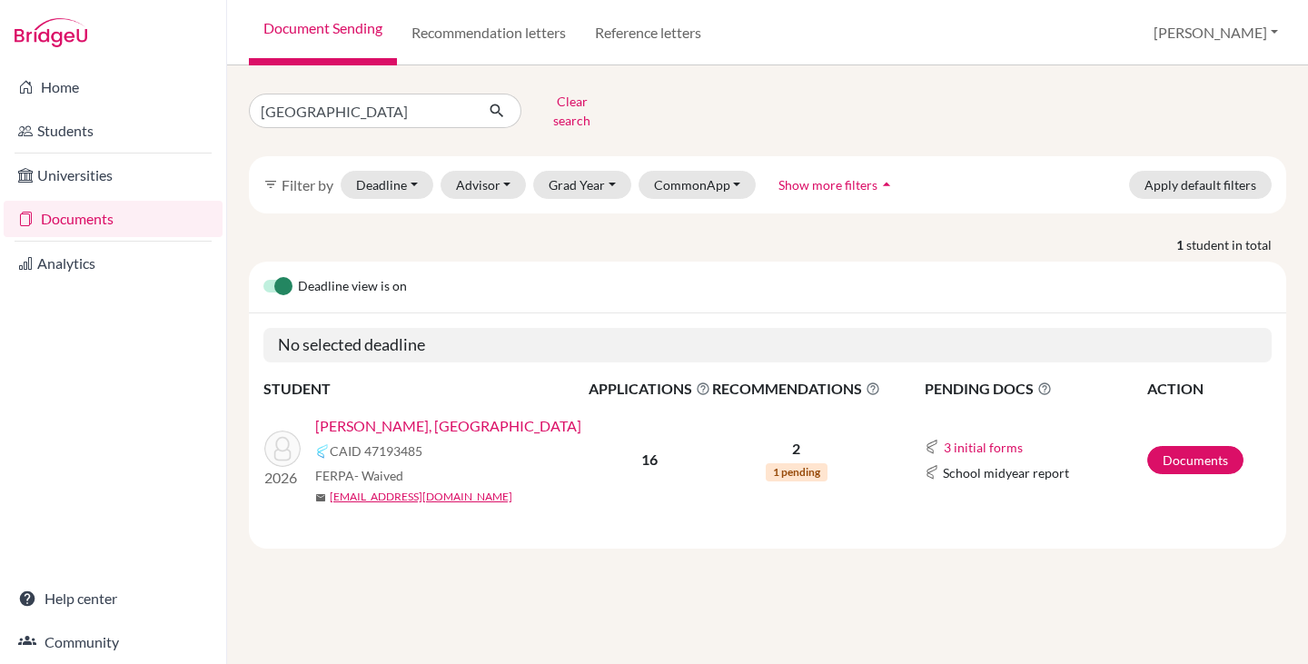
click at [373, 415] on link "[PERSON_NAME], [GEOGRAPHIC_DATA]" at bounding box center [448, 426] width 266 height 22
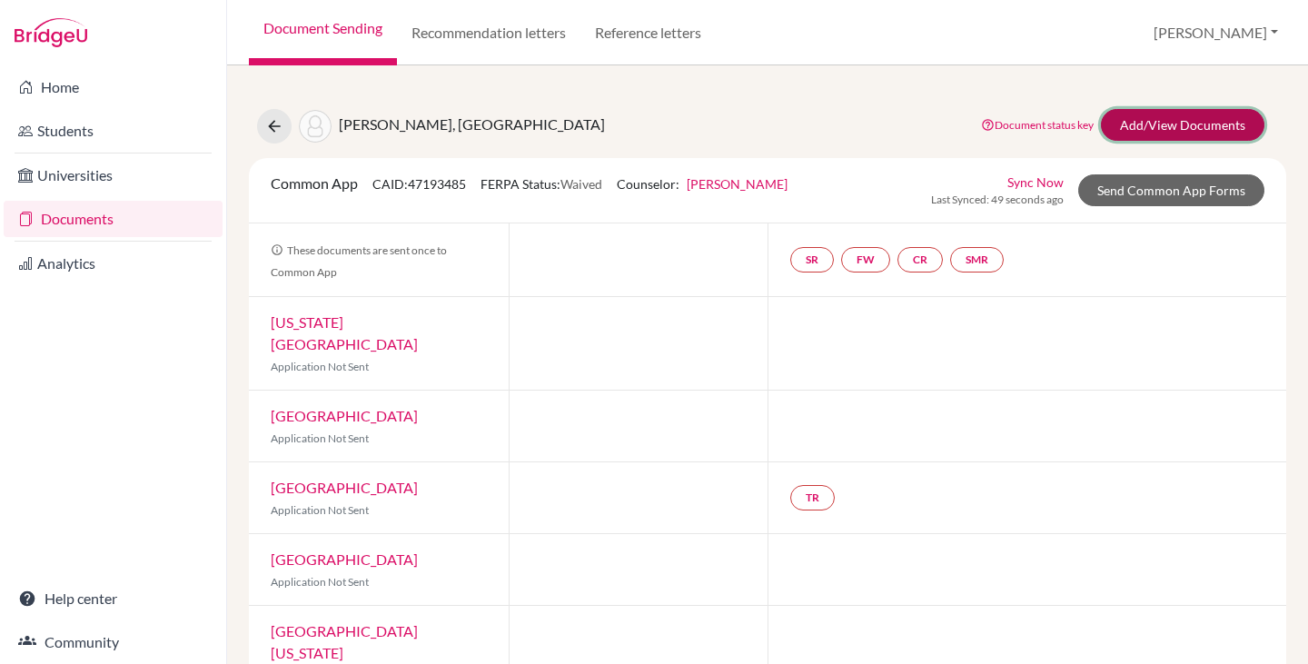
click at [1183, 116] on link "Add/View Documents" at bounding box center [1182, 125] width 163 height 32
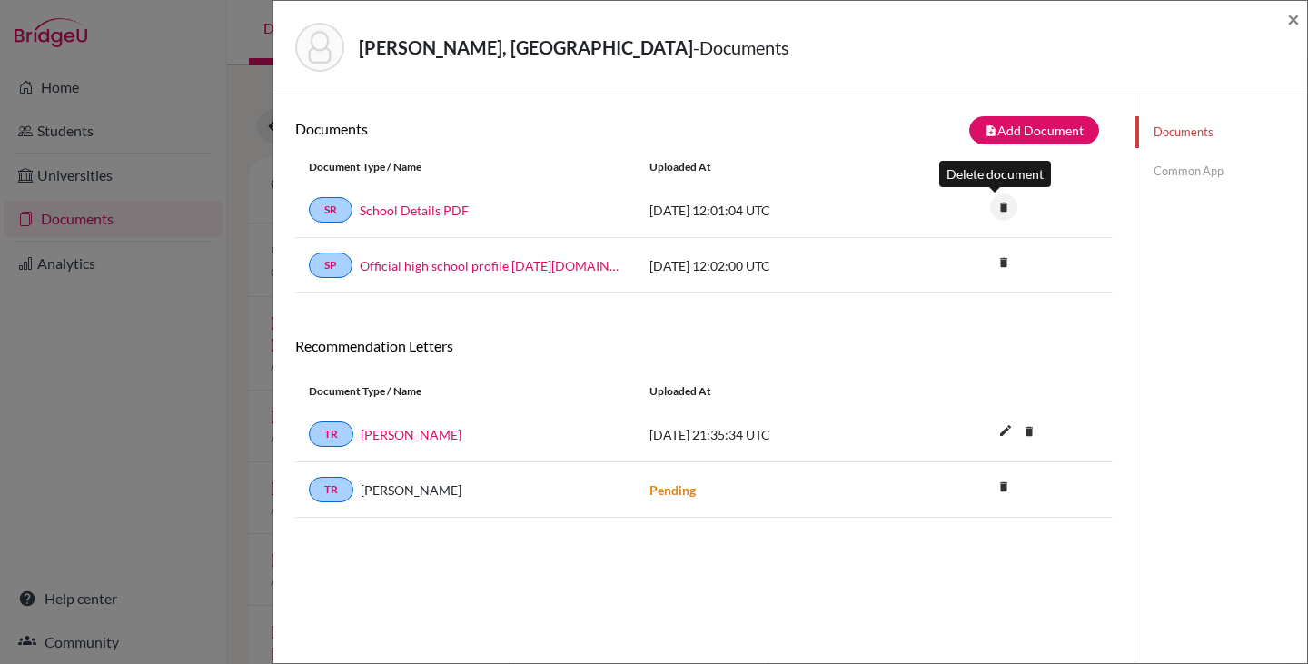
click at [995, 211] on icon "delete" at bounding box center [1003, 206] width 27 height 27
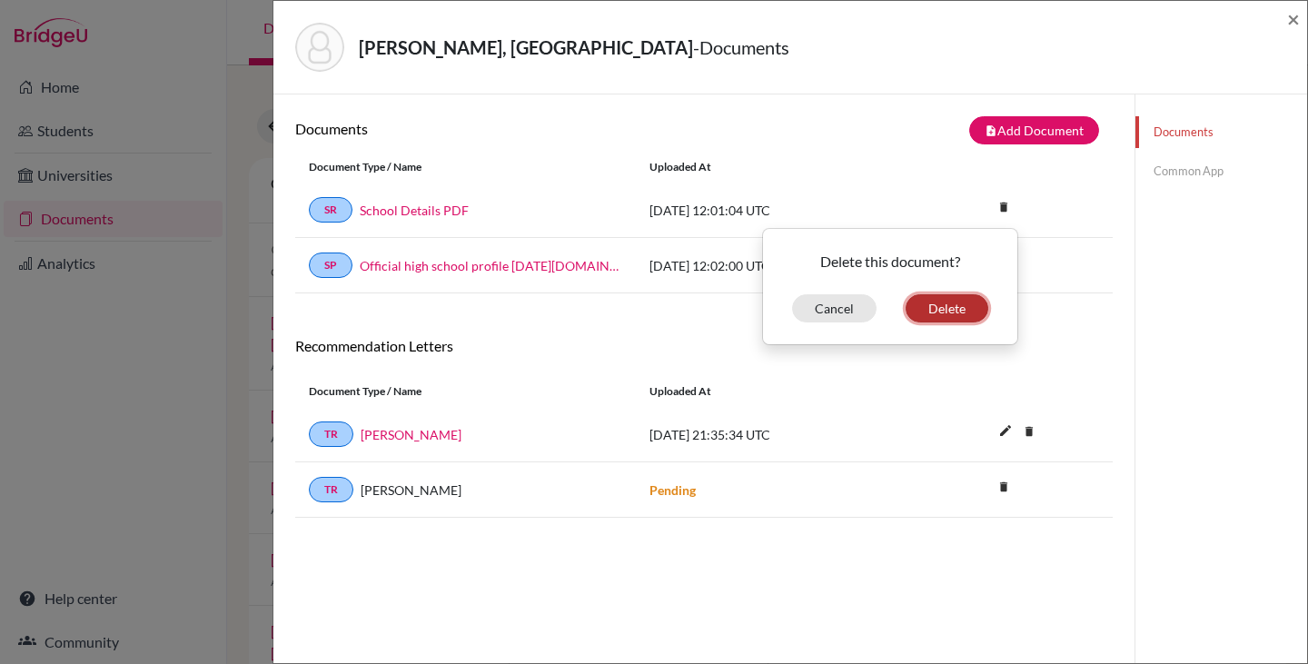
click at [941, 305] on button "Delete" at bounding box center [946, 308] width 83 height 28
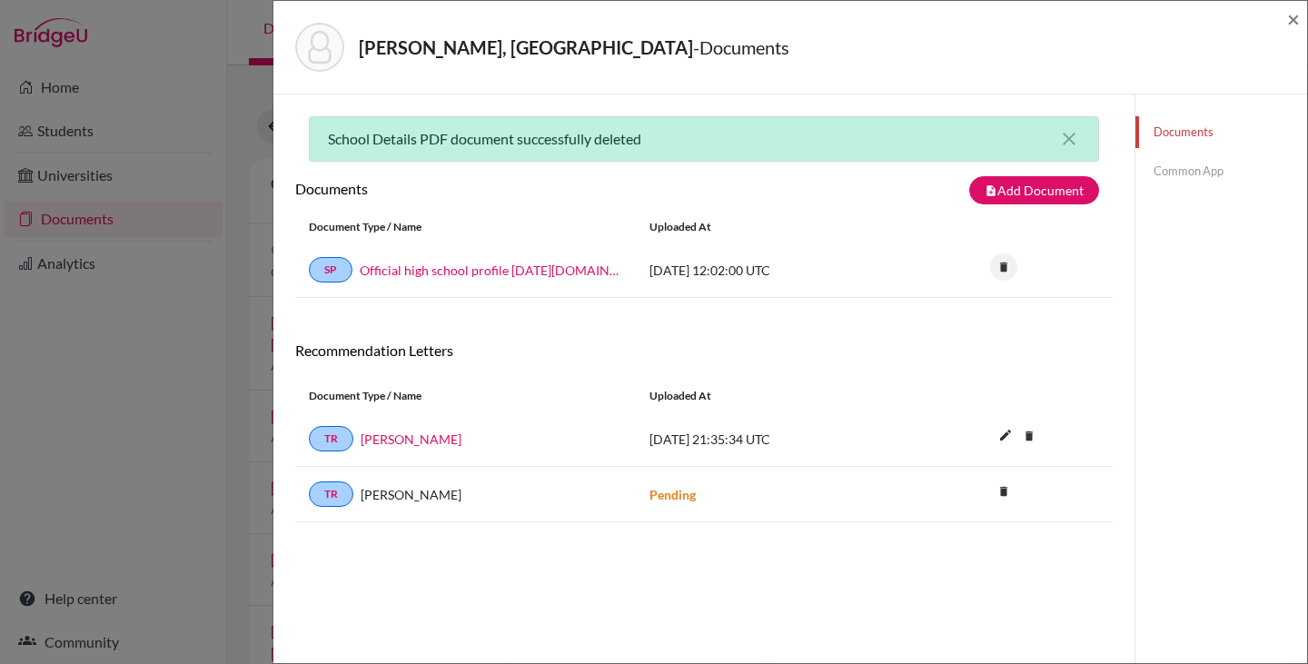
click at [995, 267] on icon "delete" at bounding box center [1003, 266] width 27 height 27
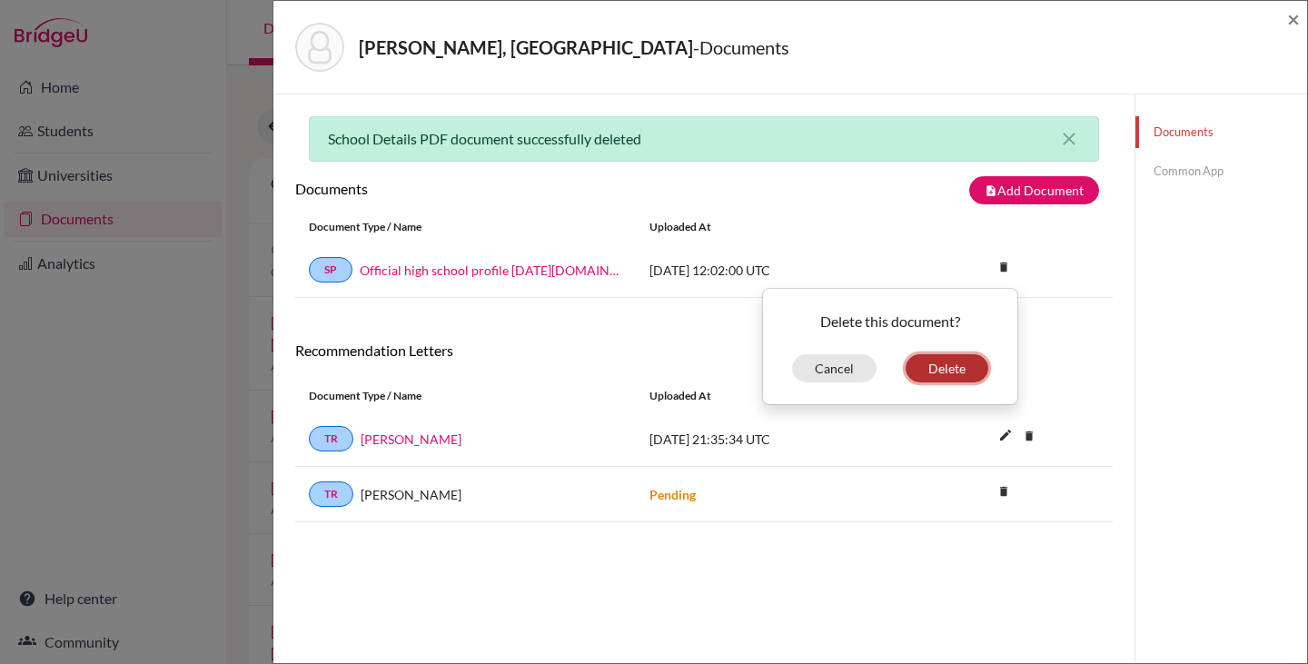
click at [932, 375] on button "Delete" at bounding box center [946, 368] width 83 height 28
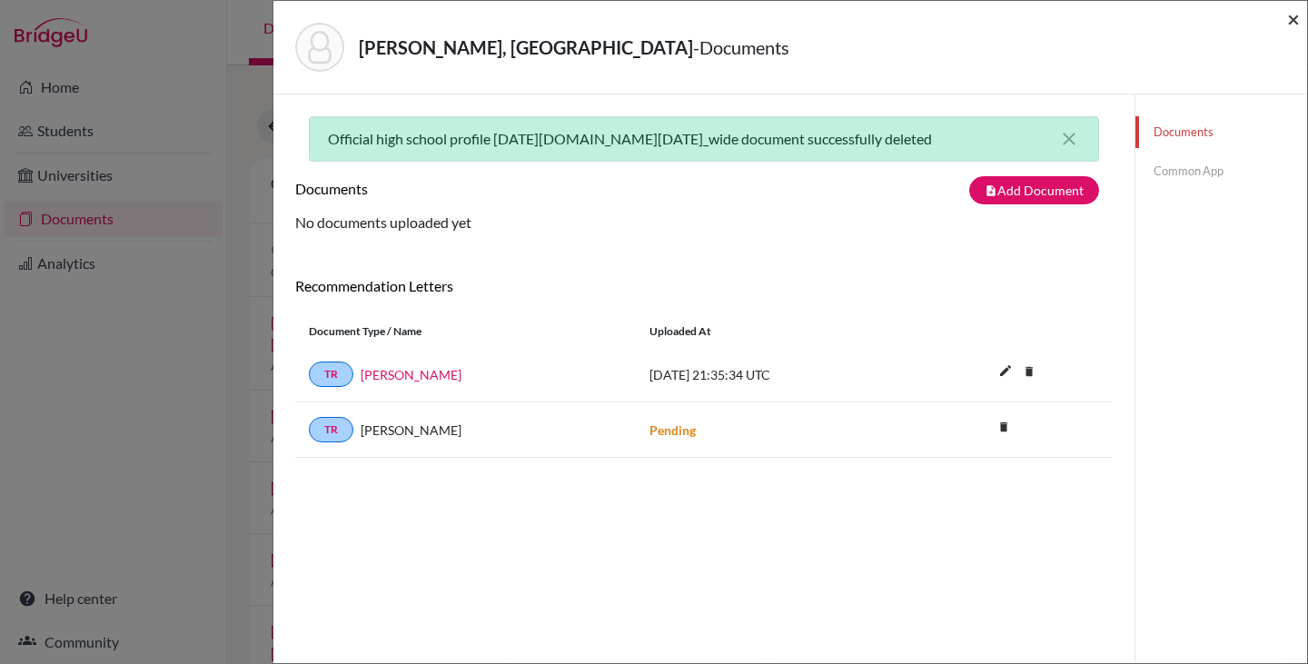
click at [1286, 15] on div "Wolff, Lucca - Documents ×" at bounding box center [790, 47] width 1019 height 78
click at [1289, 20] on span "×" at bounding box center [1293, 18] width 13 height 26
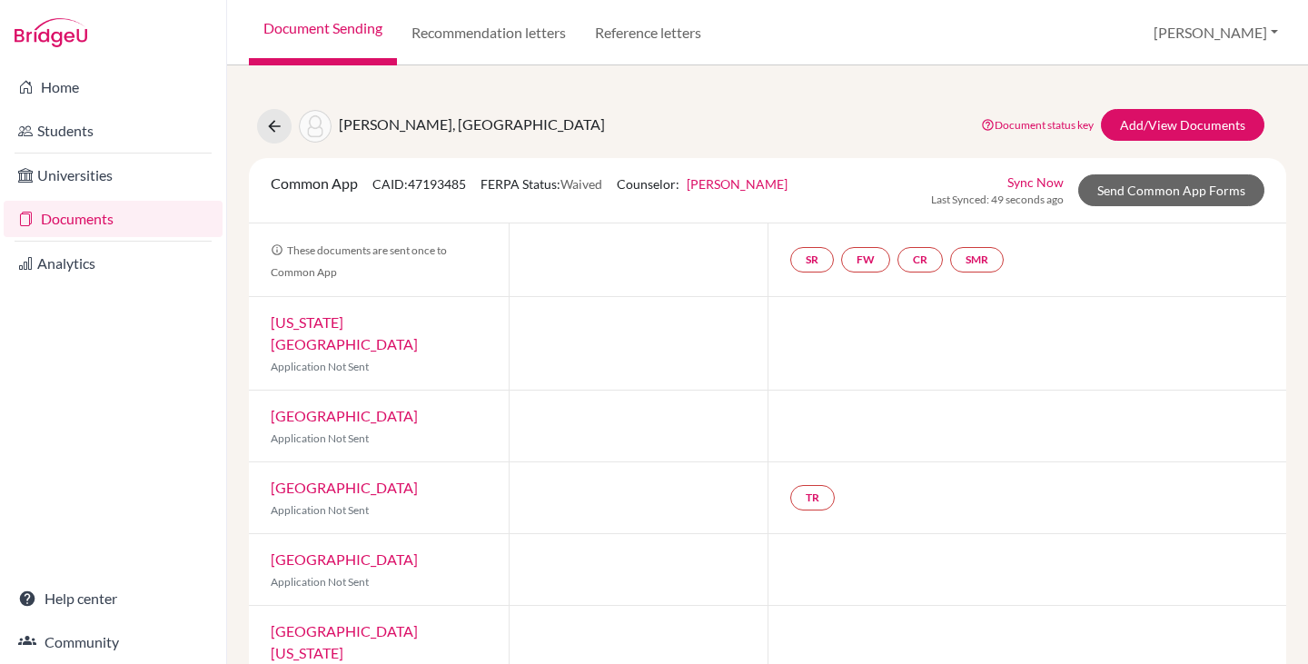
click at [92, 216] on link "Documents" at bounding box center [113, 219] width 219 height 36
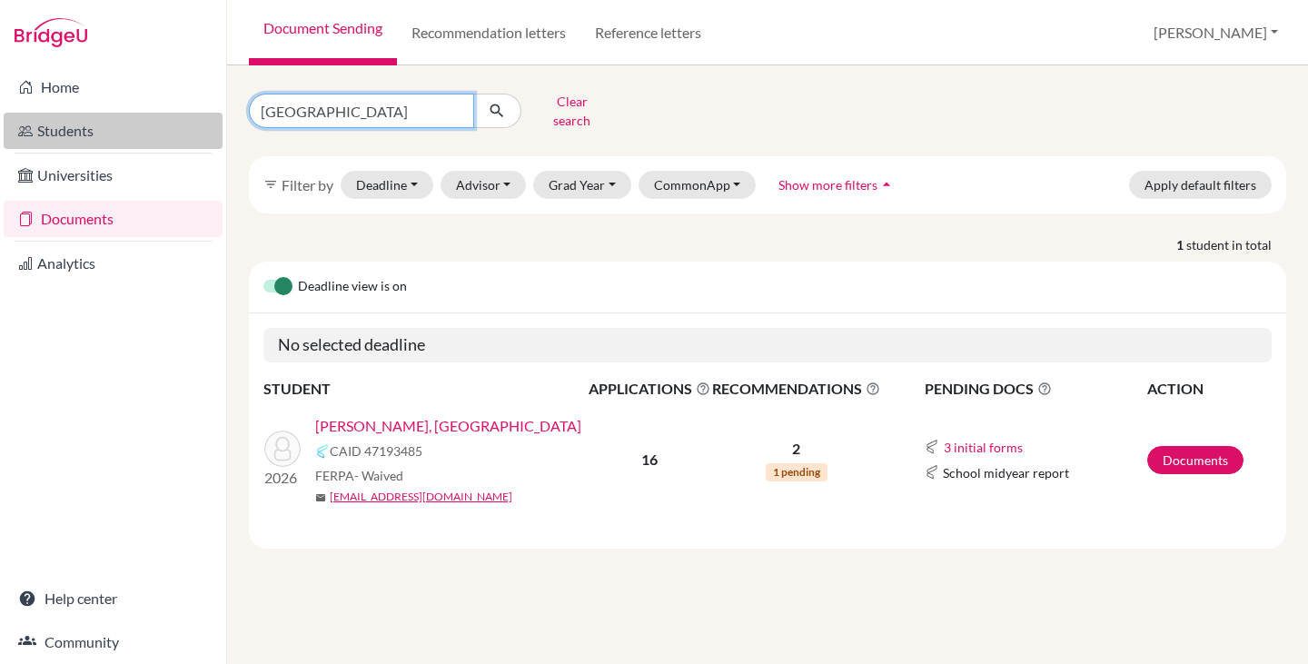
drag, startPoint x: 321, startPoint y: 103, endPoint x: 182, endPoint y: 119, distance: 139.9
click at [183, 119] on div "Home Students Universities Documents Analytics Help center Community Document S…" at bounding box center [654, 332] width 1308 height 664
type input "bosch"
click button "submit" at bounding box center [497, 111] width 48 height 35
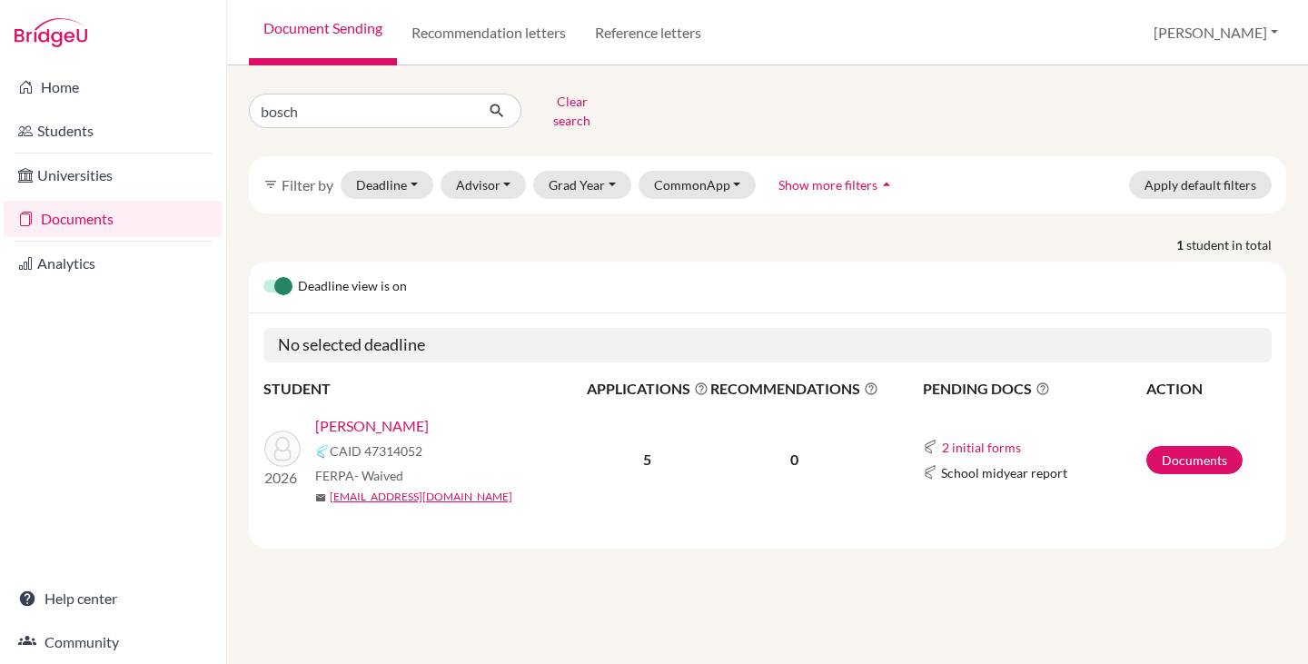
click at [363, 415] on link "Bosch, Joao" at bounding box center [372, 426] width 114 height 22
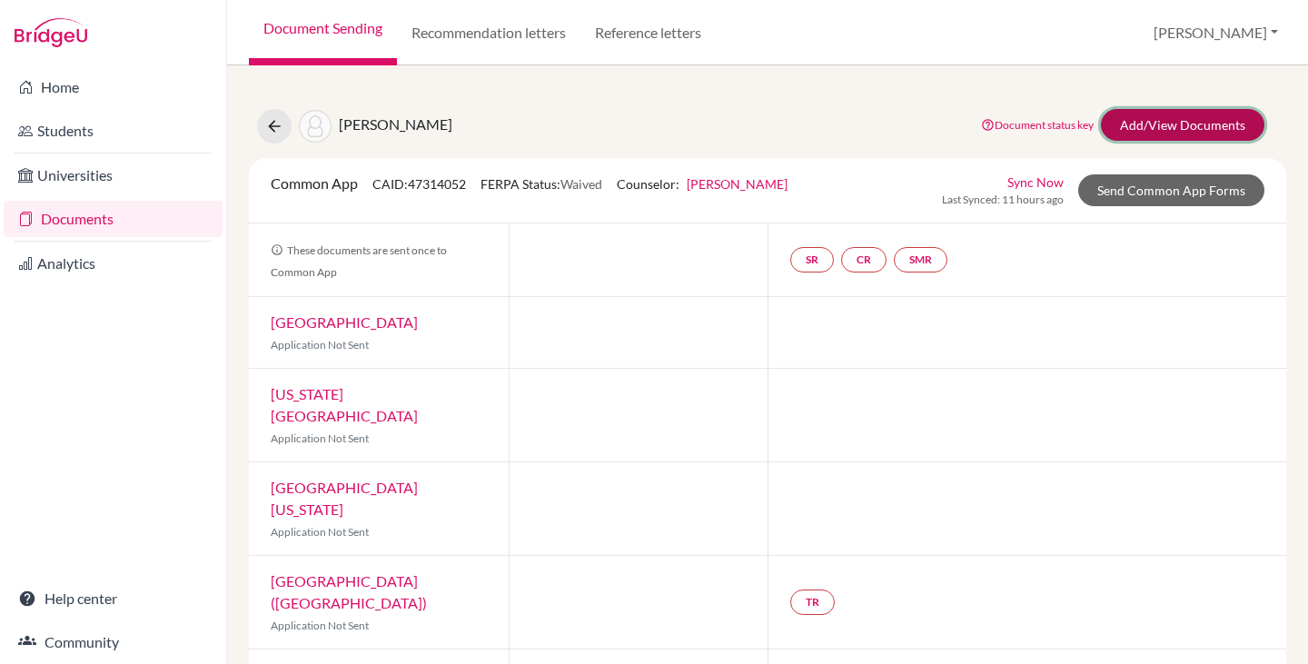
click at [1135, 117] on link "Add/View Documents" at bounding box center [1182, 125] width 163 height 32
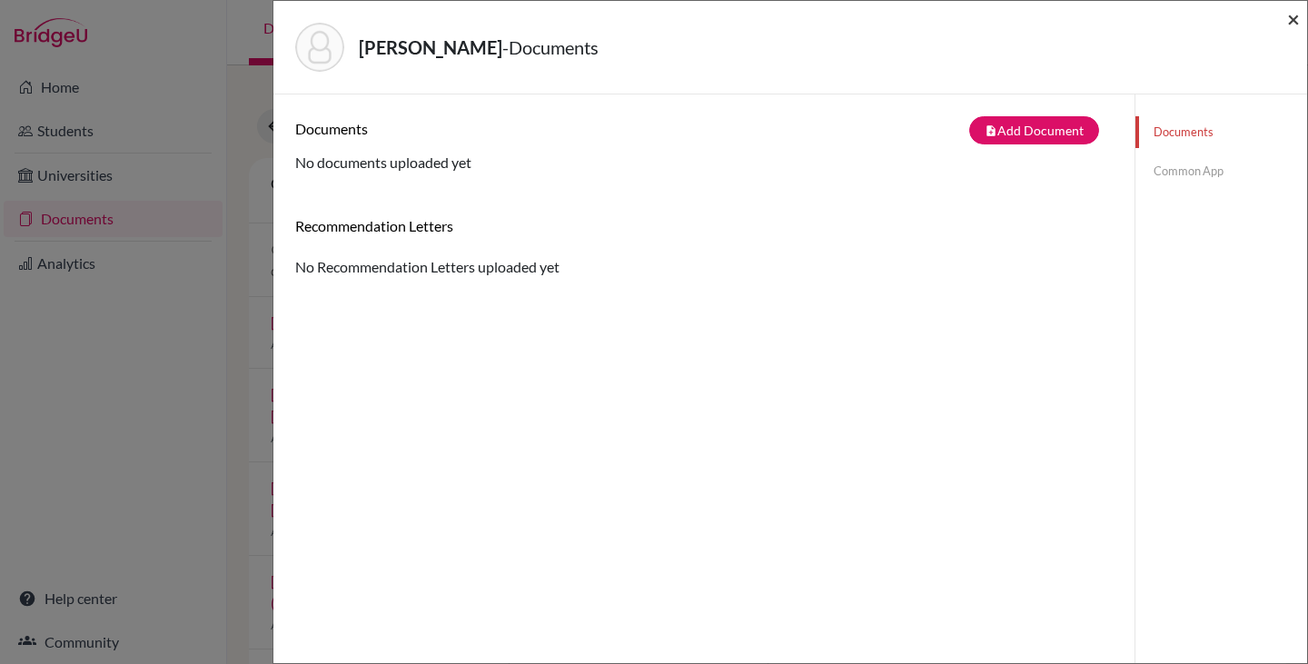
click at [1289, 20] on span "×" at bounding box center [1293, 18] width 13 height 26
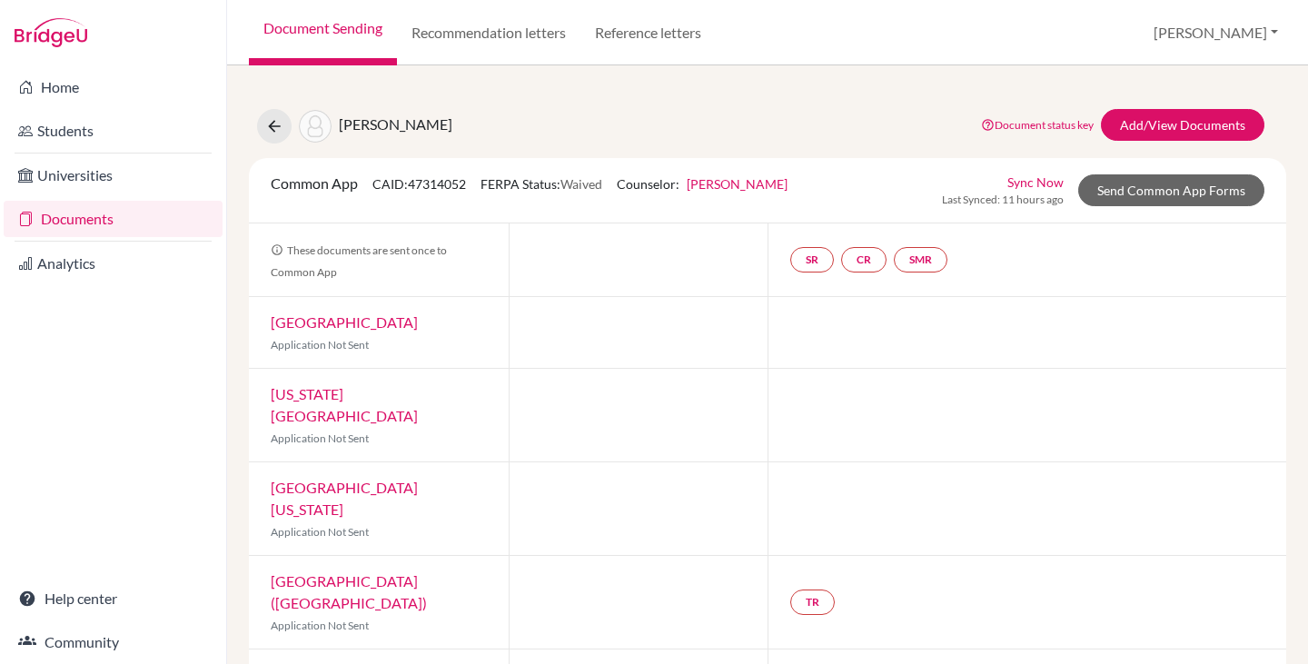
click at [59, 210] on link "Documents" at bounding box center [113, 219] width 219 height 36
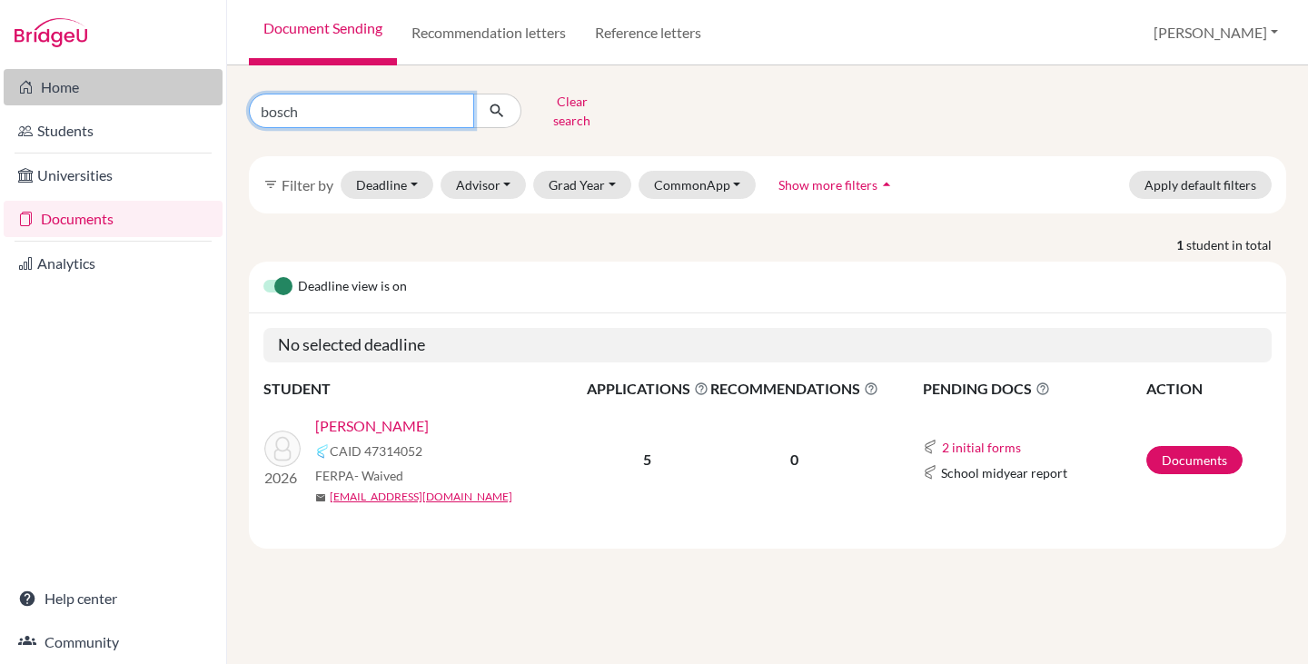
drag, startPoint x: 365, startPoint y: 104, endPoint x: 115, endPoint y: 92, distance: 250.0
click at [115, 92] on div "Home Students Universities Documents Analytics Help center Community Document S…" at bounding box center [654, 332] width 1308 height 664
type input "[GEOGRAPHIC_DATA]"
click button "submit" at bounding box center [497, 111] width 48 height 35
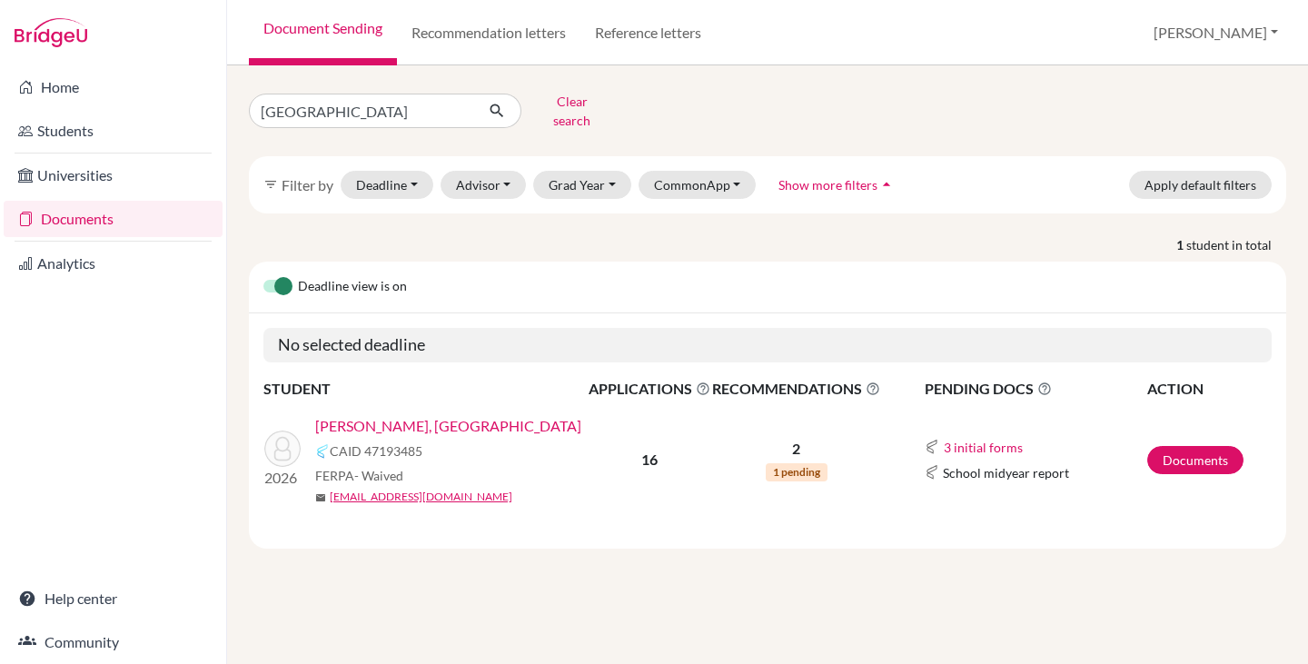
click at [344, 415] on link "[PERSON_NAME], [GEOGRAPHIC_DATA]" at bounding box center [448, 426] width 266 height 22
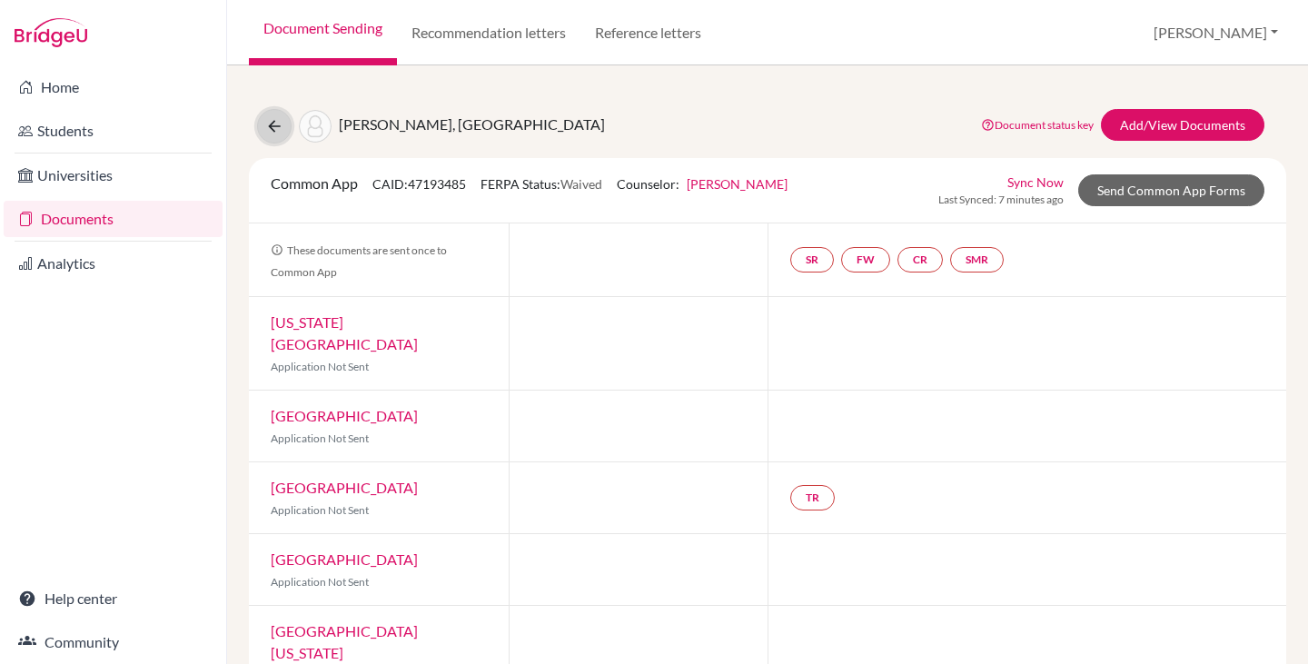
click at [273, 120] on icon at bounding box center [274, 126] width 18 height 18
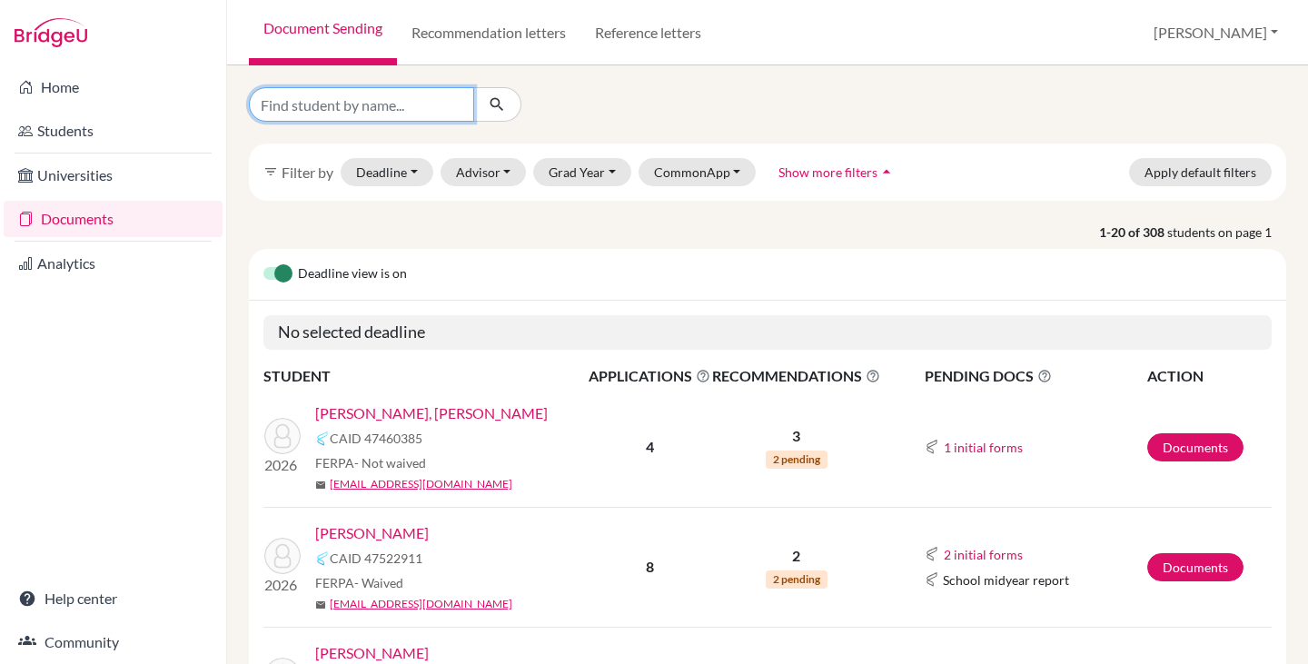
click at [384, 103] on input "Find student by name..." at bounding box center [361, 104] width 225 height 35
type input "luiza"
click button "submit" at bounding box center [497, 104] width 48 height 35
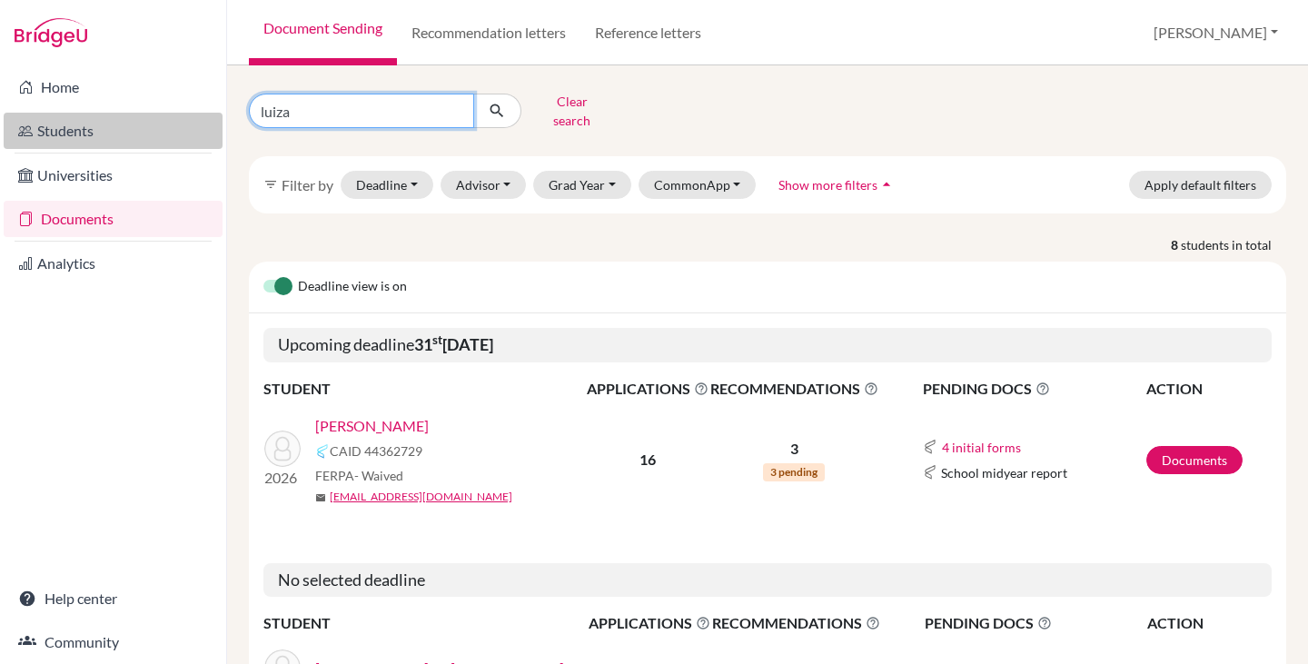
drag, startPoint x: 325, startPoint y: 101, endPoint x: 205, endPoint y: 118, distance: 121.1
click at [208, 118] on div "Home Students Universities Documents Analytics Help center Community Document S…" at bounding box center [654, 332] width 1308 height 664
type input "jialing"
click button "submit" at bounding box center [497, 111] width 48 height 35
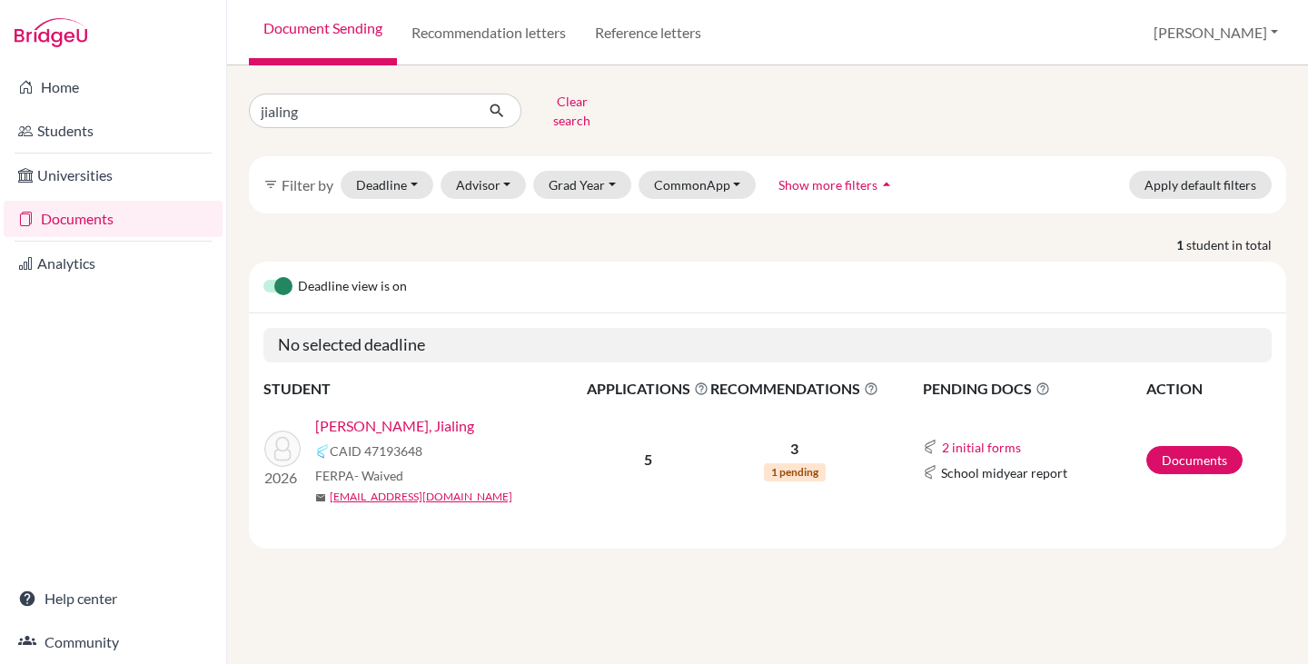
click at [355, 415] on link "Luiza Ye, Jialing" at bounding box center [394, 426] width 159 height 22
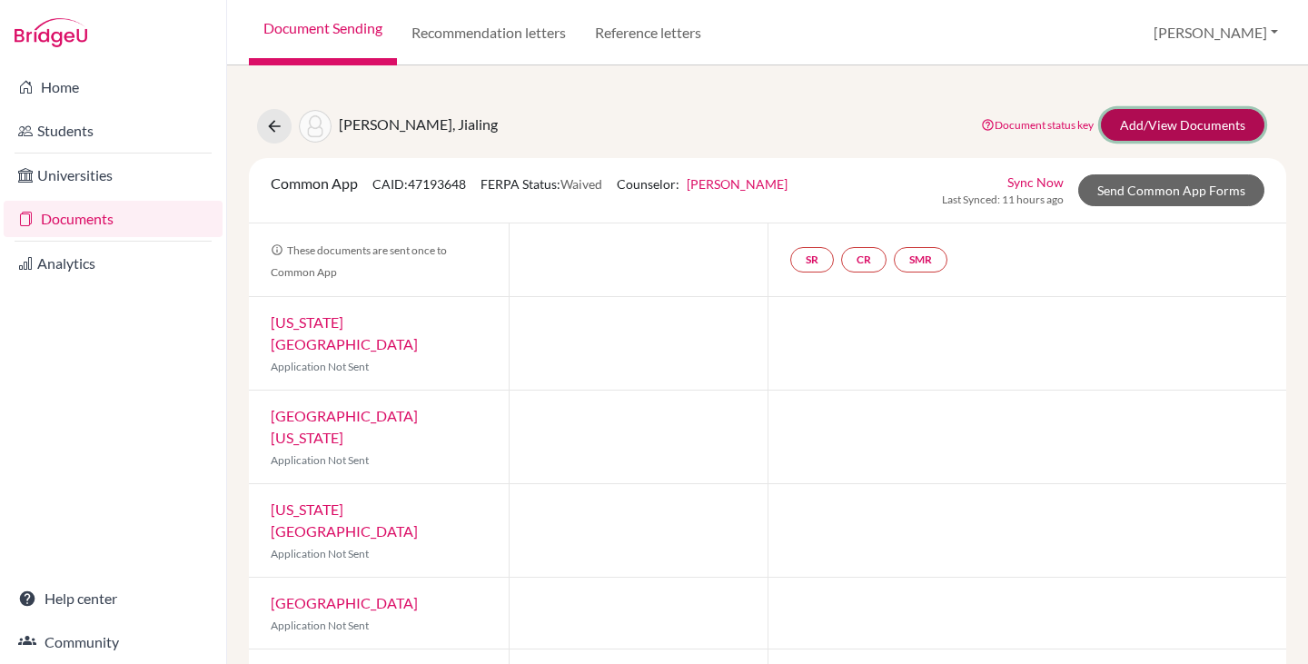
click at [1120, 130] on link "Add/View Documents" at bounding box center [1182, 125] width 163 height 32
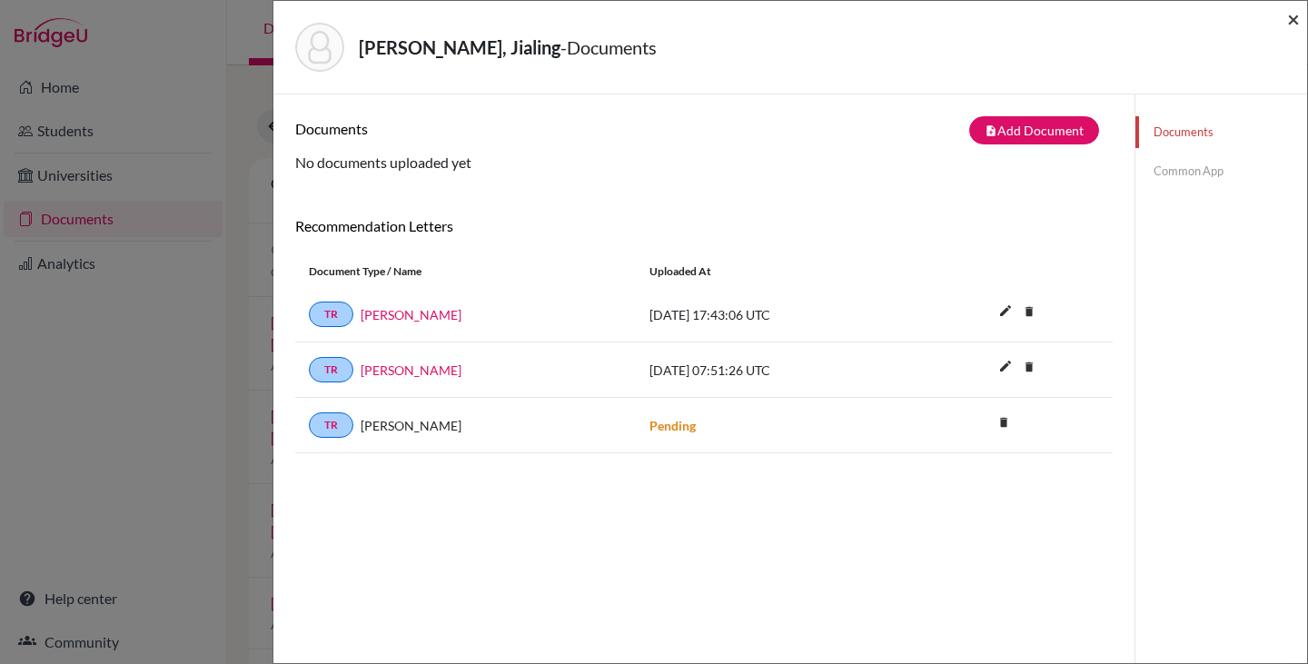
click at [1298, 17] on span "×" at bounding box center [1293, 18] width 13 height 26
